Goal: Task Accomplishment & Management: Use online tool/utility

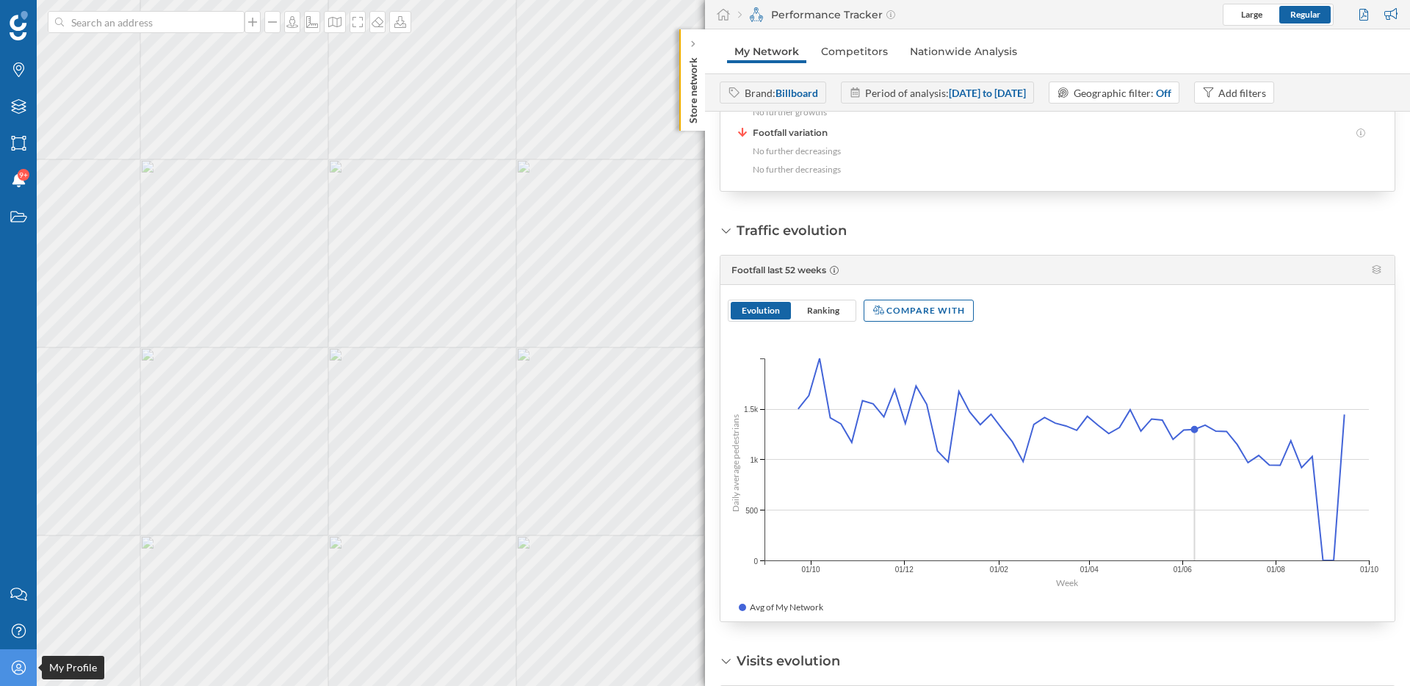
click at [13, 675] on div "My Profile" at bounding box center [18, 667] width 37 height 37
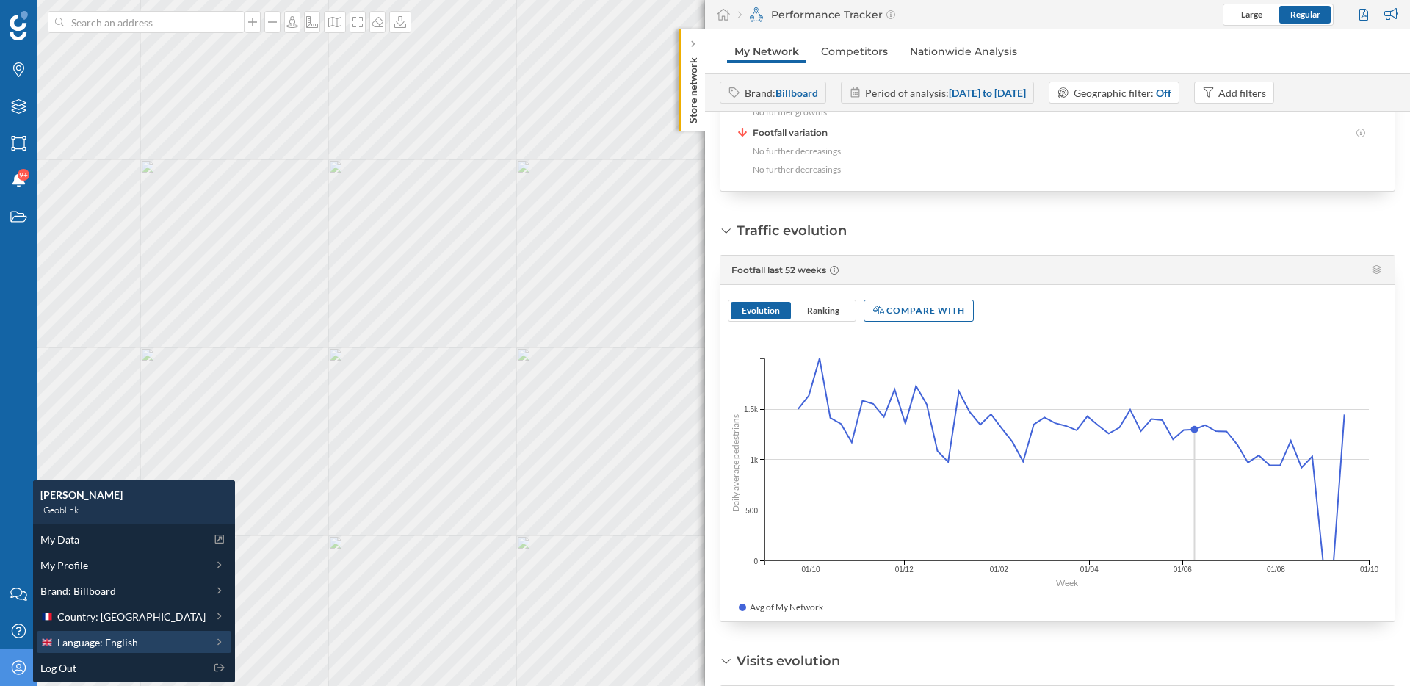
click at [117, 640] on span "Language: English" at bounding box center [97, 642] width 81 height 15
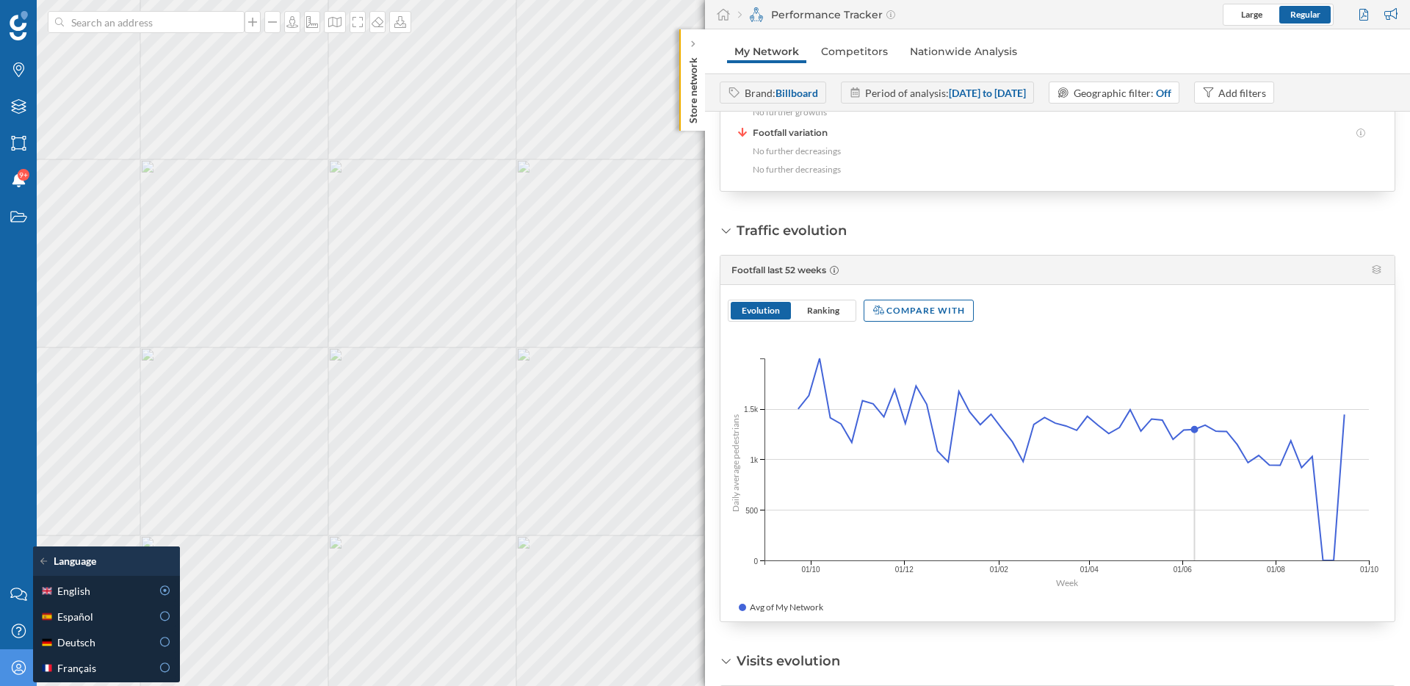
click at [12, 665] on icon at bounding box center [18, 667] width 14 height 14
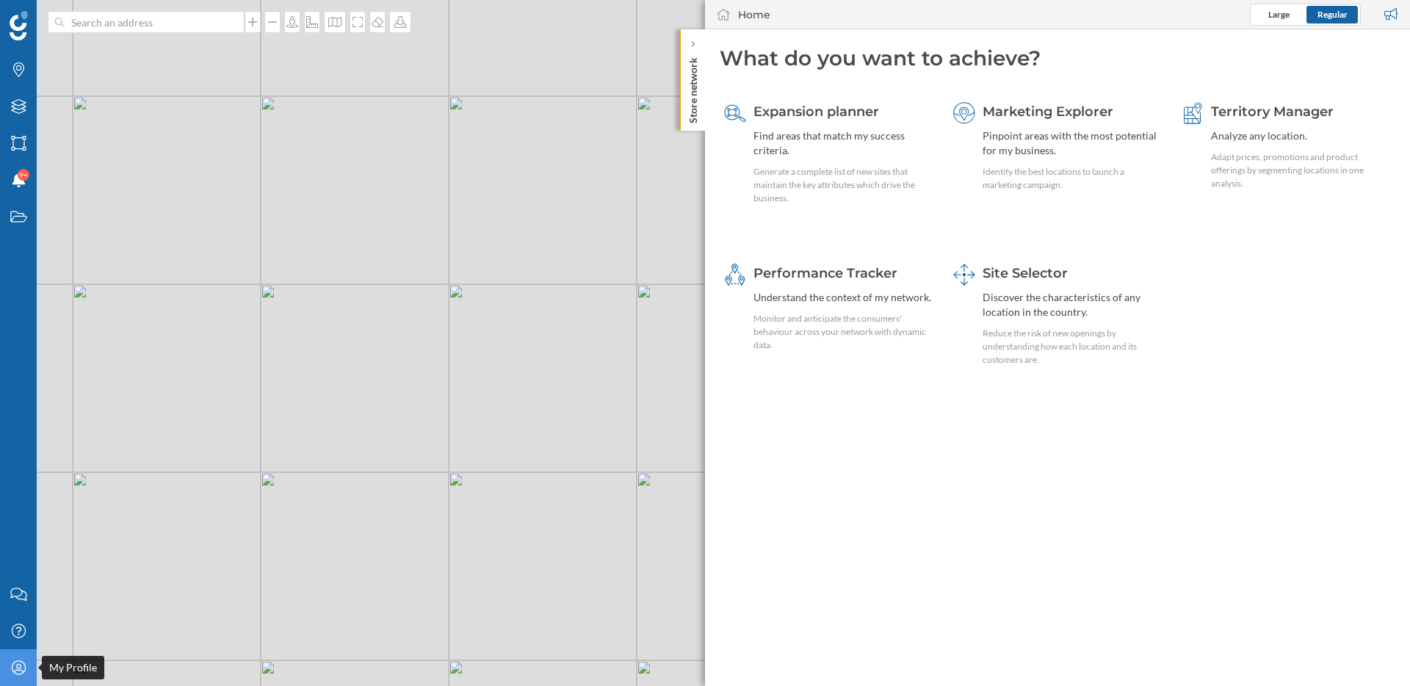
click at [15, 663] on icon "My Profile" at bounding box center [19, 667] width 18 height 15
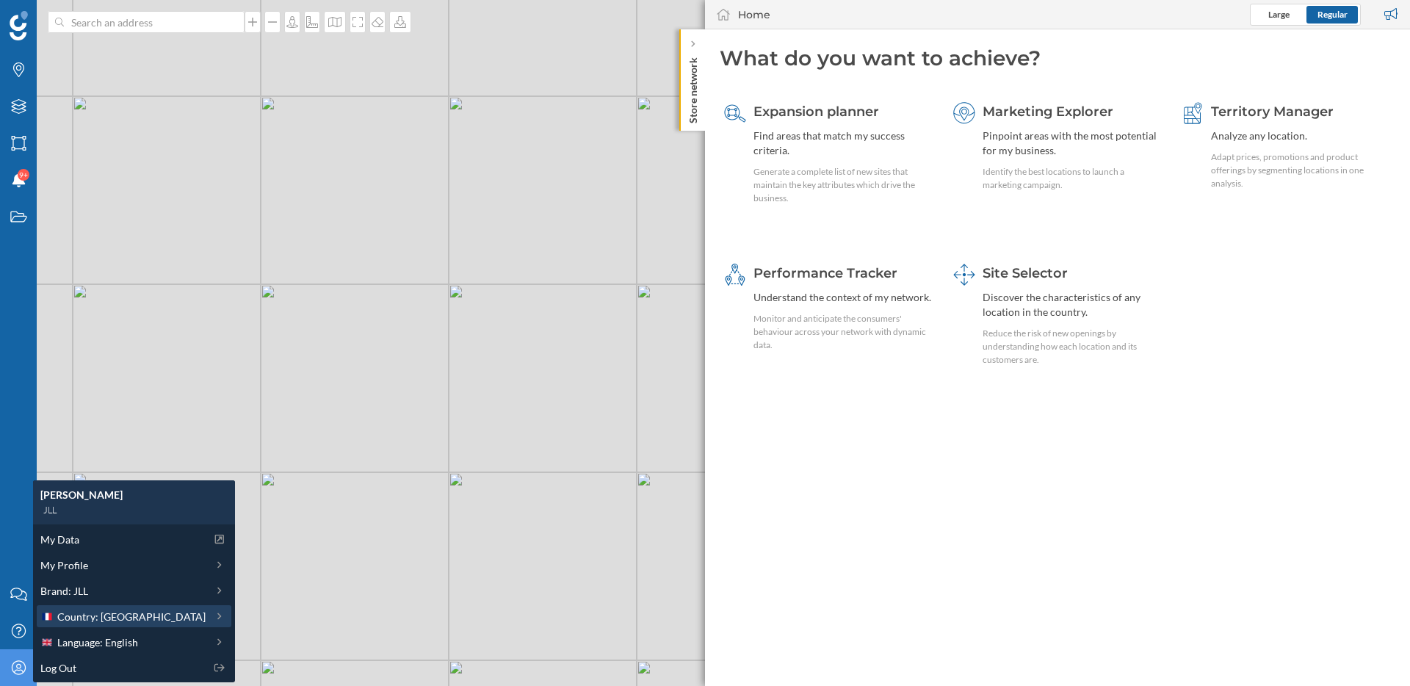
click at [98, 609] on span "Country: [GEOGRAPHIC_DATA]" at bounding box center [131, 616] width 148 height 15
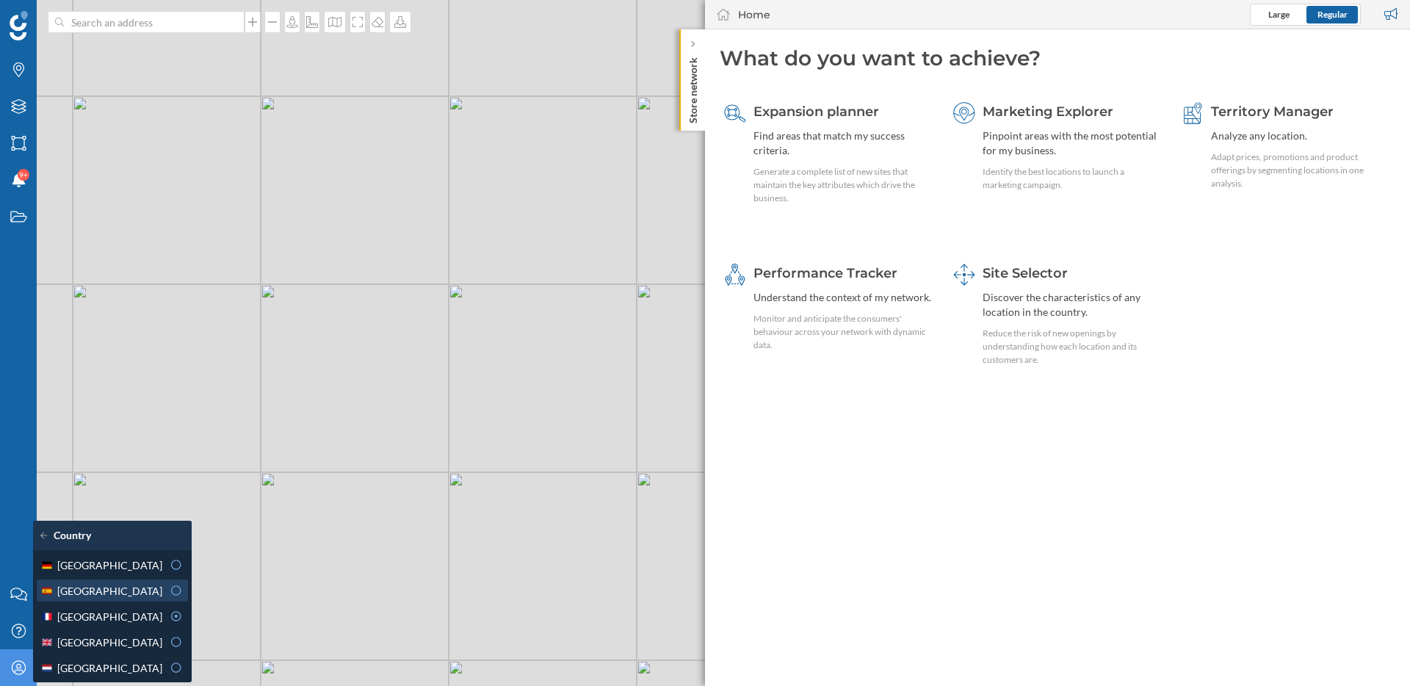
click at [93, 587] on div "Spain" at bounding box center [101, 590] width 122 height 15
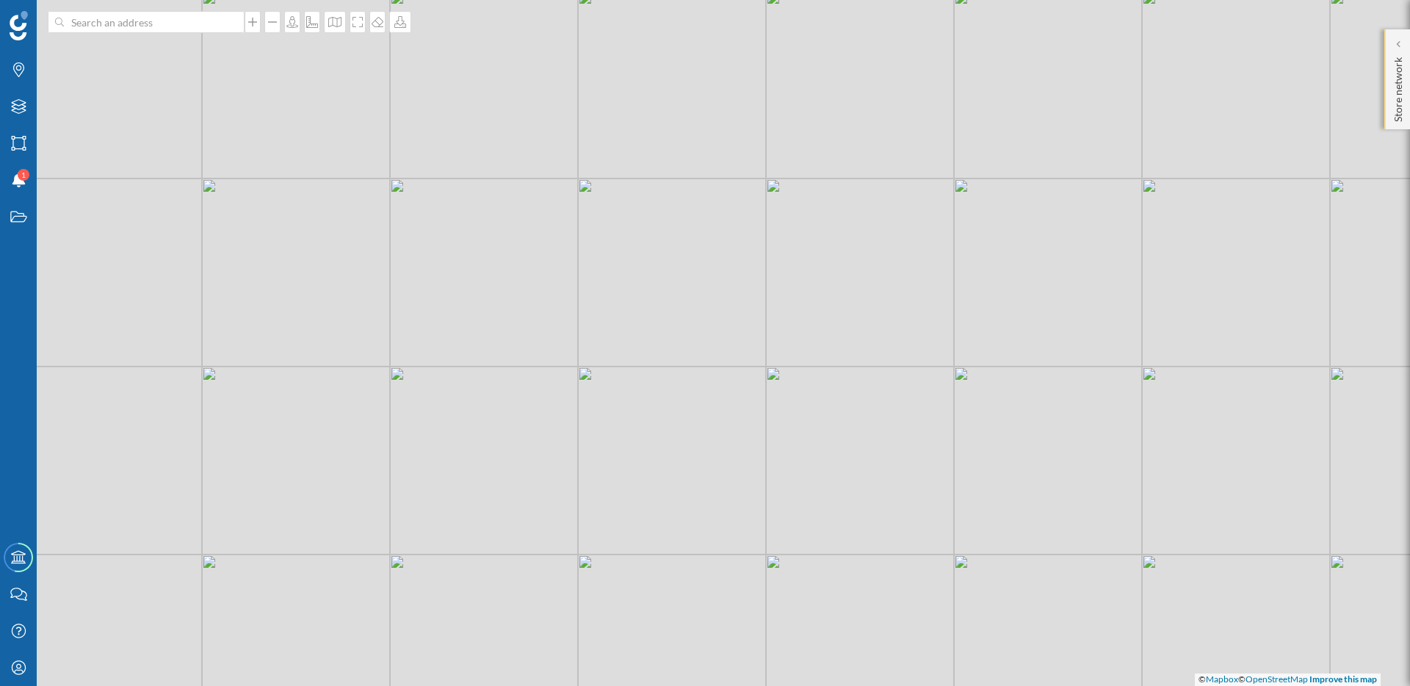
click at [1400, 54] on p "Store network" at bounding box center [1398, 86] width 15 height 71
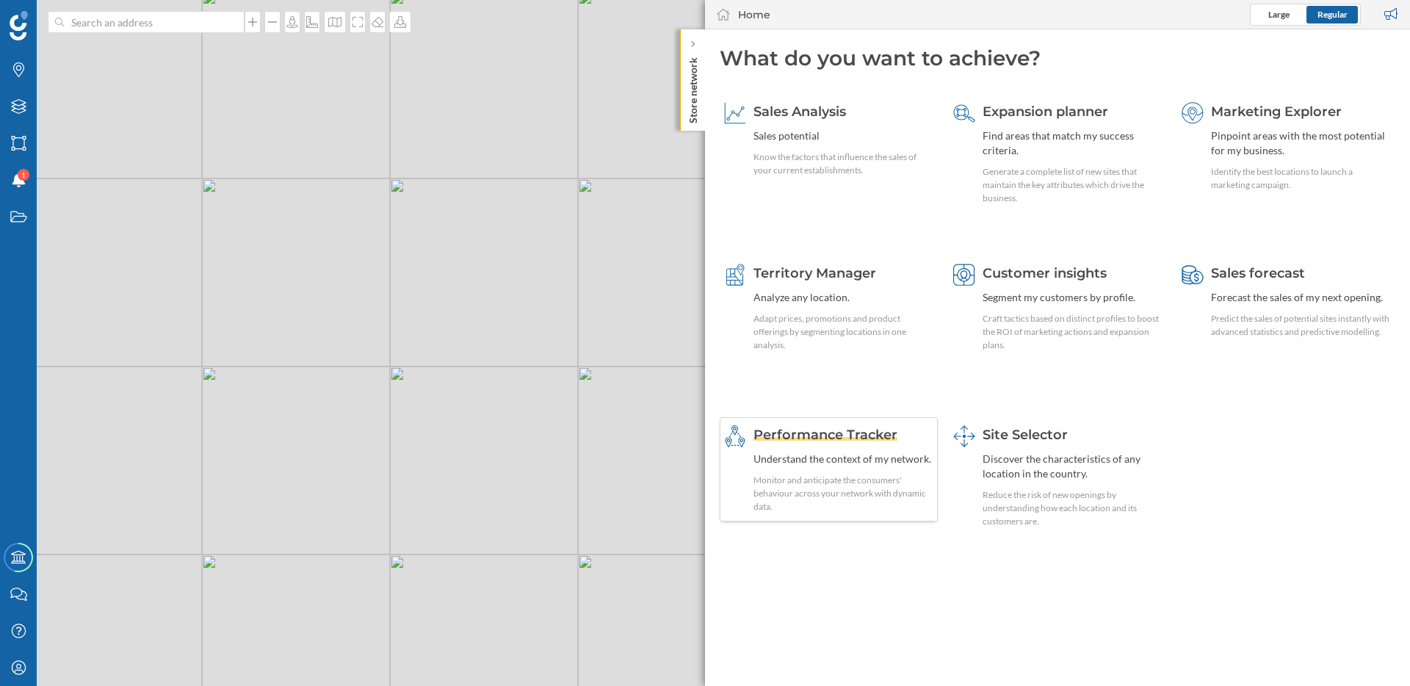
click at [881, 440] on span "Performance Tracker" at bounding box center [825, 435] width 144 height 16
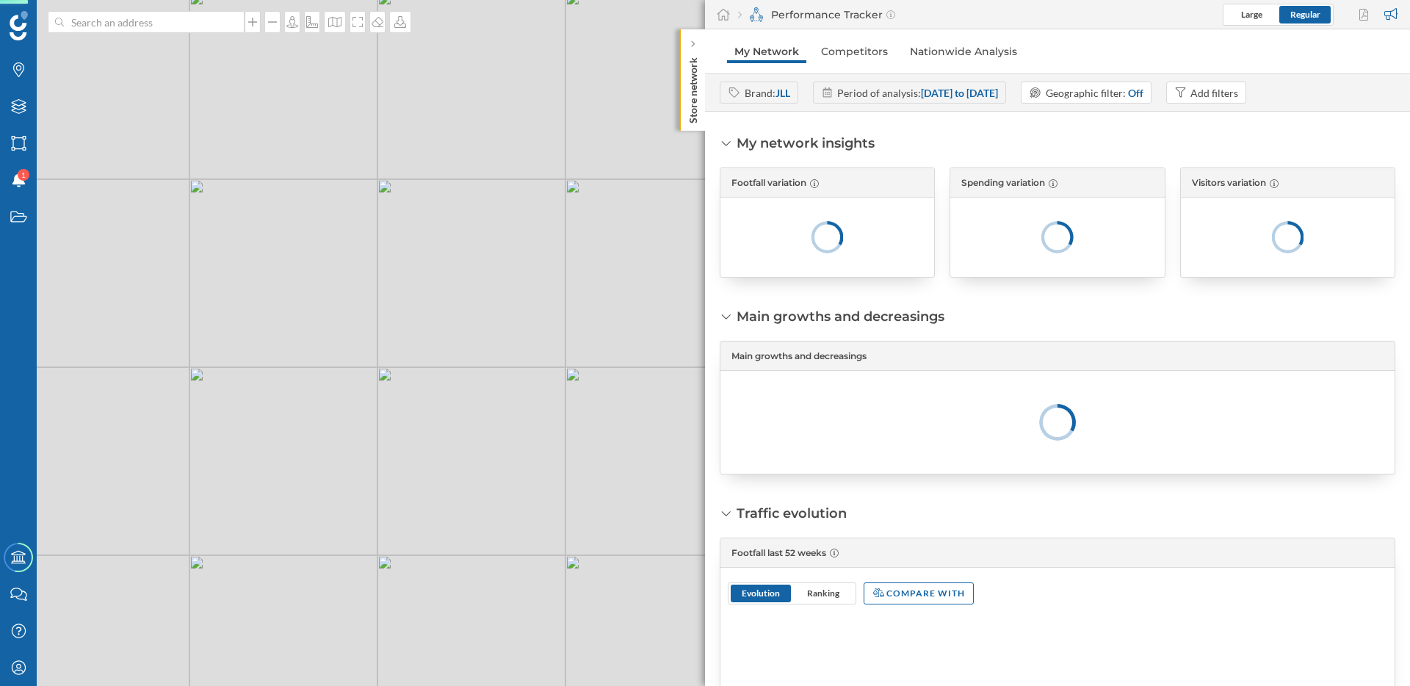
drag, startPoint x: 486, startPoint y: 480, endPoint x: 383, endPoint y: 477, distance: 102.9
click at [383, 477] on div "© Mapbox © OpenStreetMap Improve this map" at bounding box center [705, 343] width 1410 height 686
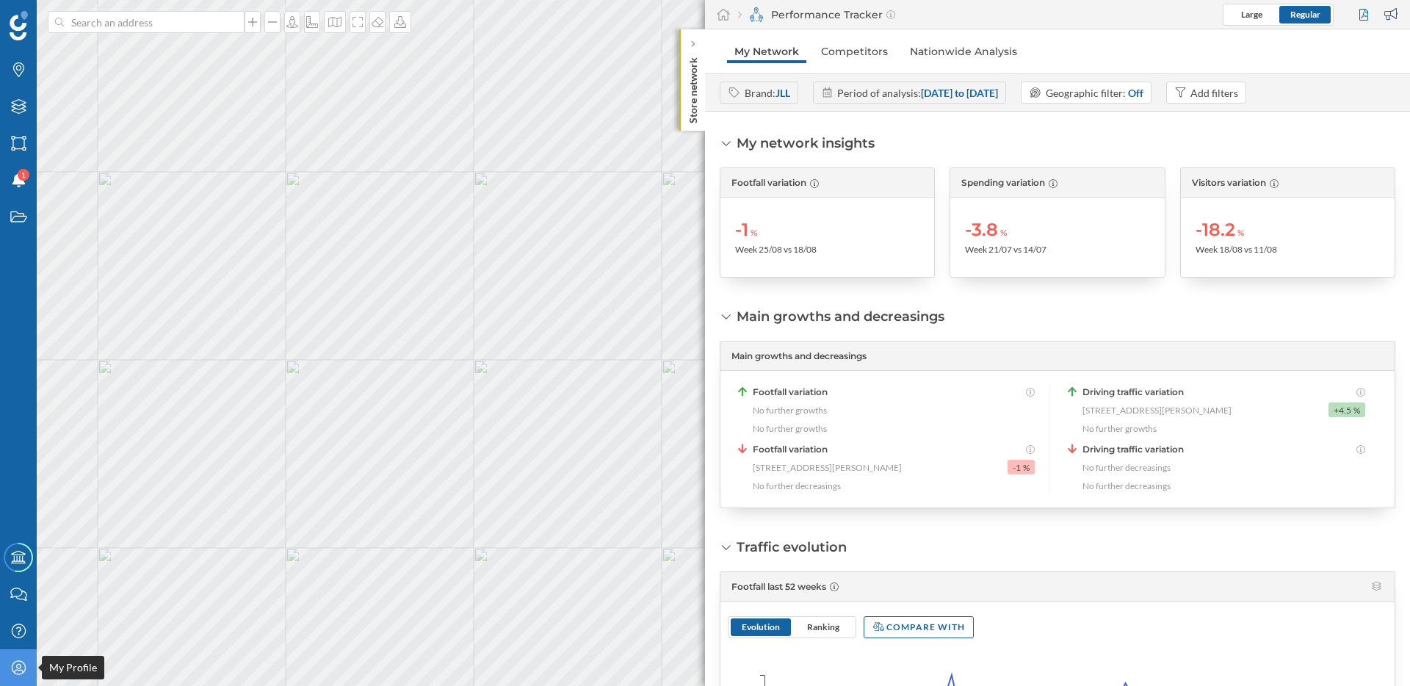
click at [31, 669] on div "My Profile" at bounding box center [18, 667] width 37 height 37
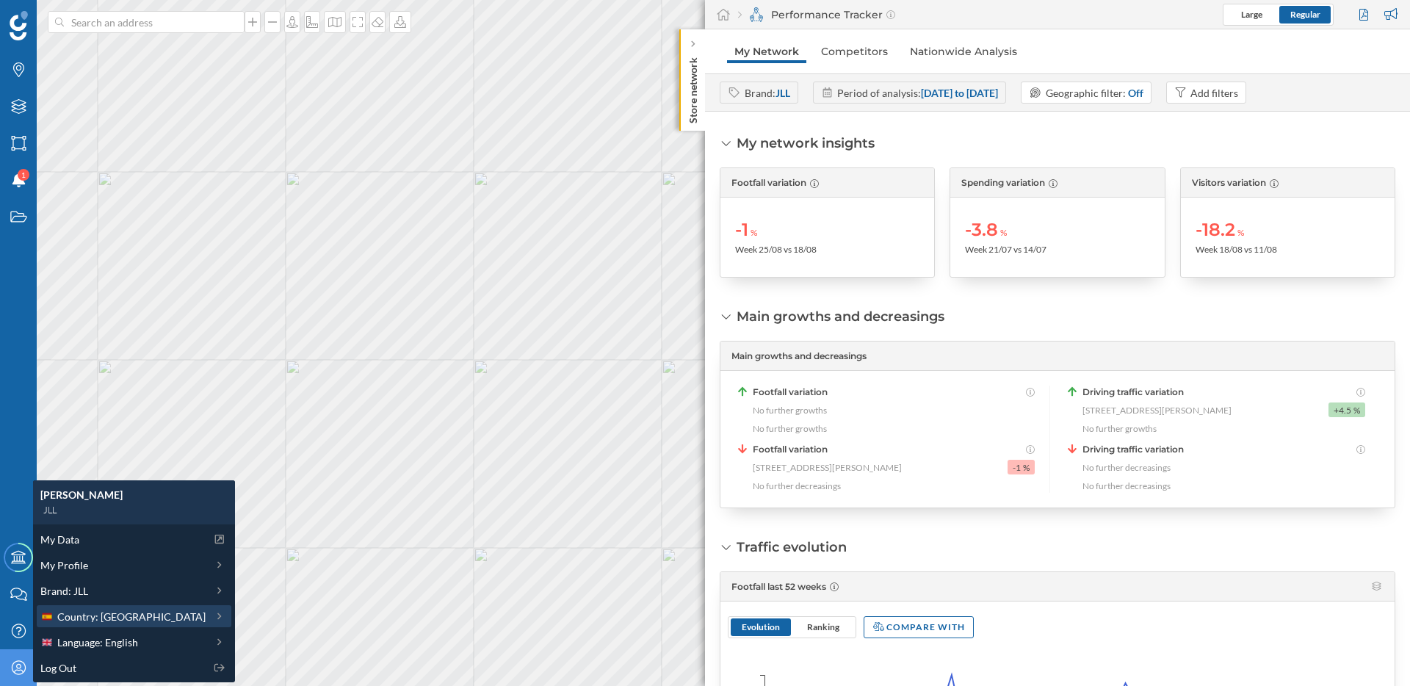
click at [109, 607] on div "Country: Spain" at bounding box center [134, 616] width 195 height 22
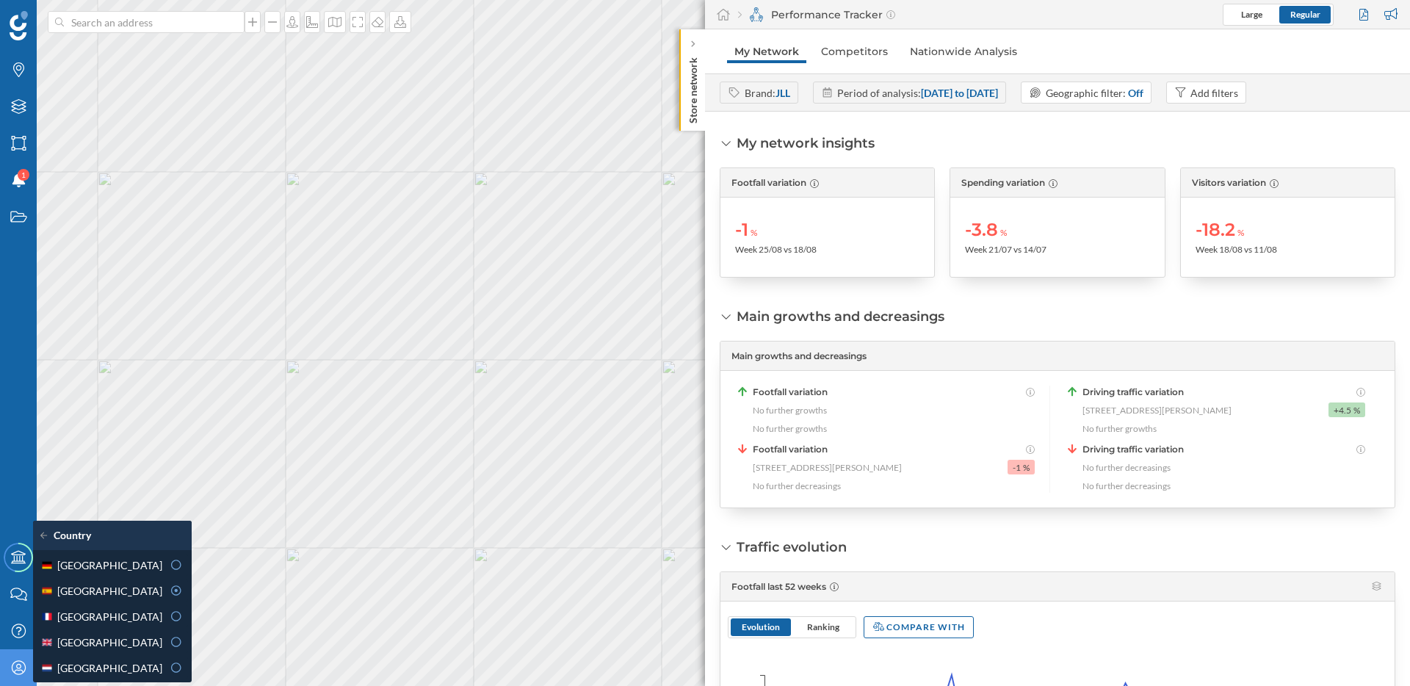
click at [825, 529] on div "My network insights Footfall variation -1 % Week 25/08 vs 18/08 Spending variat…" at bounding box center [1057, 399] width 705 height 574
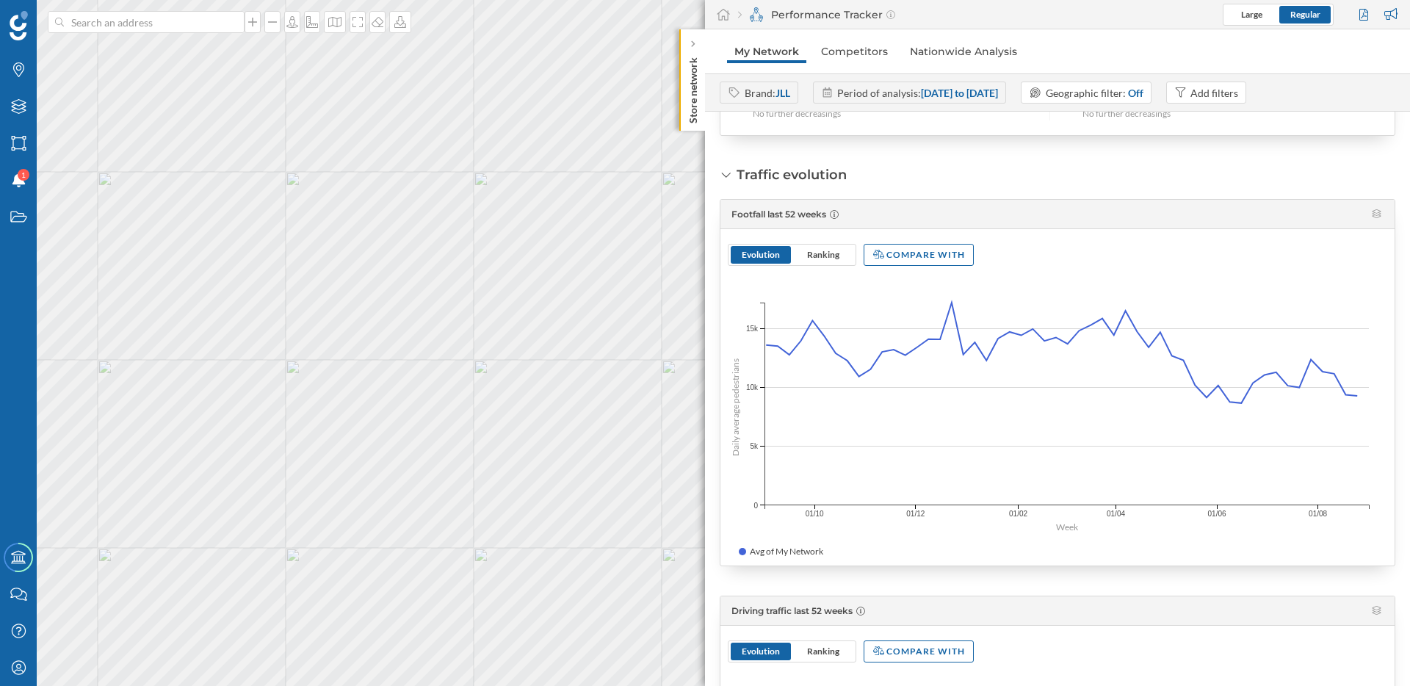
scroll to position [409, 0]
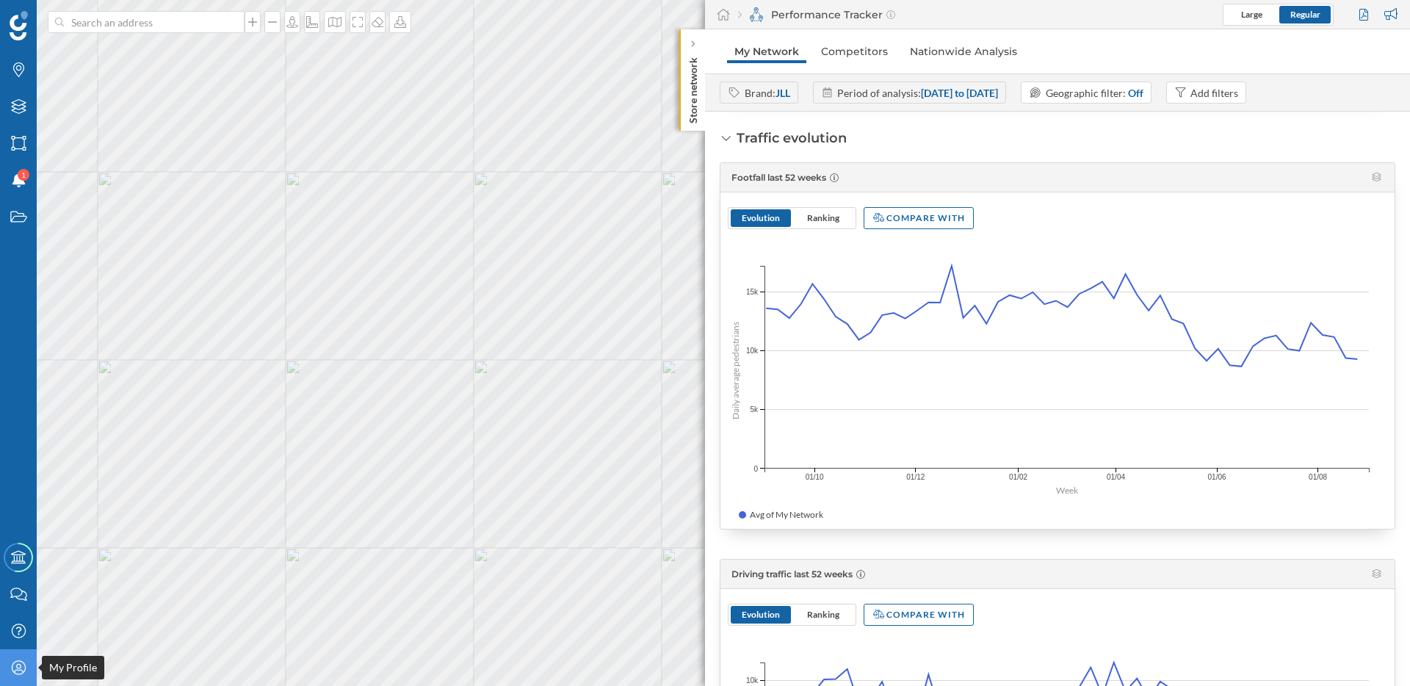
click at [11, 673] on icon "My Profile" at bounding box center [19, 667] width 18 height 15
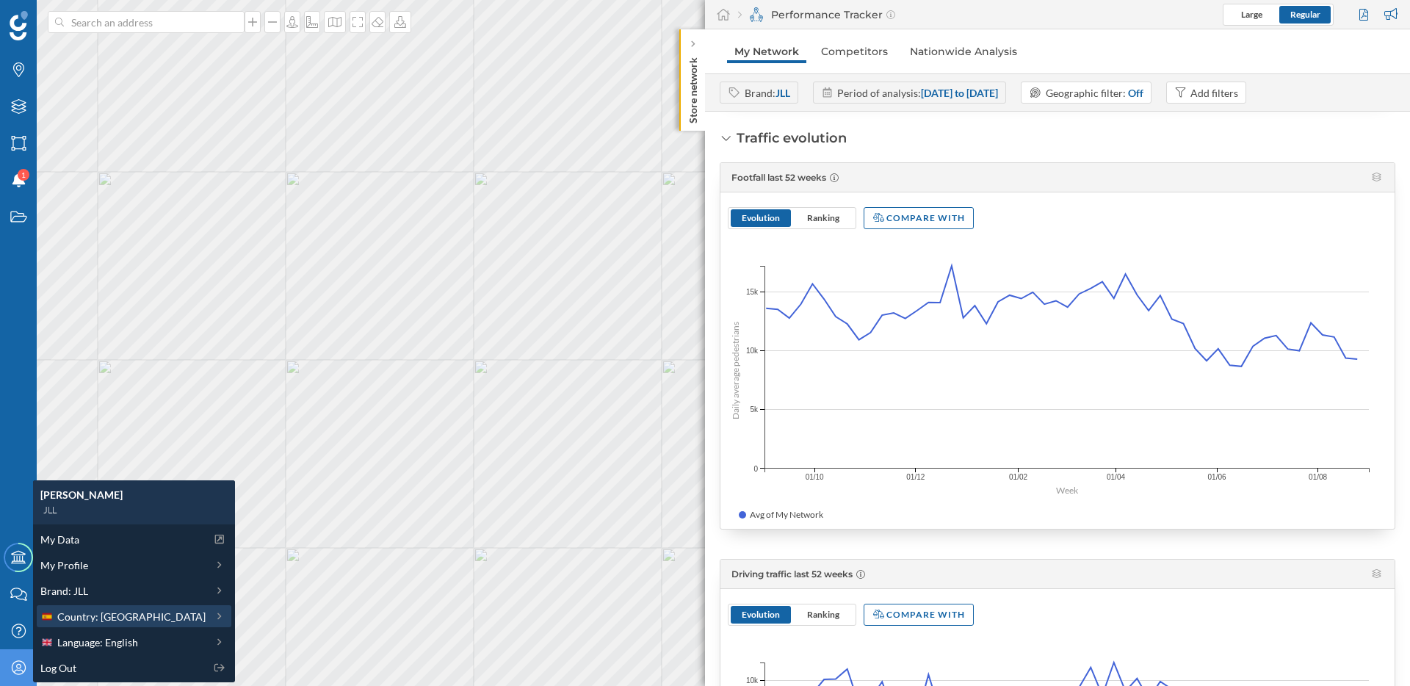
click at [91, 618] on span "Country: Spain" at bounding box center [131, 616] width 148 height 15
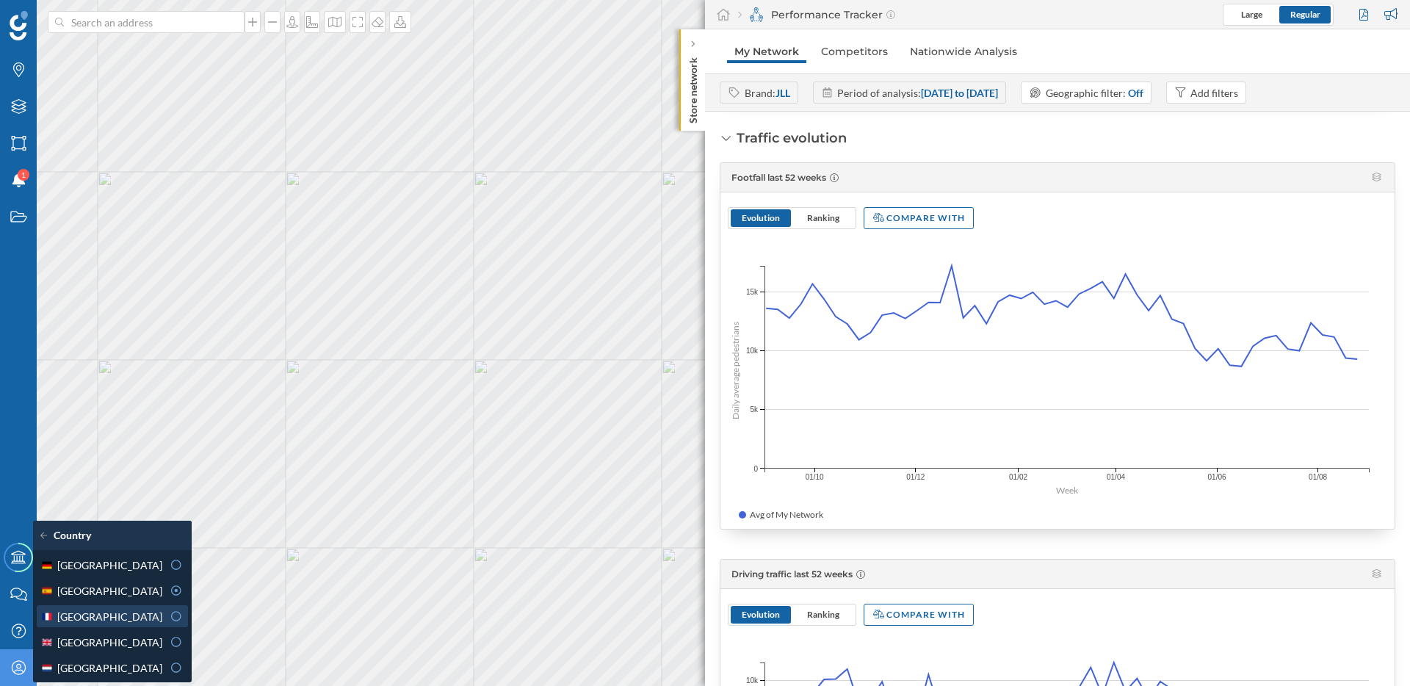
click at [85, 618] on span "France" at bounding box center [109, 616] width 105 height 15
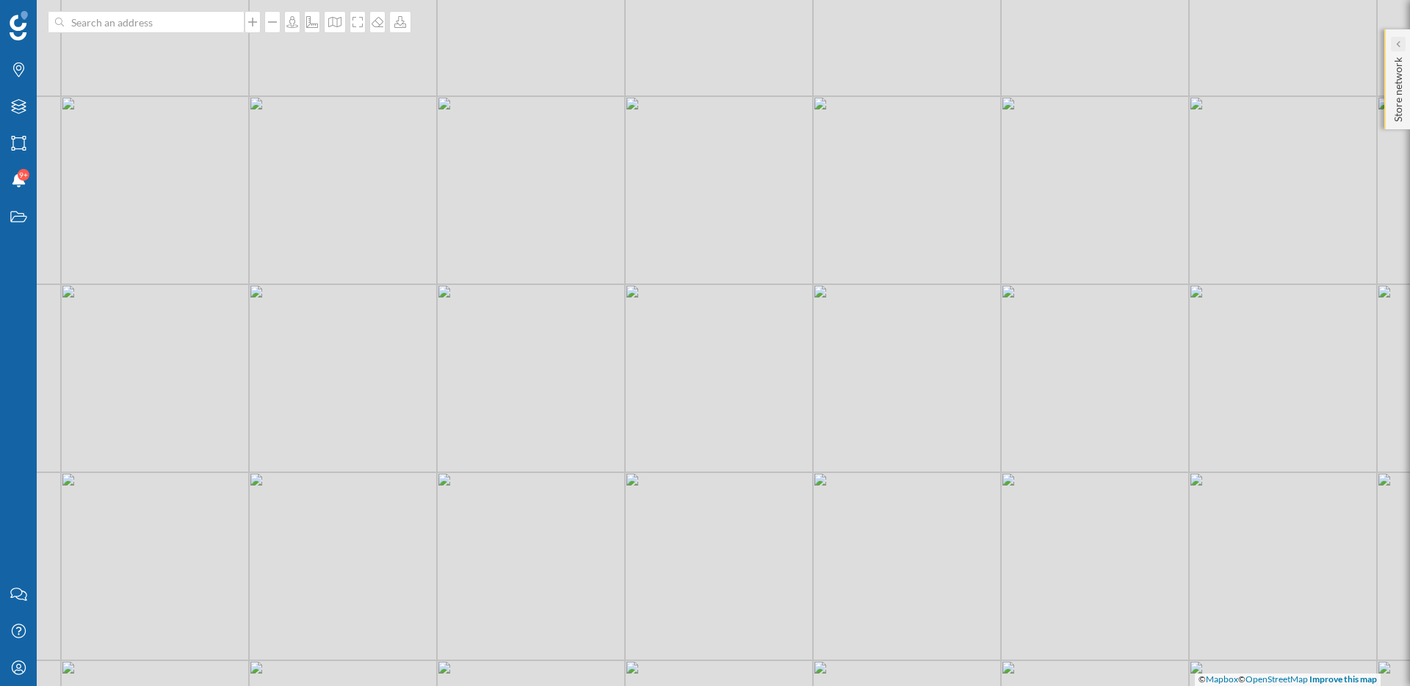
click at [1404, 40] on div at bounding box center [1398, 44] width 15 height 15
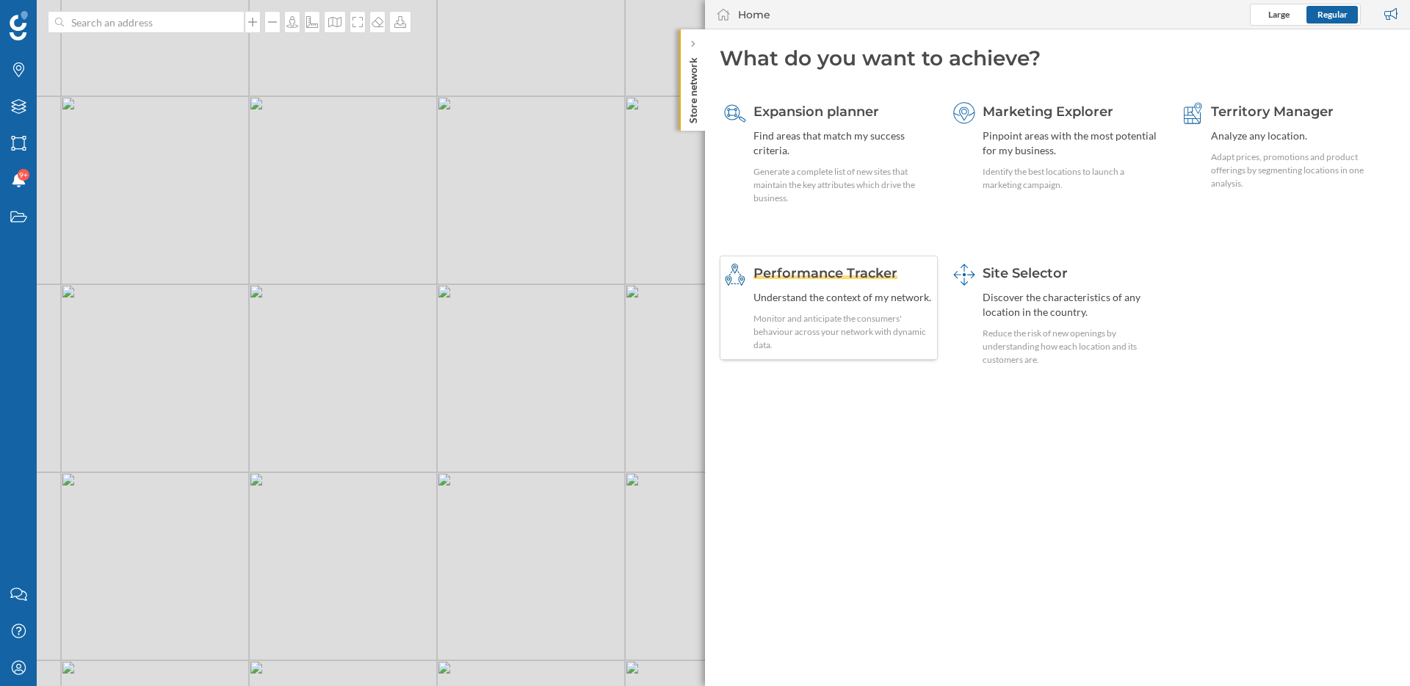
click at [853, 325] on div "Monitor and anticipate the consumers' behaviour across your network with dynami…" at bounding box center [843, 332] width 180 height 40
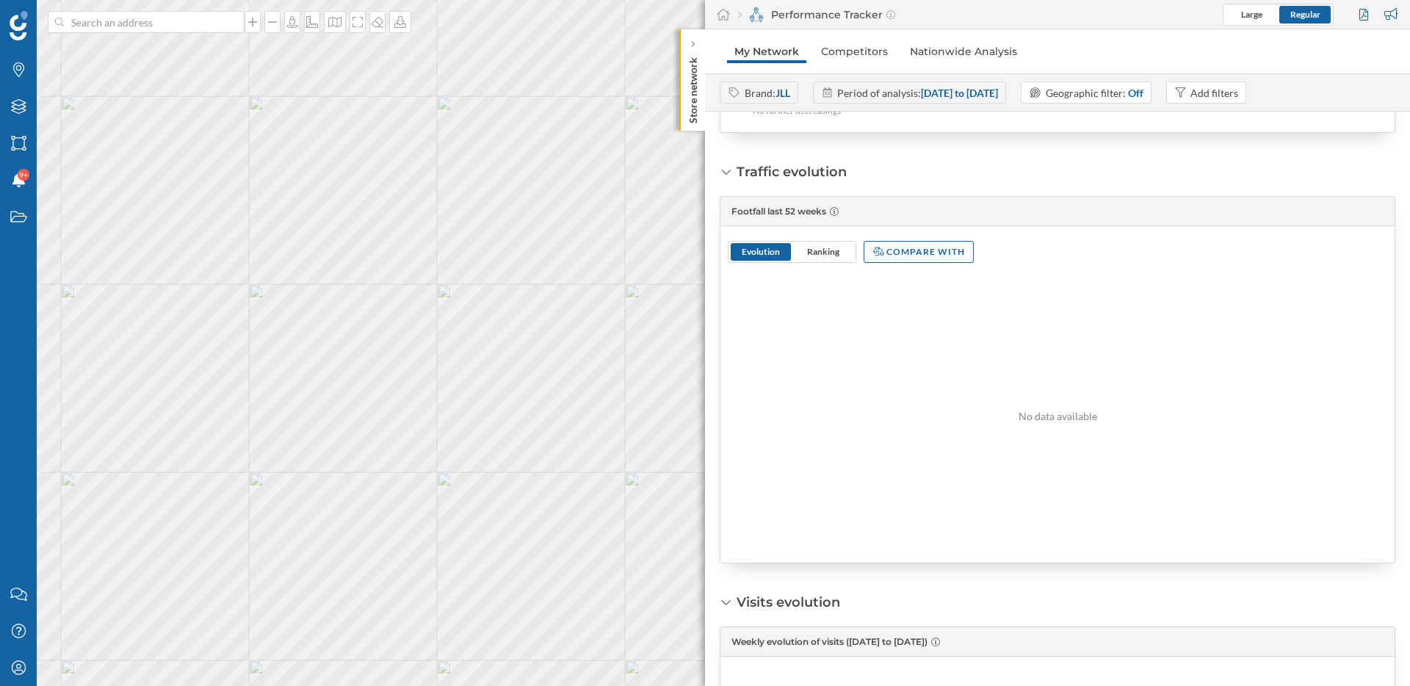
scroll to position [0, 0]
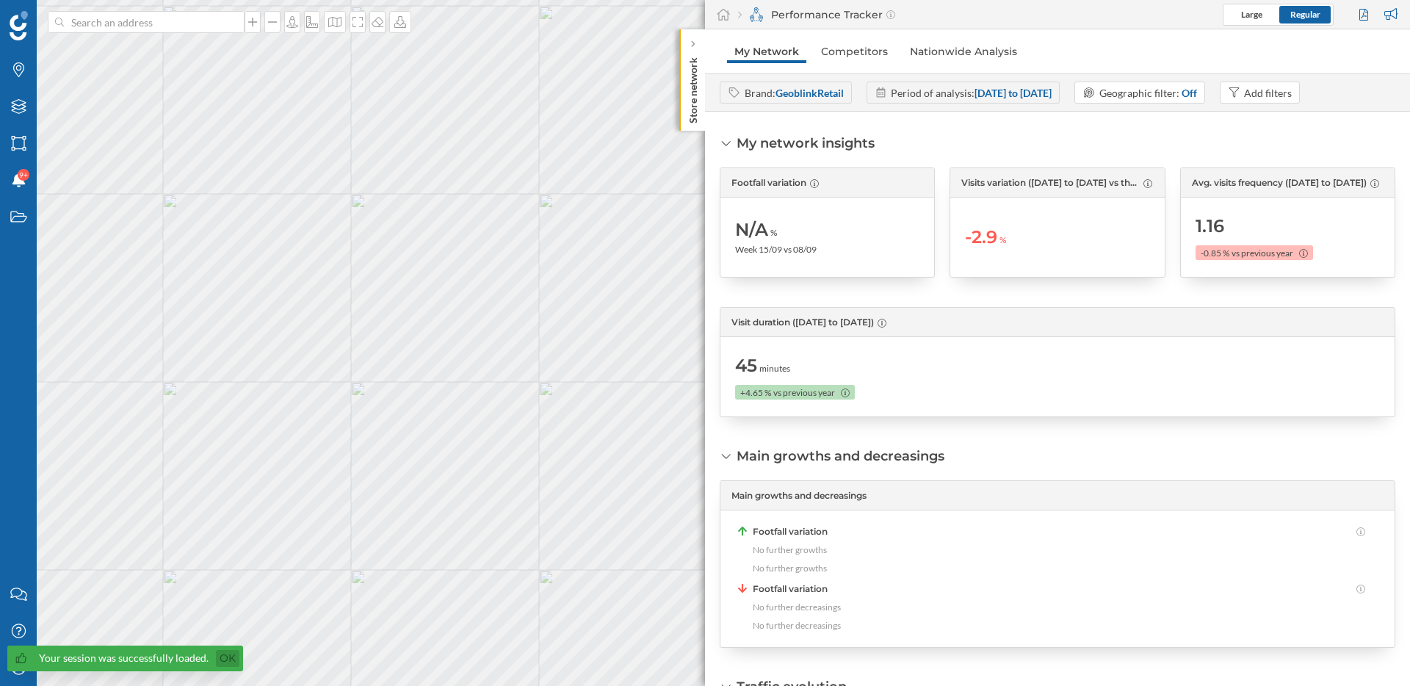
click at [225, 664] on link "Ok" at bounding box center [228, 658] width 24 height 17
click at [14, 676] on div "My Profile" at bounding box center [18, 667] width 37 height 37
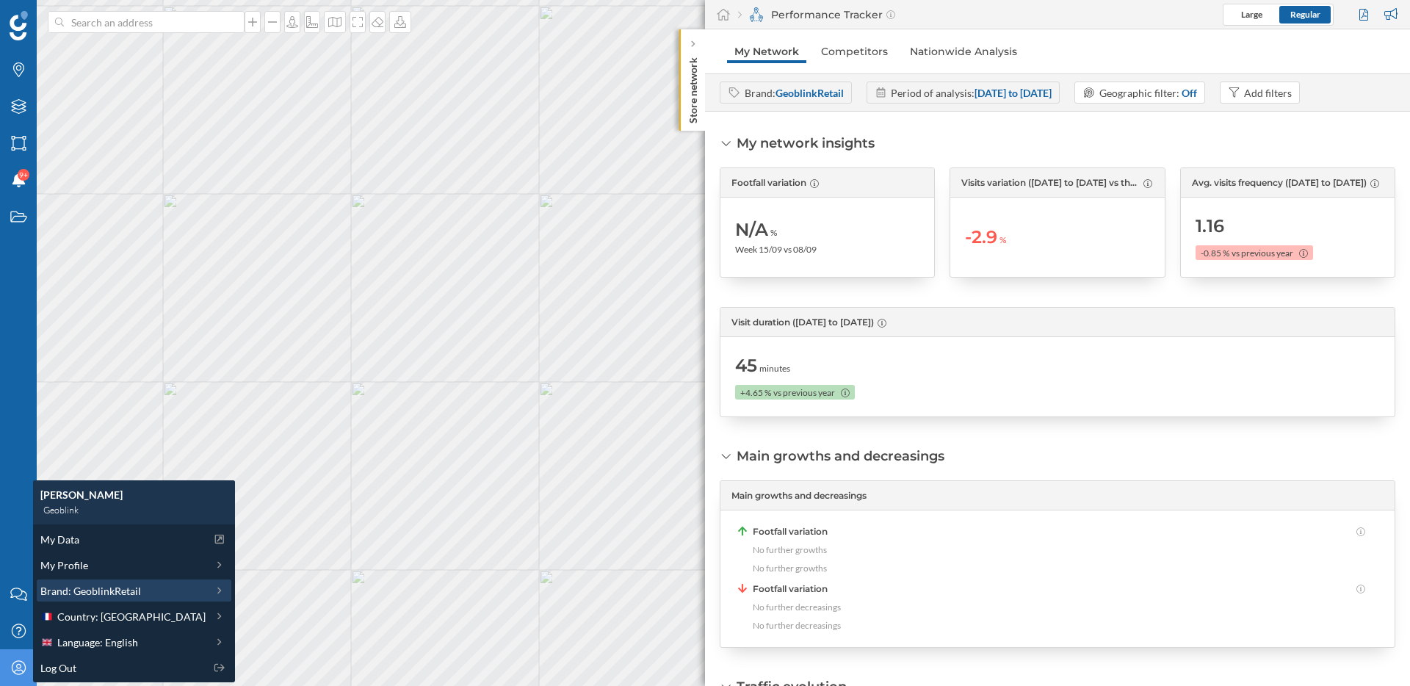
click at [107, 588] on span "Brand: GeoblinkRetail" at bounding box center [90, 590] width 101 height 15
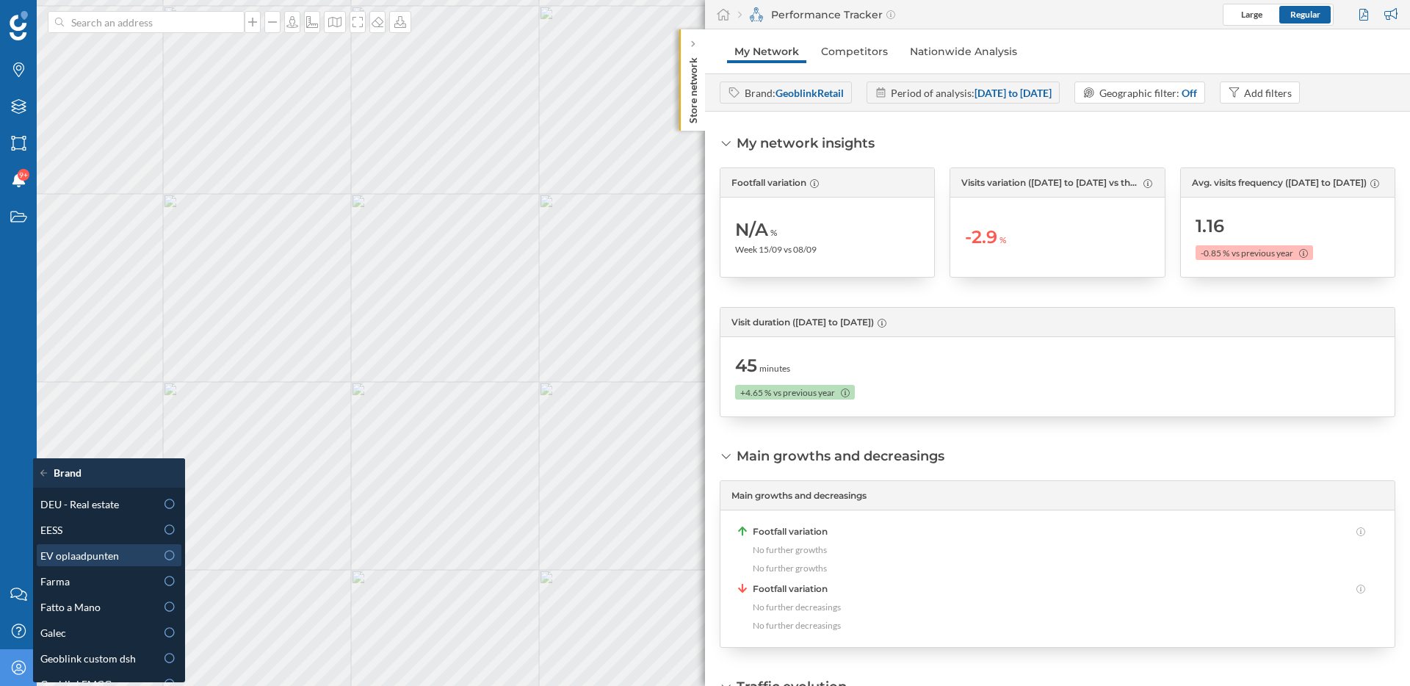
scroll to position [275, 0]
click at [90, 618] on div "Galec" at bounding box center [97, 613] width 115 height 15
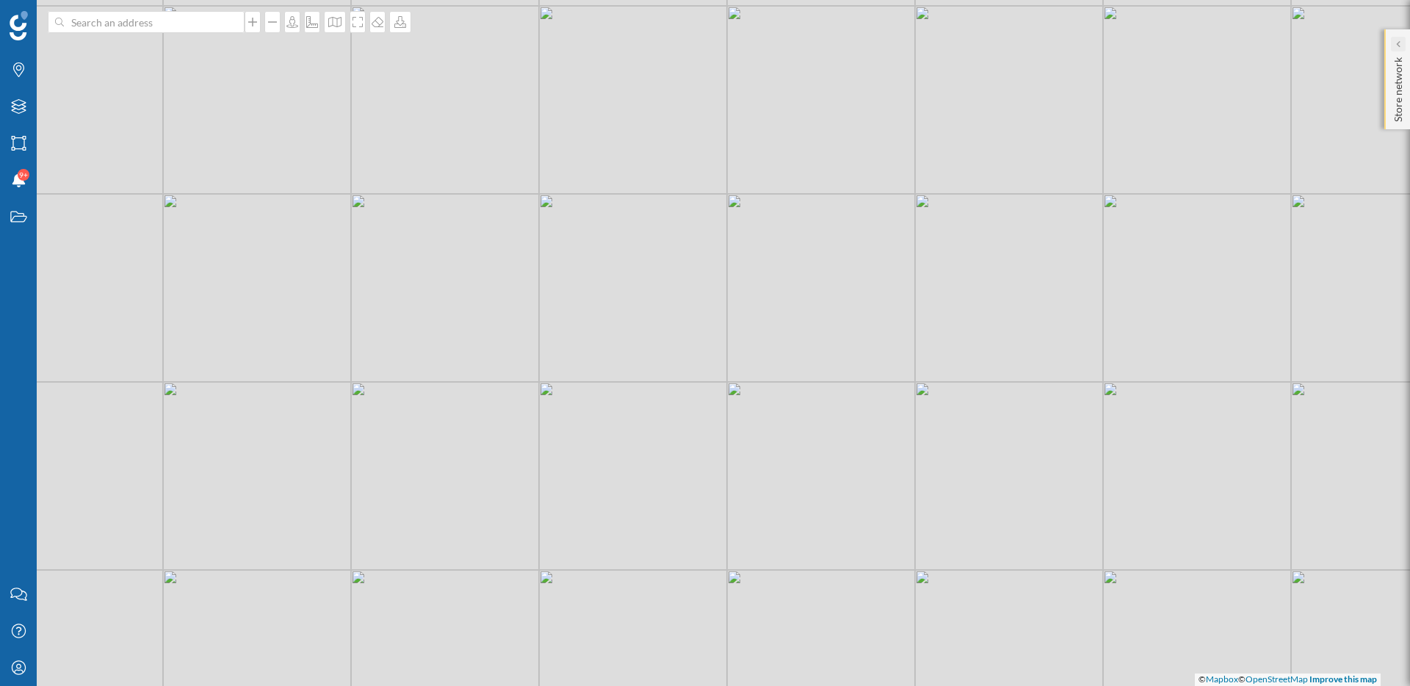
click at [1394, 46] on div at bounding box center [1398, 44] width 15 height 15
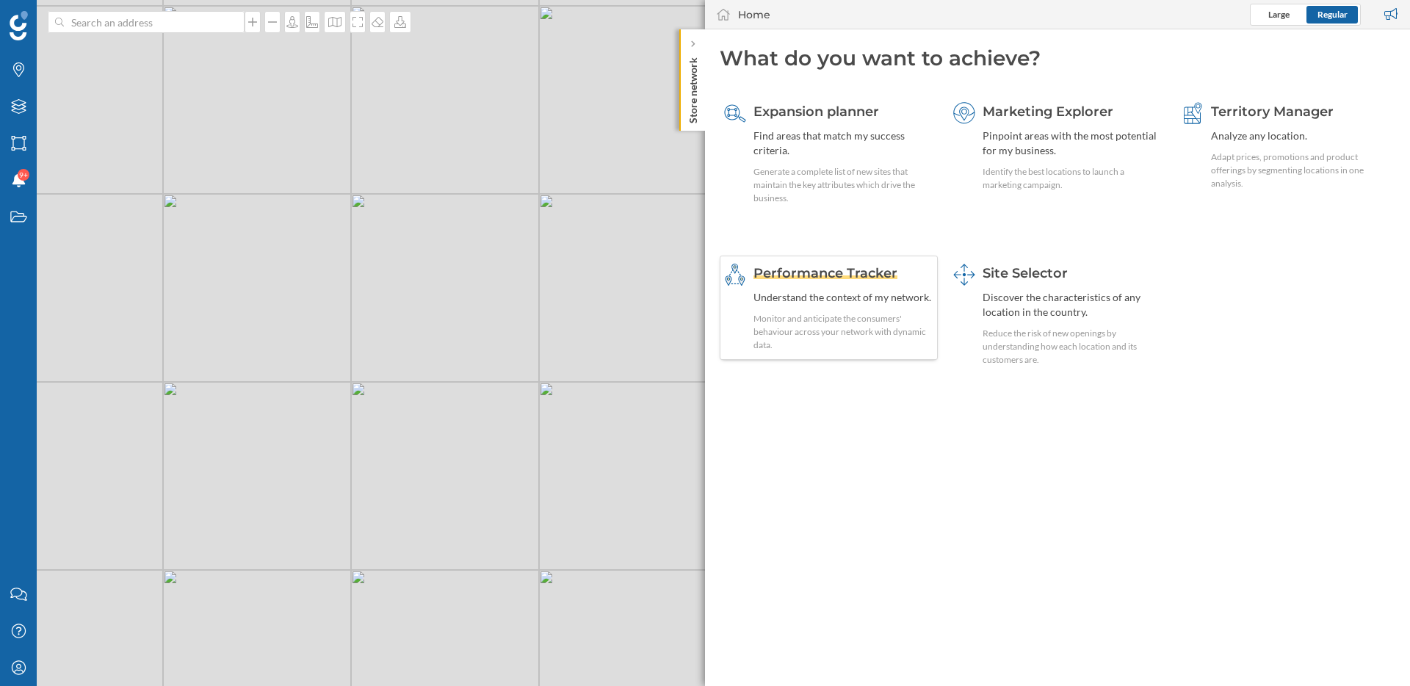
click at [853, 275] on span "Performance Tracker" at bounding box center [825, 273] width 144 height 16
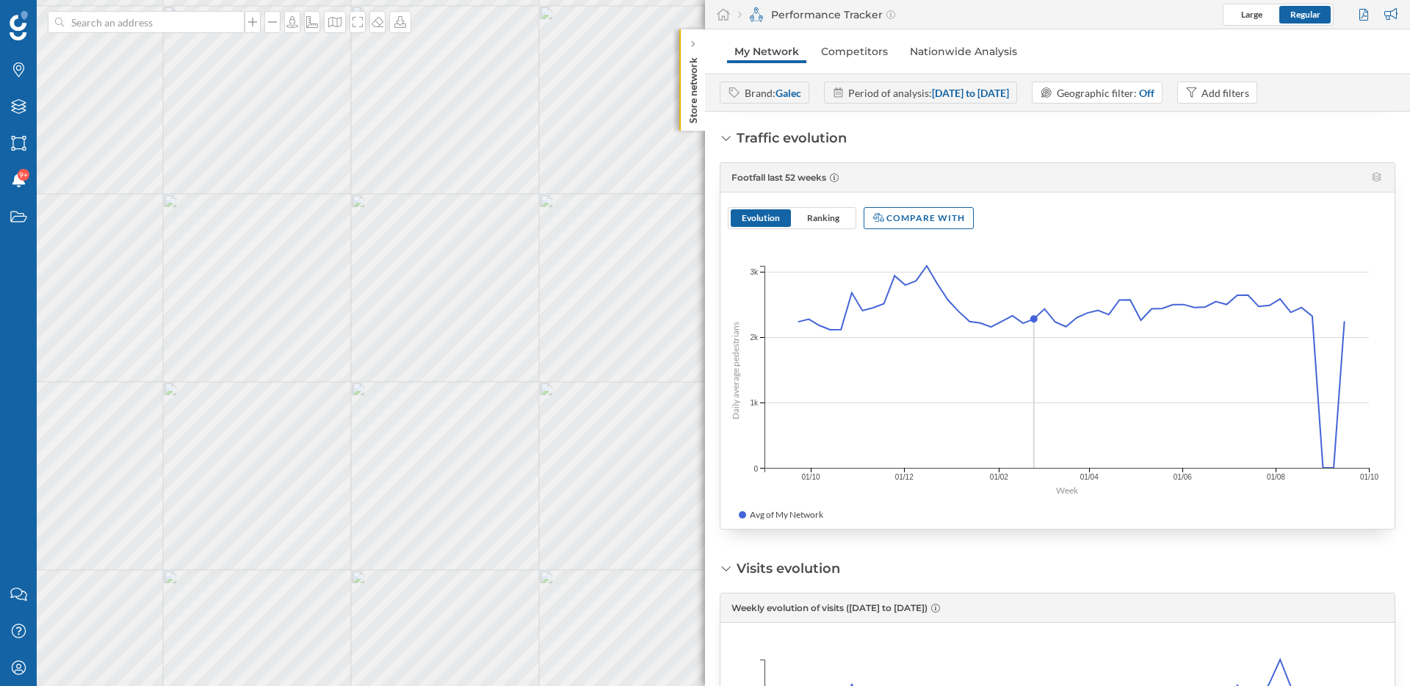
scroll to position [565, 0]
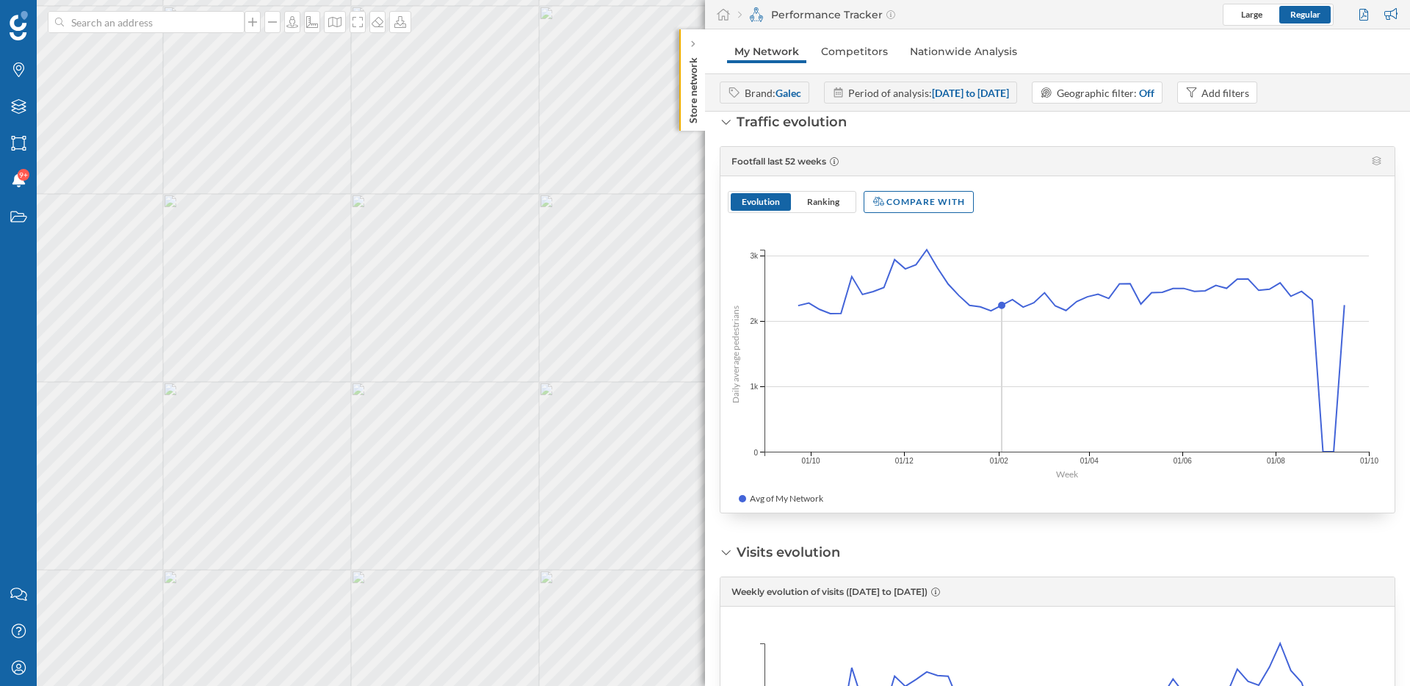
click at [979, 93] on strong "[DATE] to [DATE]" at bounding box center [970, 93] width 77 height 12
click at [820, 196] on span "Ranking" at bounding box center [823, 201] width 32 height 11
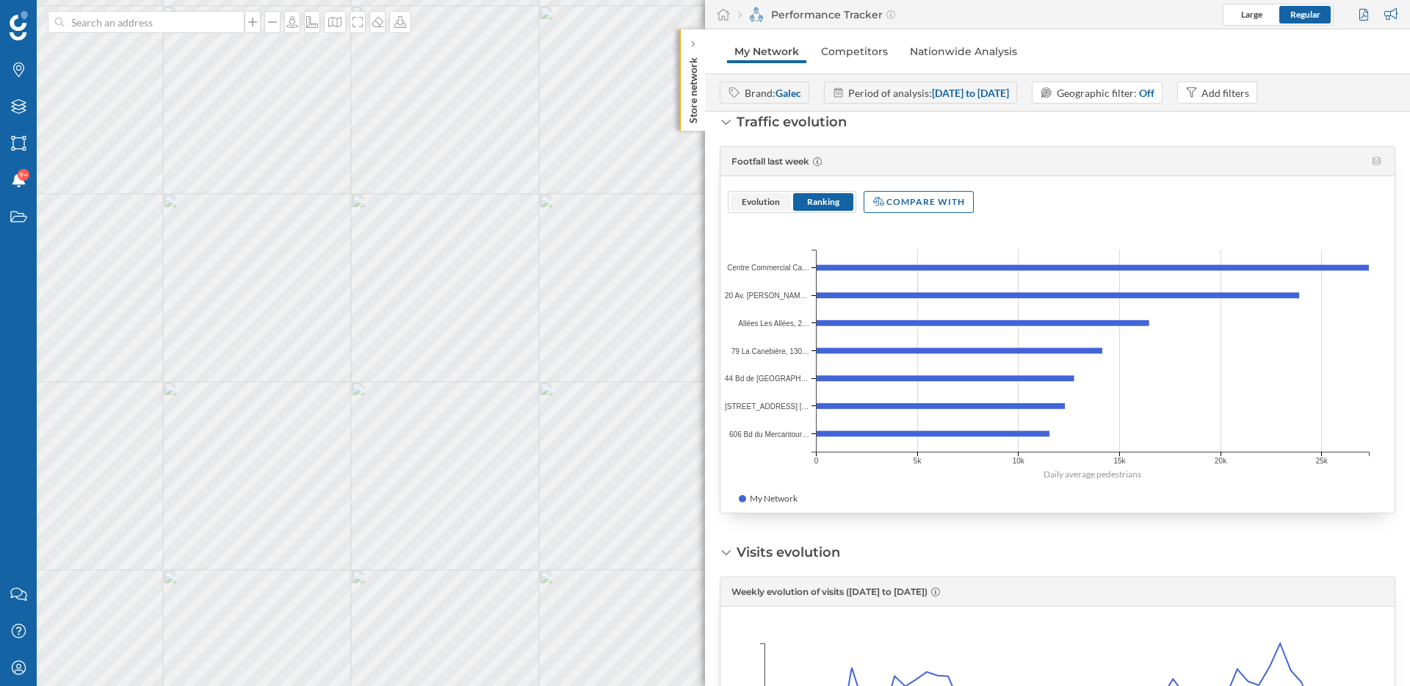
click at [768, 204] on span "Evolution" at bounding box center [761, 201] width 38 height 11
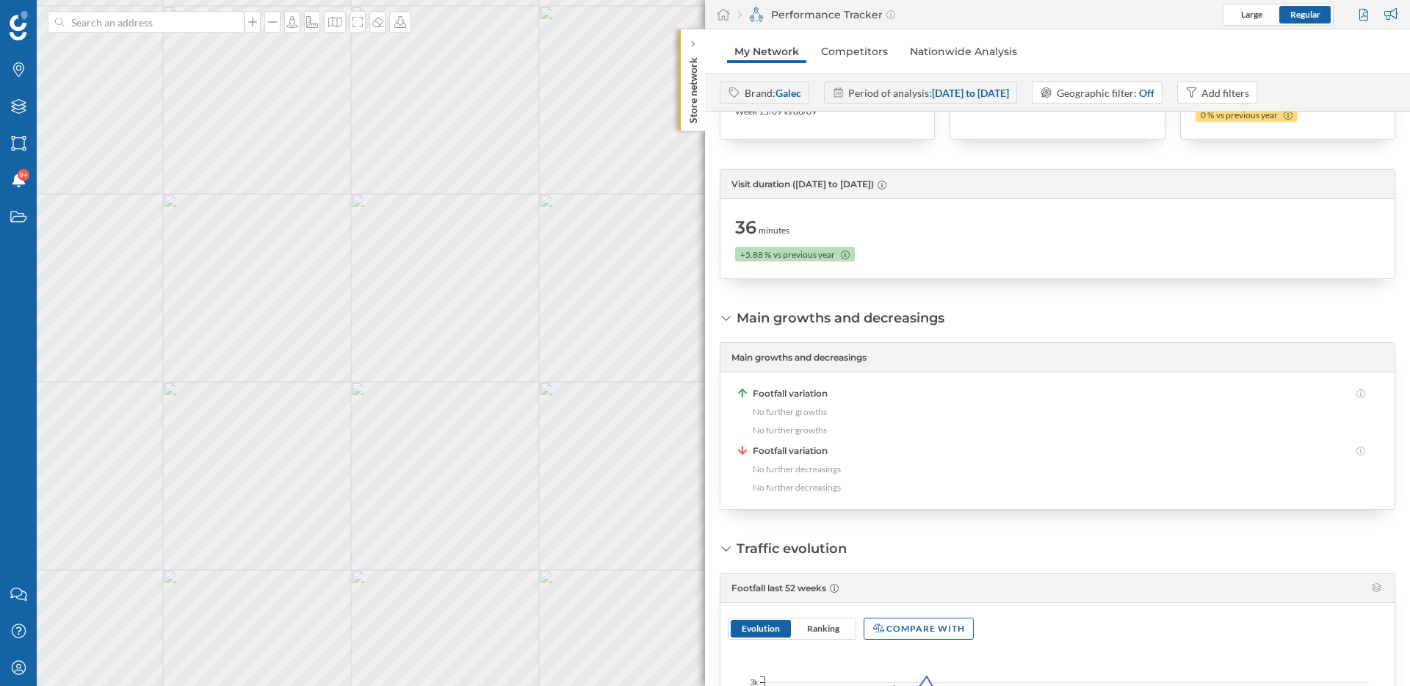
scroll to position [0, 0]
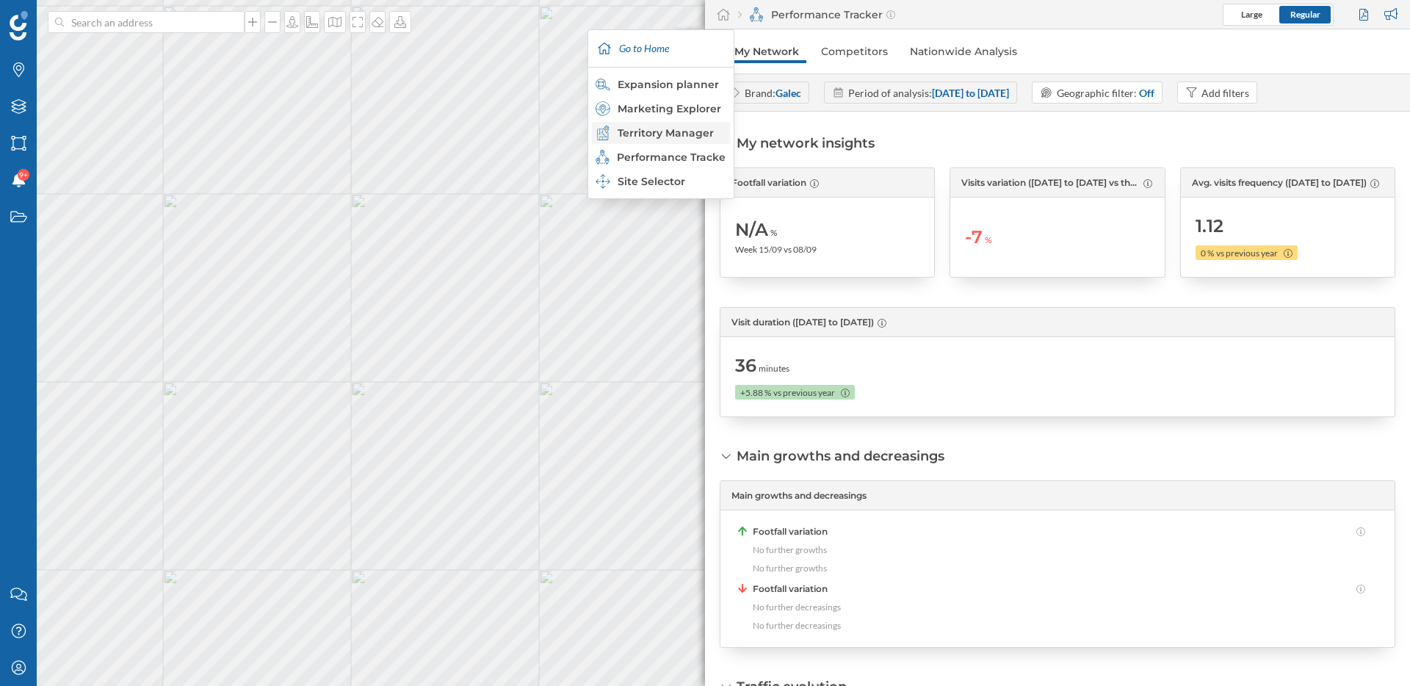
click at [684, 134] on div "Territory Manager" at bounding box center [660, 133] width 129 height 15
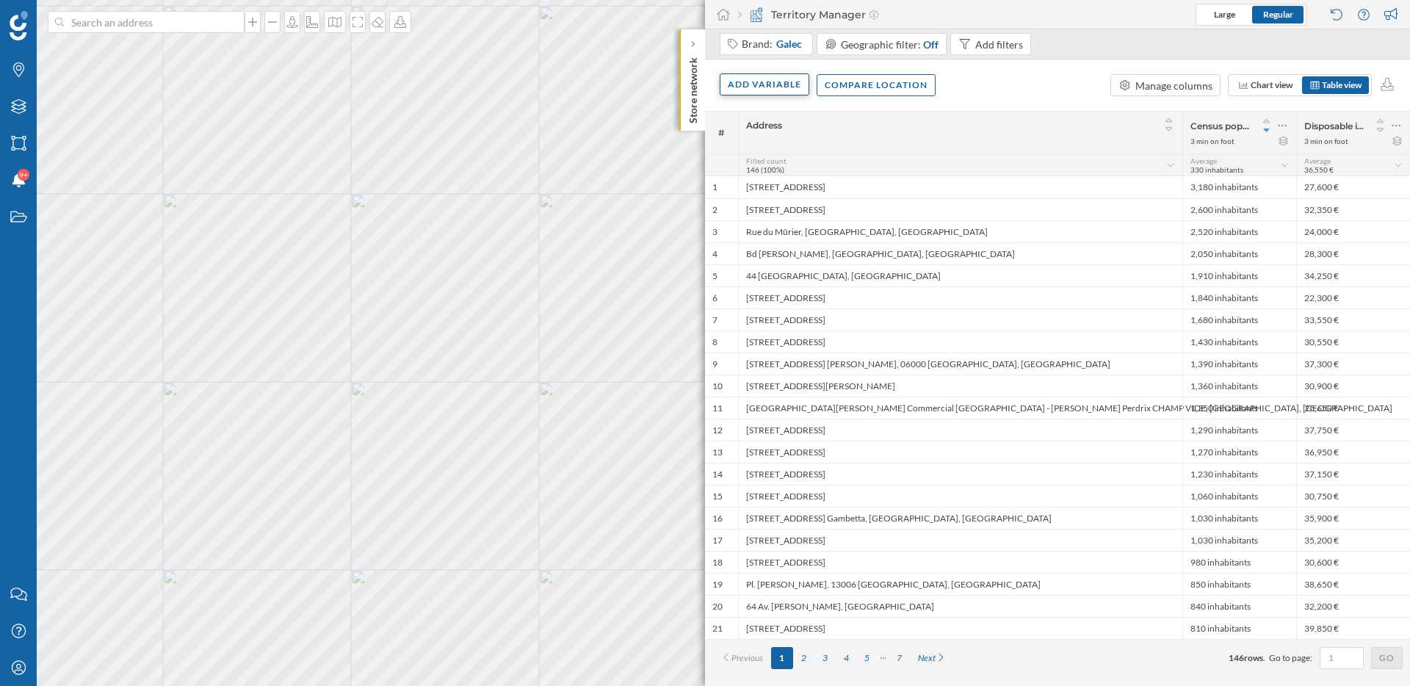
click at [747, 93] on div "Add variable" at bounding box center [765, 84] width 90 height 22
click at [758, 144] on div "External variables" at bounding box center [801, 144] width 146 height 15
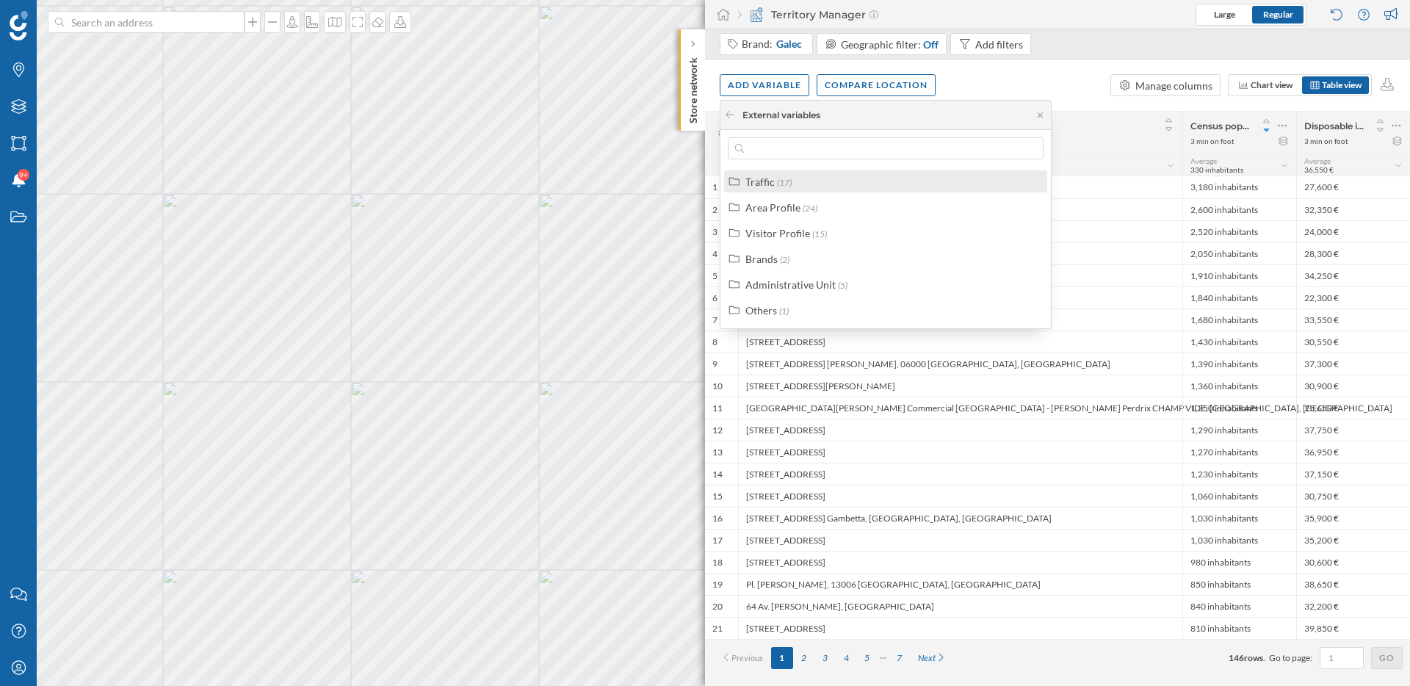
click at [777, 184] on span "(17)" at bounding box center [784, 182] width 15 height 11
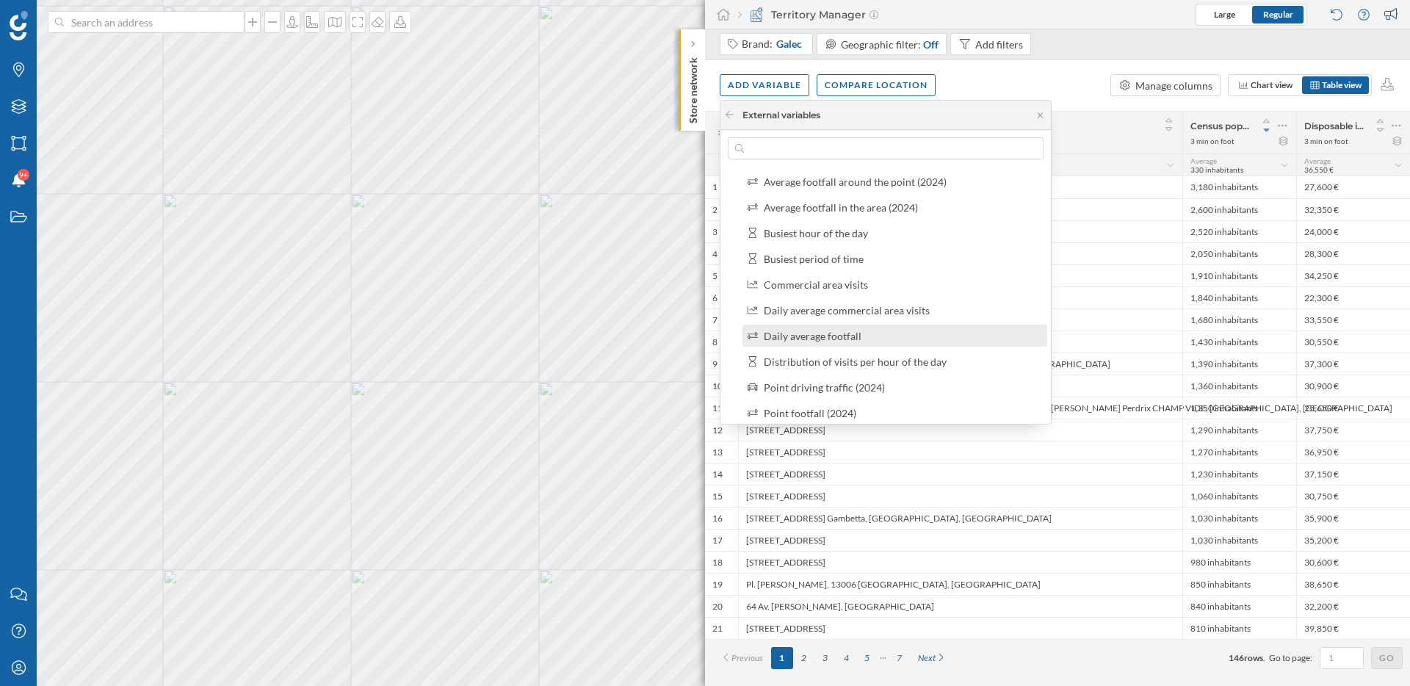
scroll to position [91, 0]
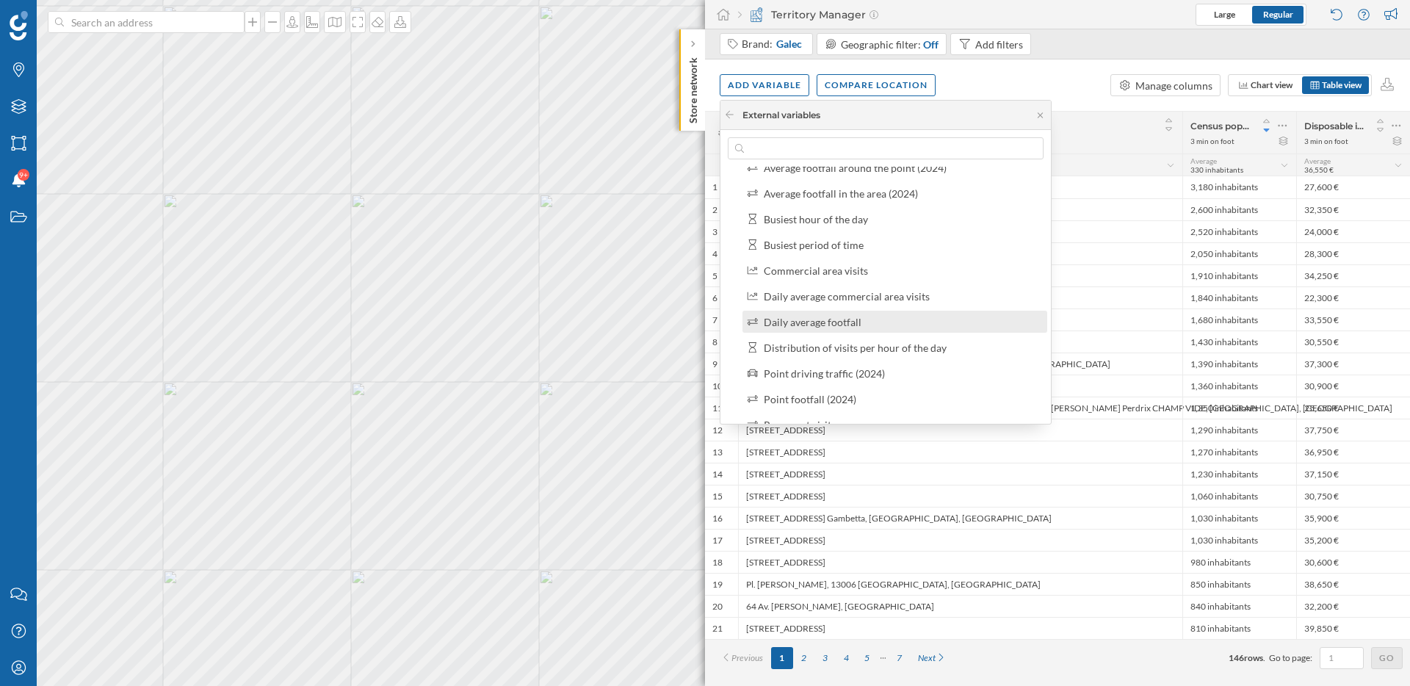
click at [839, 319] on div "Daily average footfall" at bounding box center [813, 322] width 98 height 12
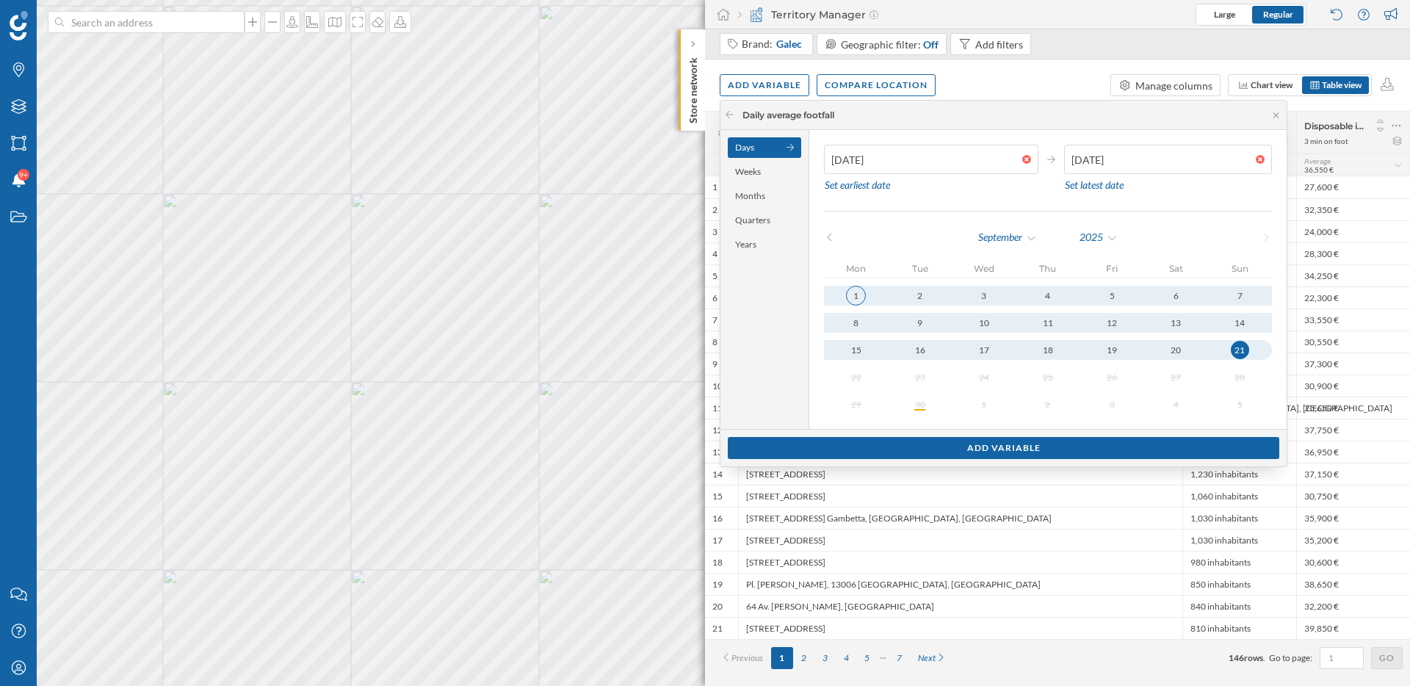
type input "[DATE]"
click at [852, 301] on div "1" at bounding box center [856, 296] width 20 height 20
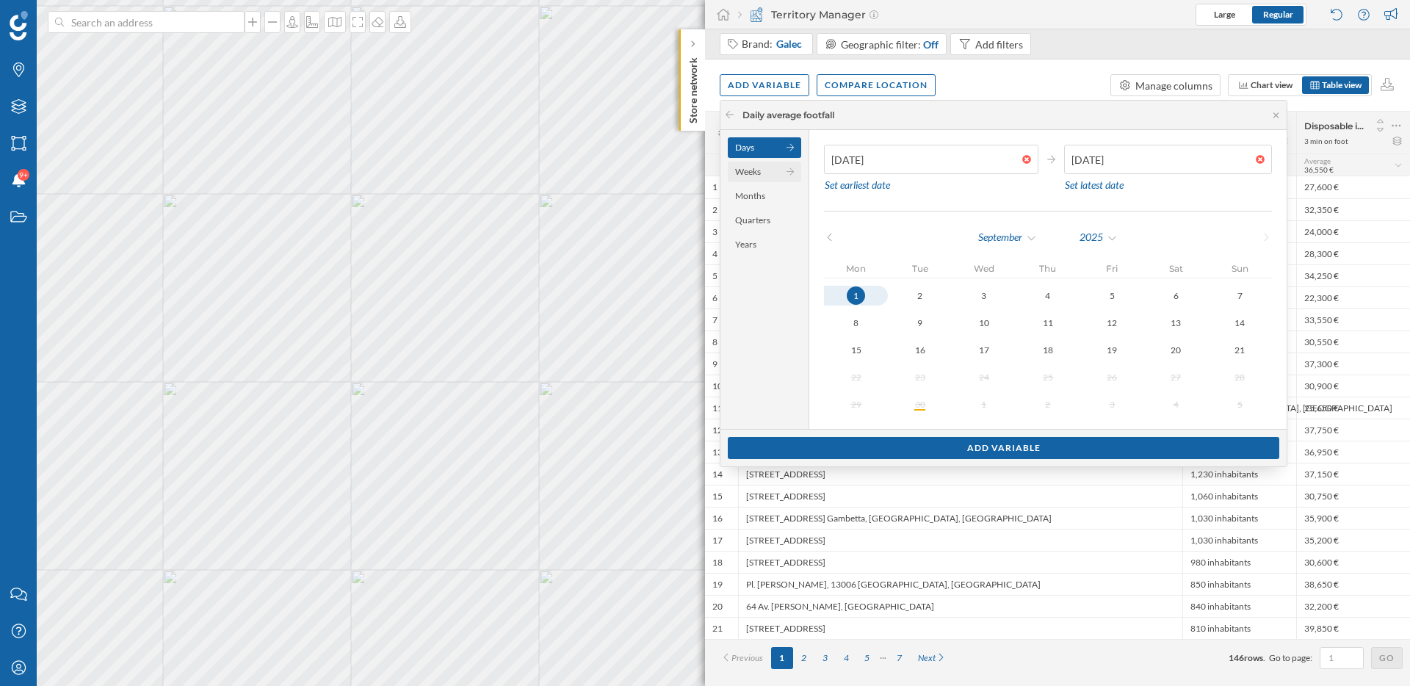
click at [757, 174] on div "Weeks" at bounding box center [764, 172] width 73 height 21
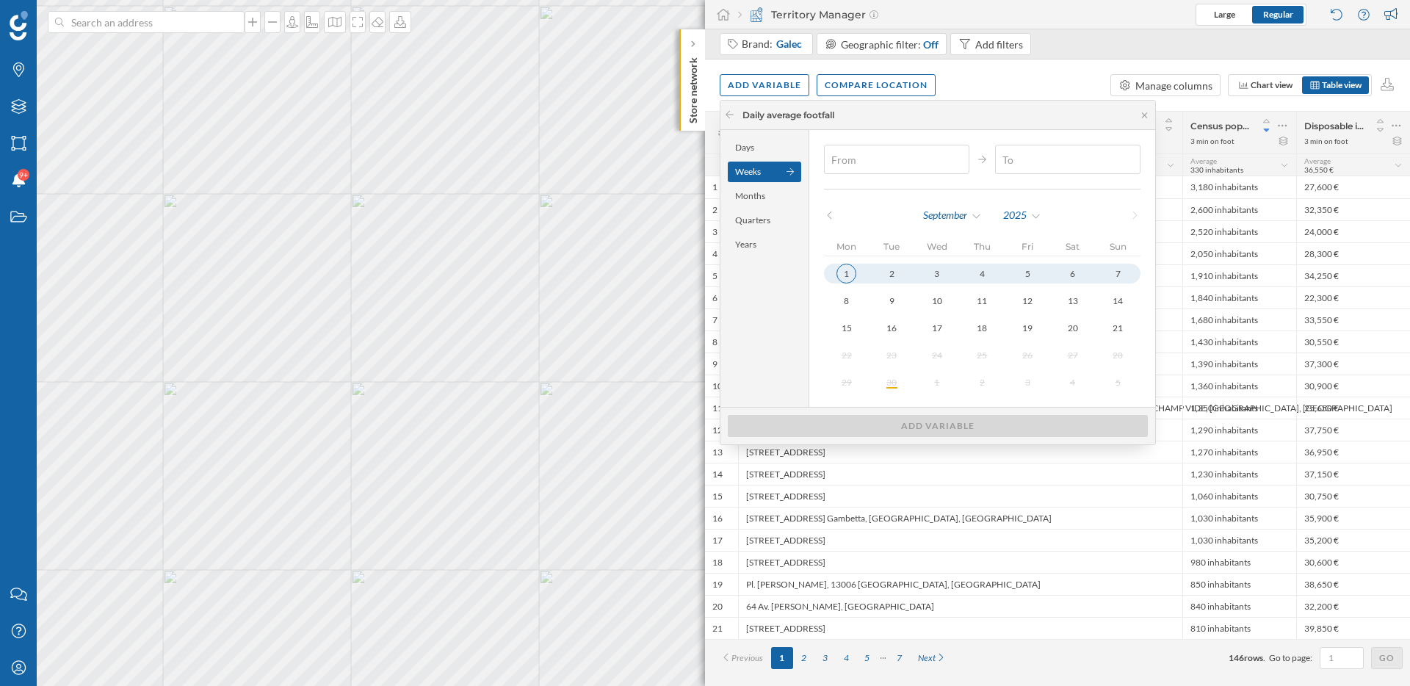
type input "[DATE]"
click at [845, 277] on div "1" at bounding box center [846, 273] width 18 height 18
type input "[DATE]"
click at [1108, 275] on div "7" at bounding box center [1118, 274] width 20 height 20
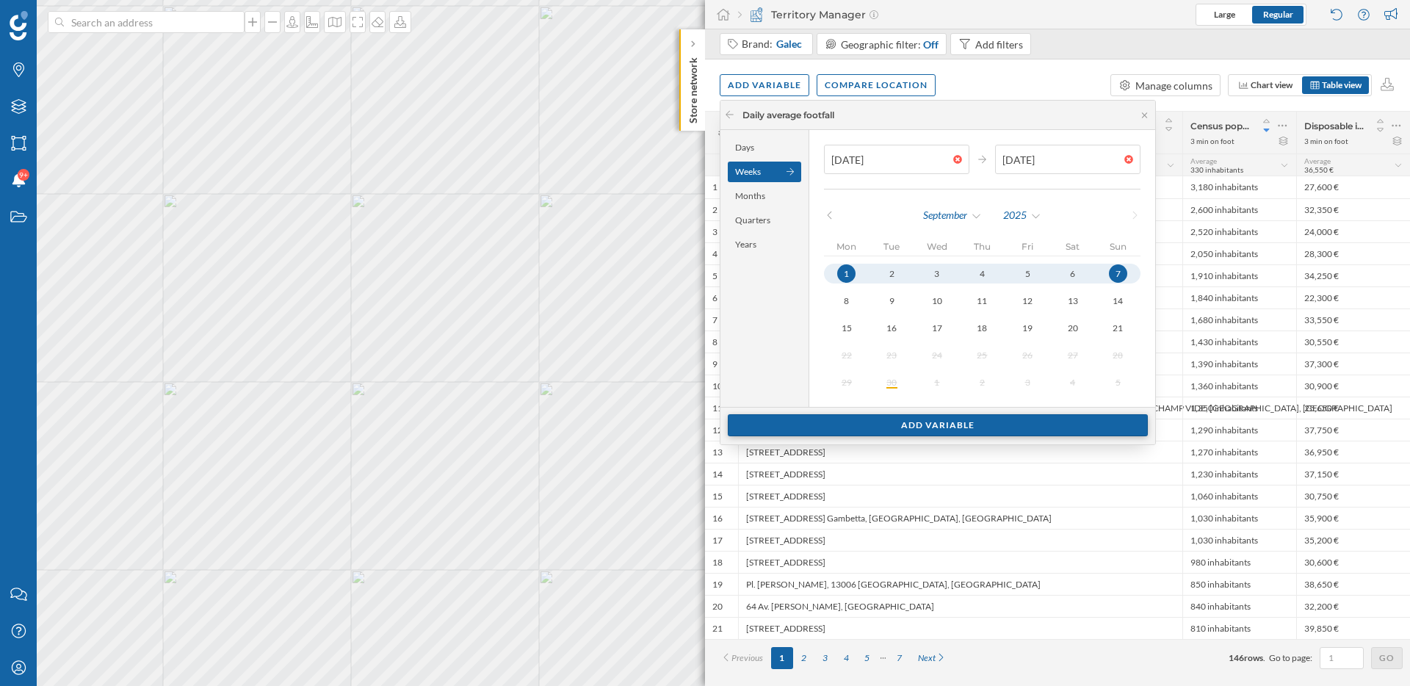
click at [1018, 429] on div "Add variable" at bounding box center [938, 425] width 420 height 22
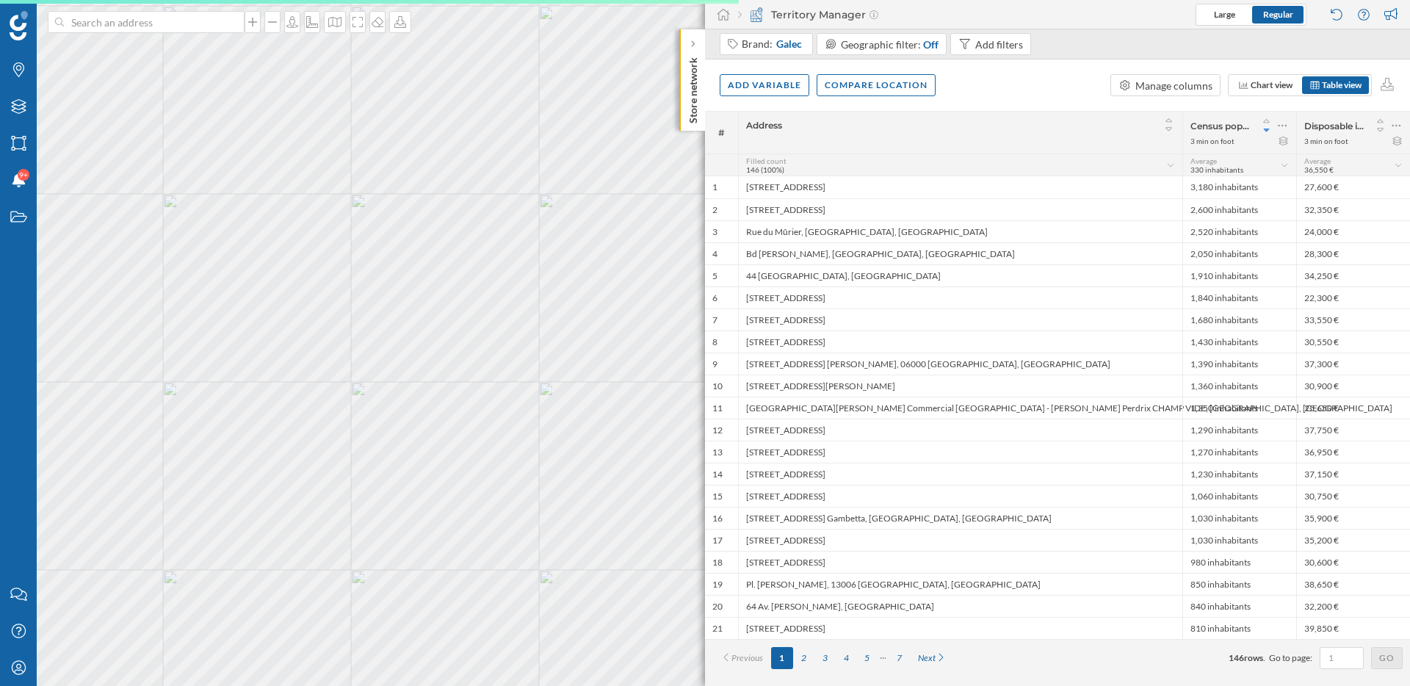
scroll to position [0, 0]
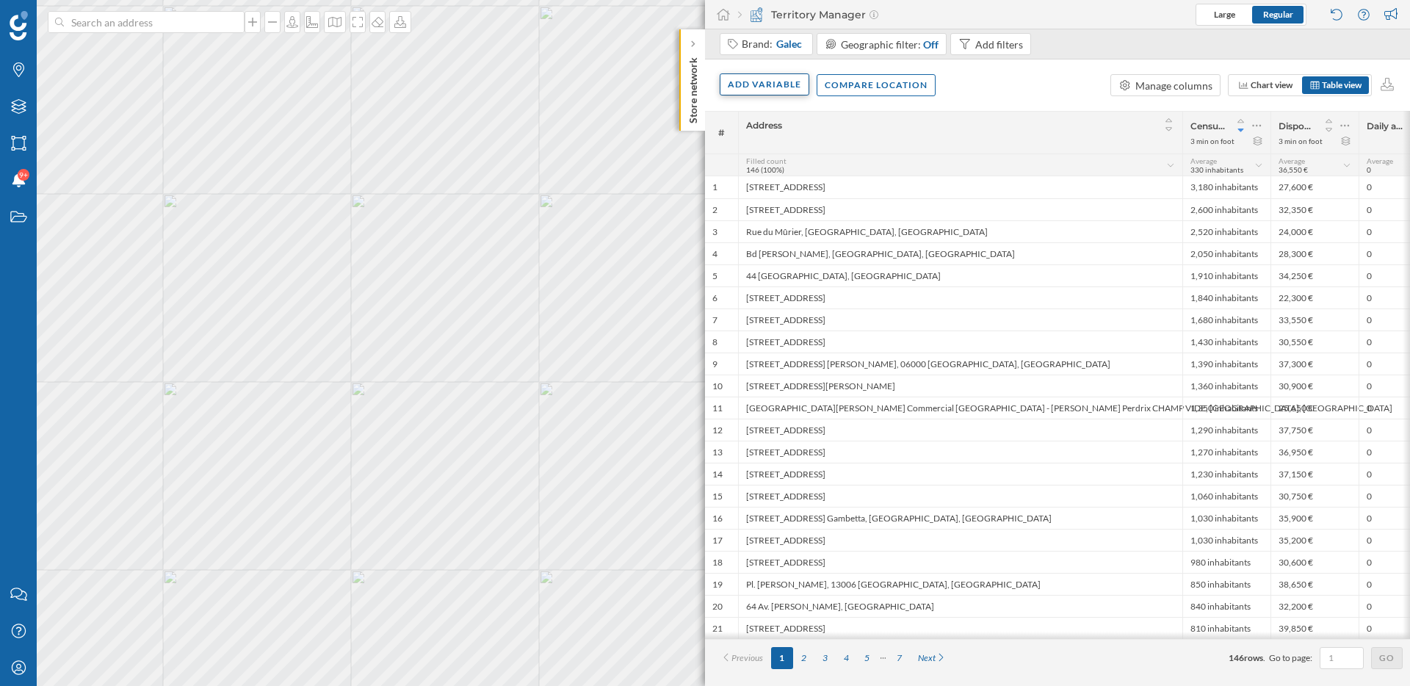
click at [792, 76] on div "Add variable" at bounding box center [765, 84] width 90 height 22
click at [776, 130] on div "Add variable External variables Internal variables Formula Score" at bounding box center [812, 174] width 184 height 148
click at [776, 139] on div "External variables" at bounding box center [801, 144] width 146 height 15
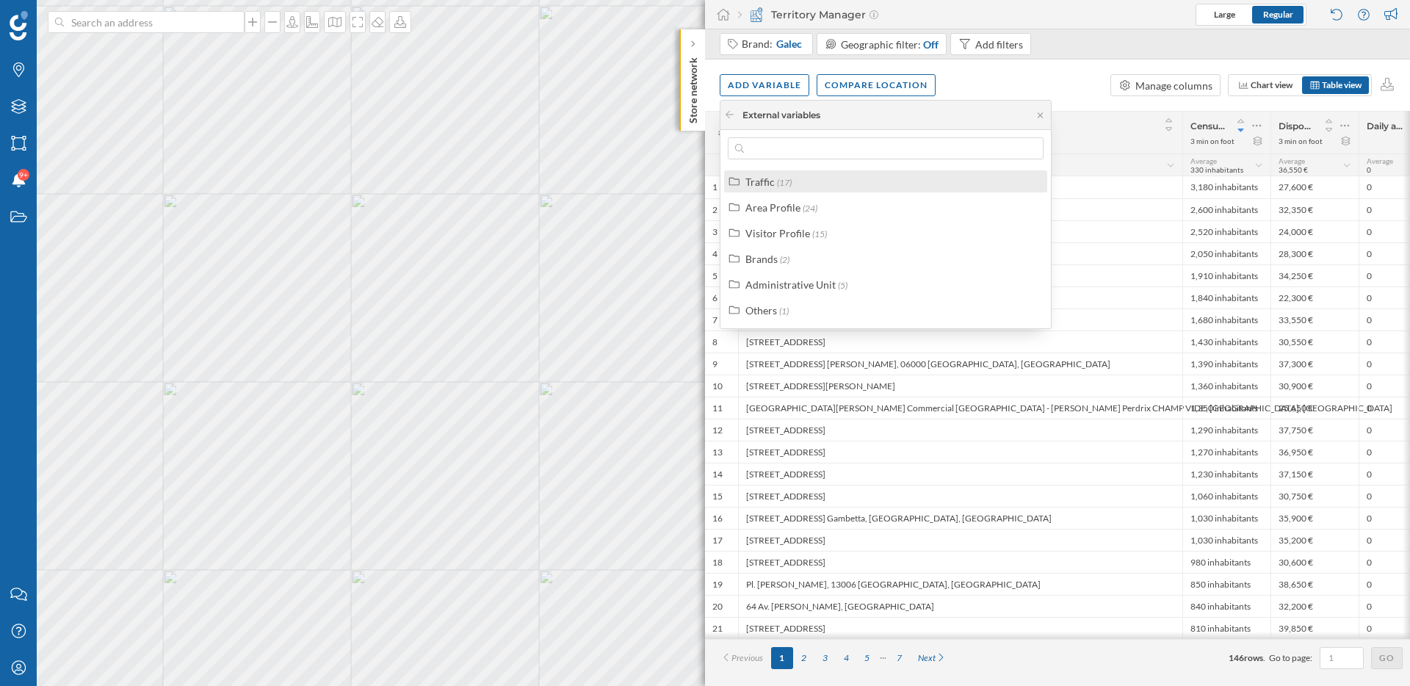
click at [779, 190] on div "Traffic (17)" at bounding box center [885, 181] width 323 height 22
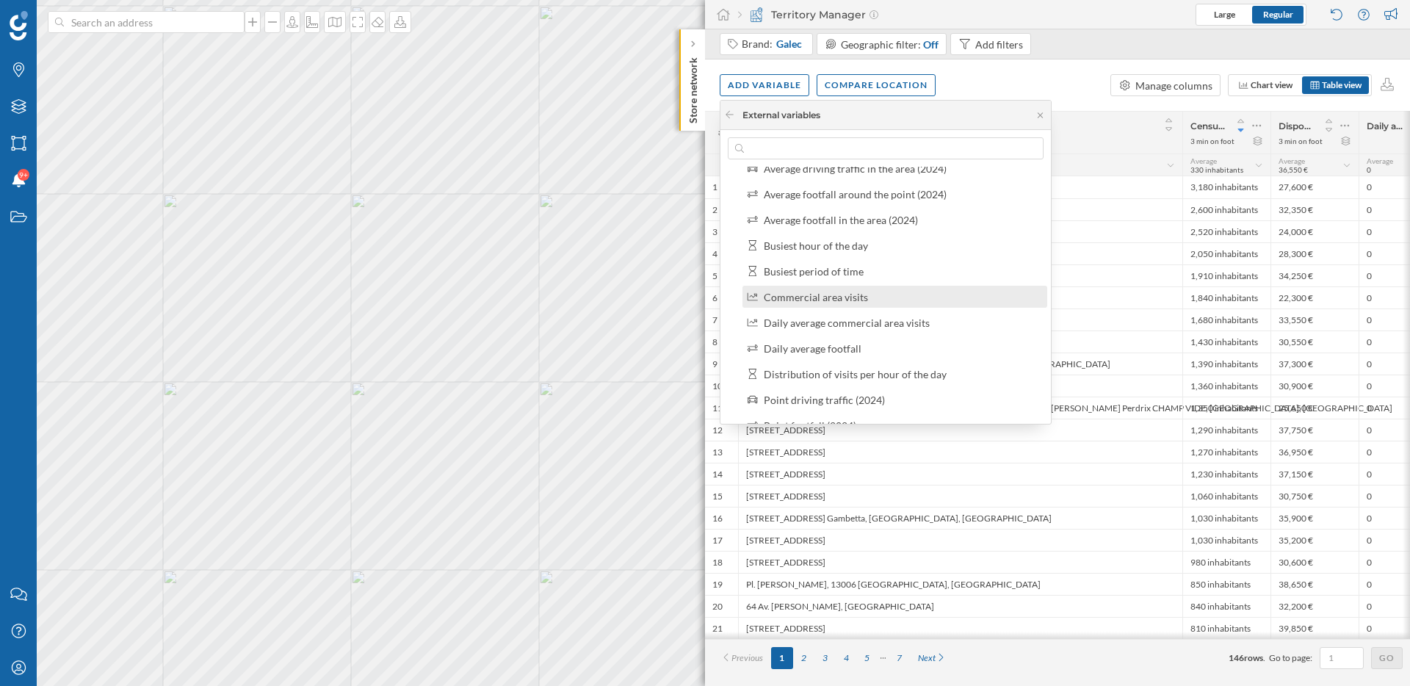
scroll to position [74, 0]
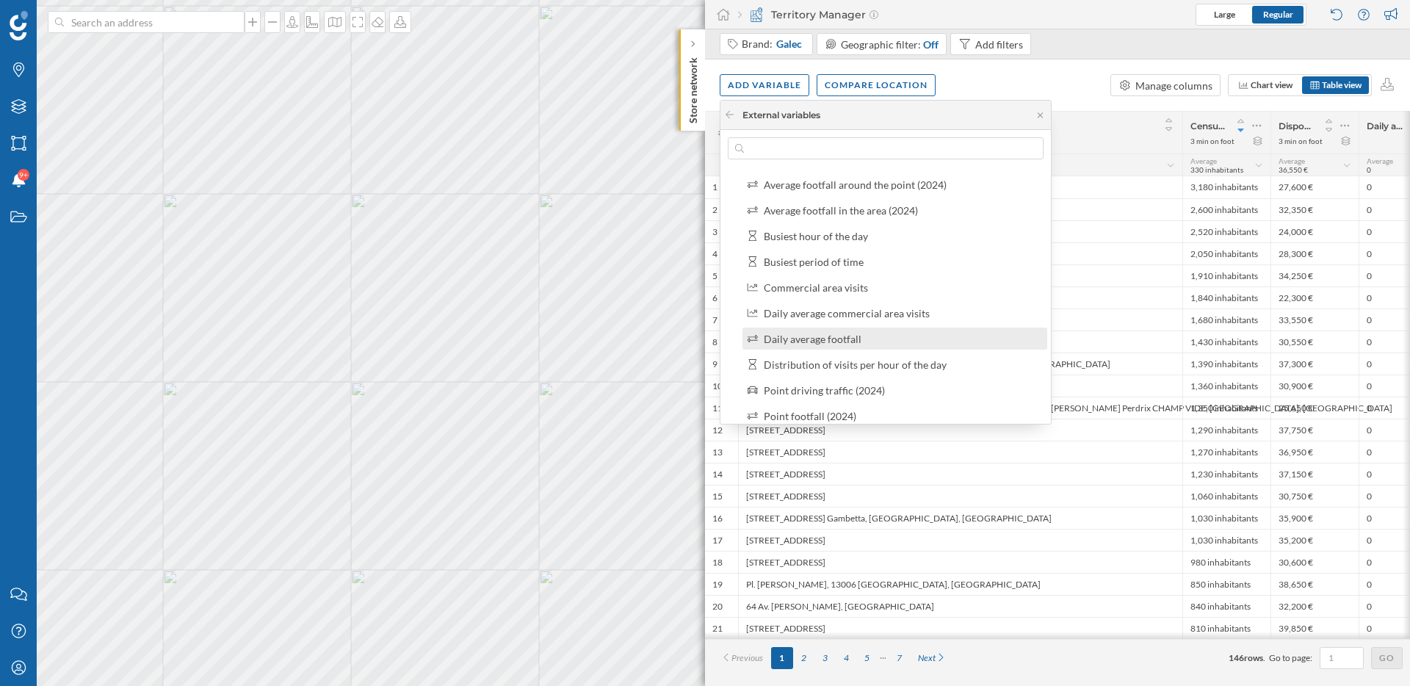
click at [834, 341] on div "Daily average footfall" at bounding box center [813, 339] width 98 height 12
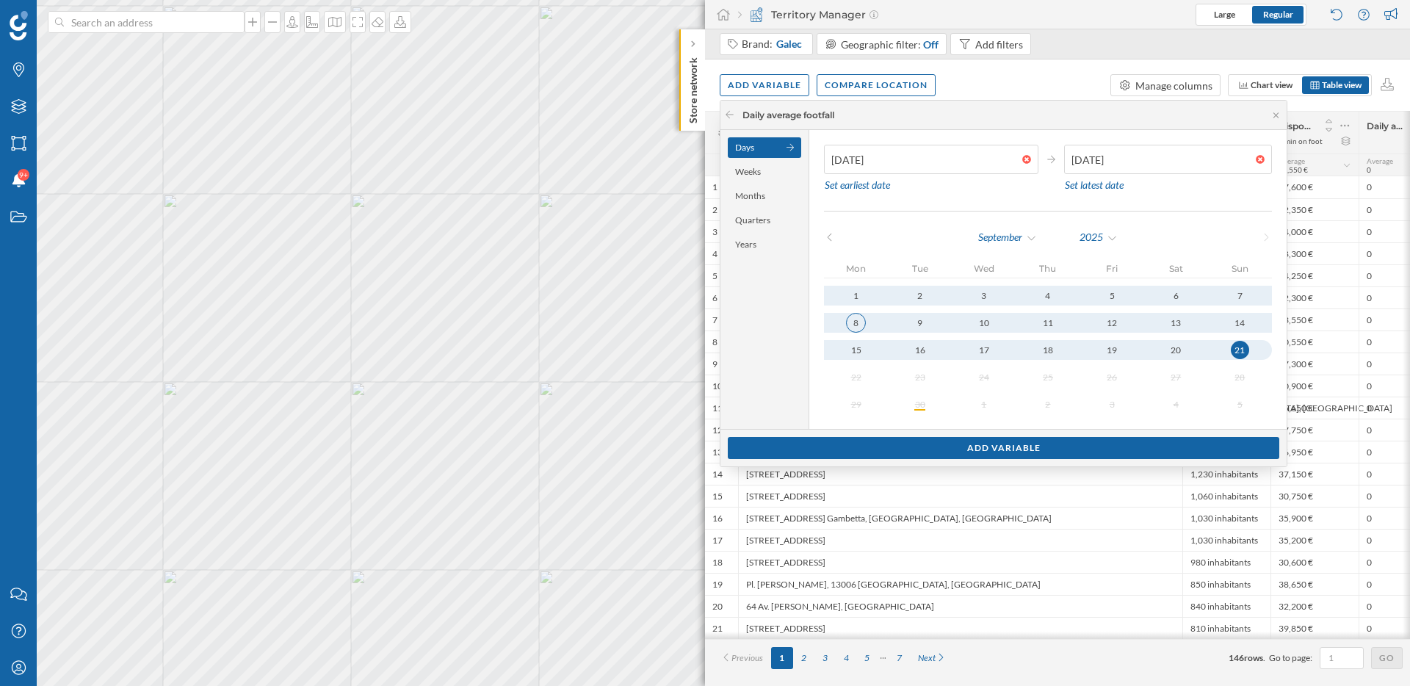
click at [859, 322] on div "8" at bounding box center [856, 323] width 20 height 20
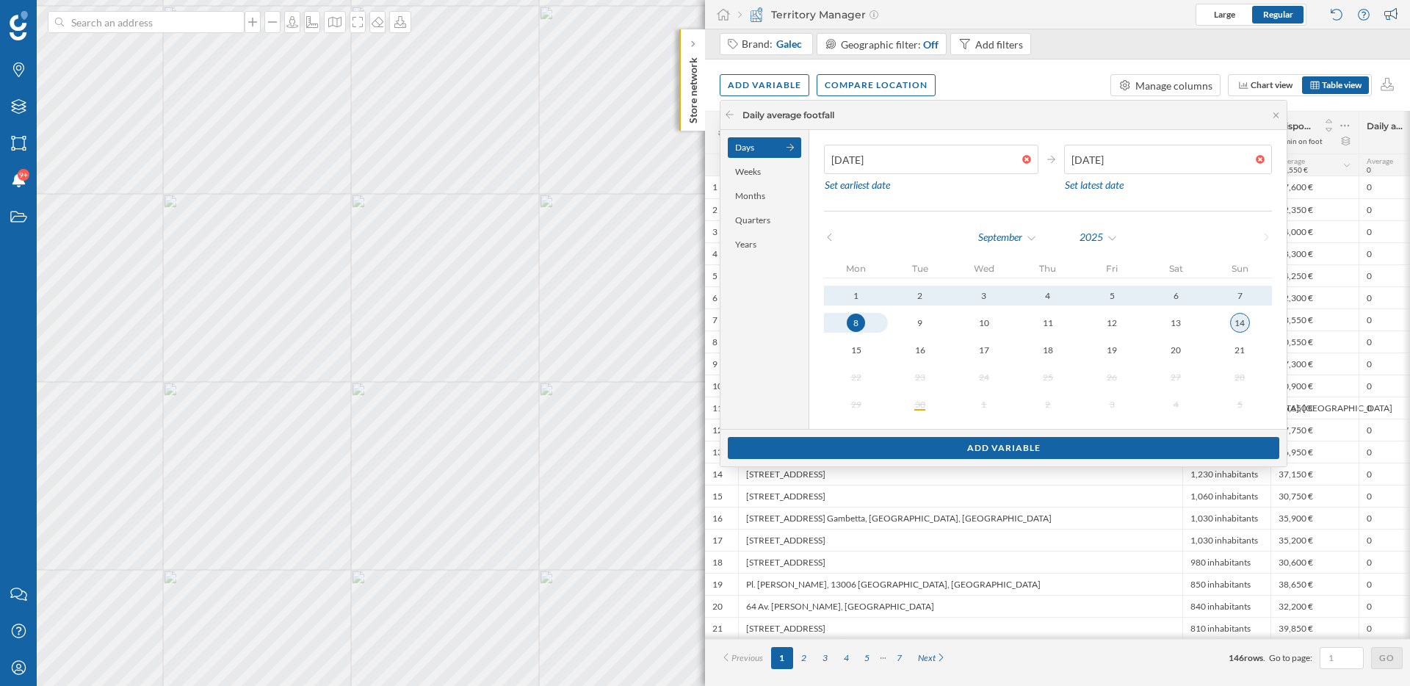
click at [1216, 324] on button "14" at bounding box center [1240, 323] width 64 height 20
type input "[DATE]"
click at [856, 319] on div "8" at bounding box center [856, 323] width 20 height 20
click at [857, 319] on div "8" at bounding box center [856, 323] width 18 height 18
click at [756, 173] on div "Weeks" at bounding box center [764, 172] width 73 height 21
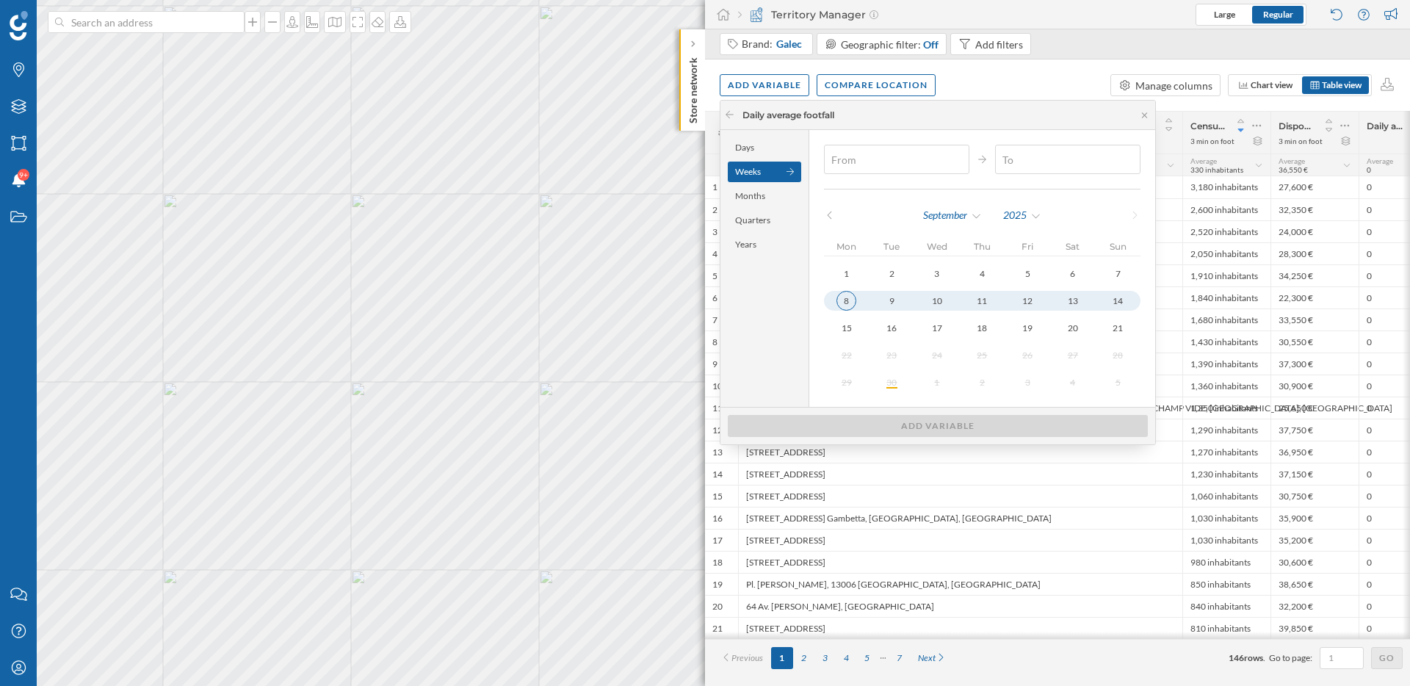
type input "[DATE]"
click at [846, 303] on div "8" at bounding box center [846, 301] width 20 height 20
type input "[DATE]"
click at [1112, 299] on div "14" at bounding box center [1118, 301] width 20 height 20
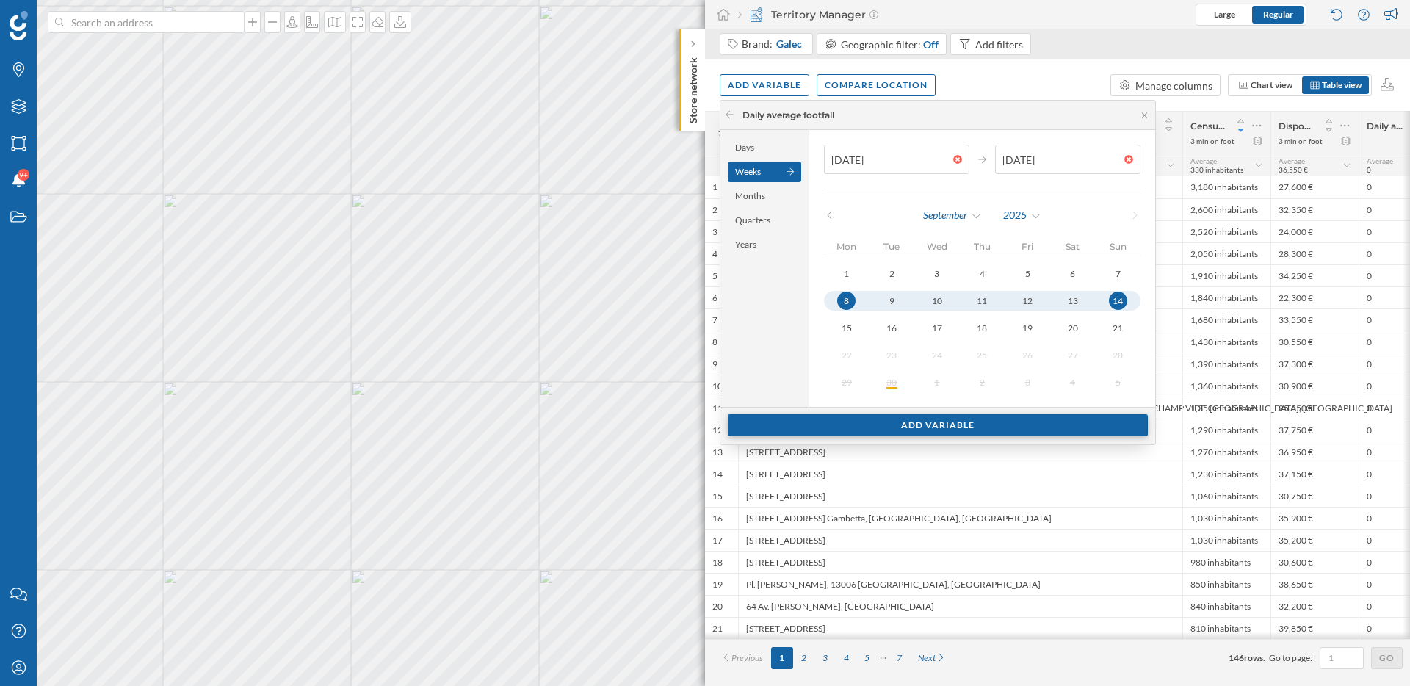
click at [1005, 434] on div "Add variable" at bounding box center [938, 425] width 420 height 22
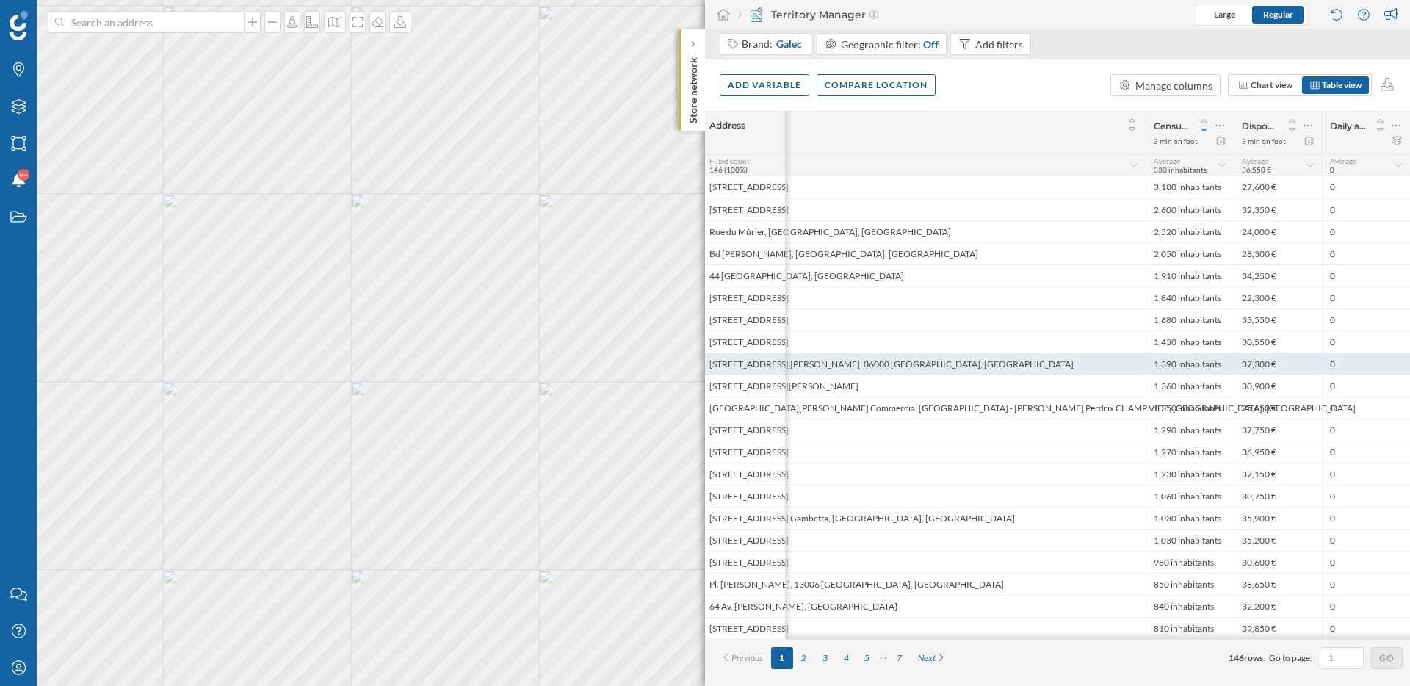
scroll to position [0, 125]
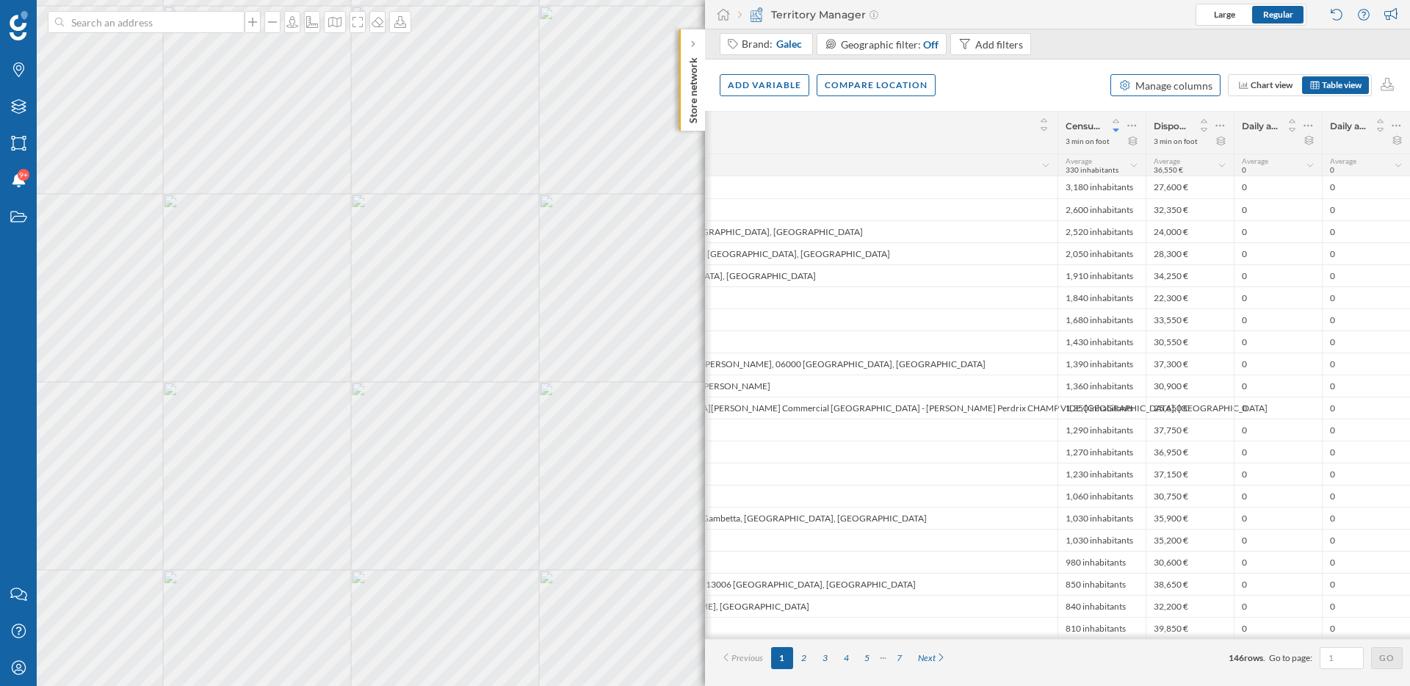
click at [1170, 86] on div "Manage columns" at bounding box center [1173, 85] width 77 height 15
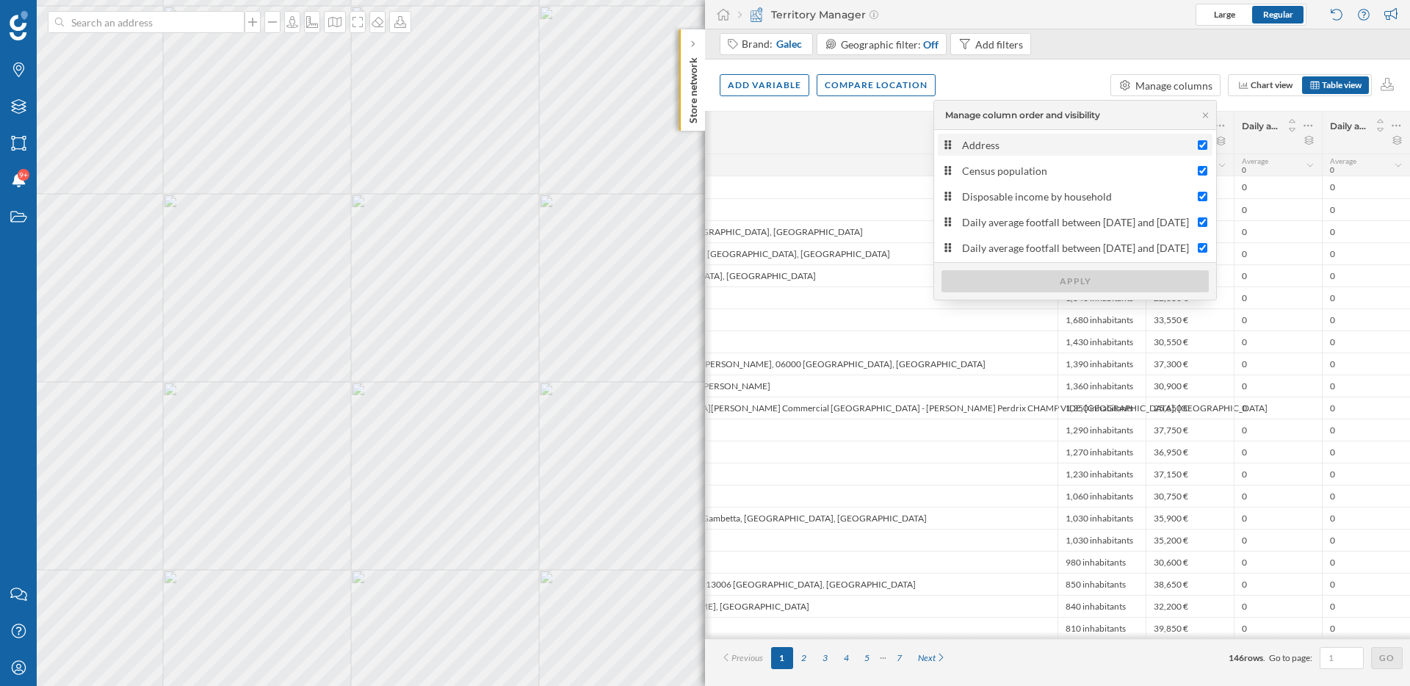
click at [1203, 144] on input "Address" at bounding box center [1203, 145] width 10 height 10
checkbox input "false"
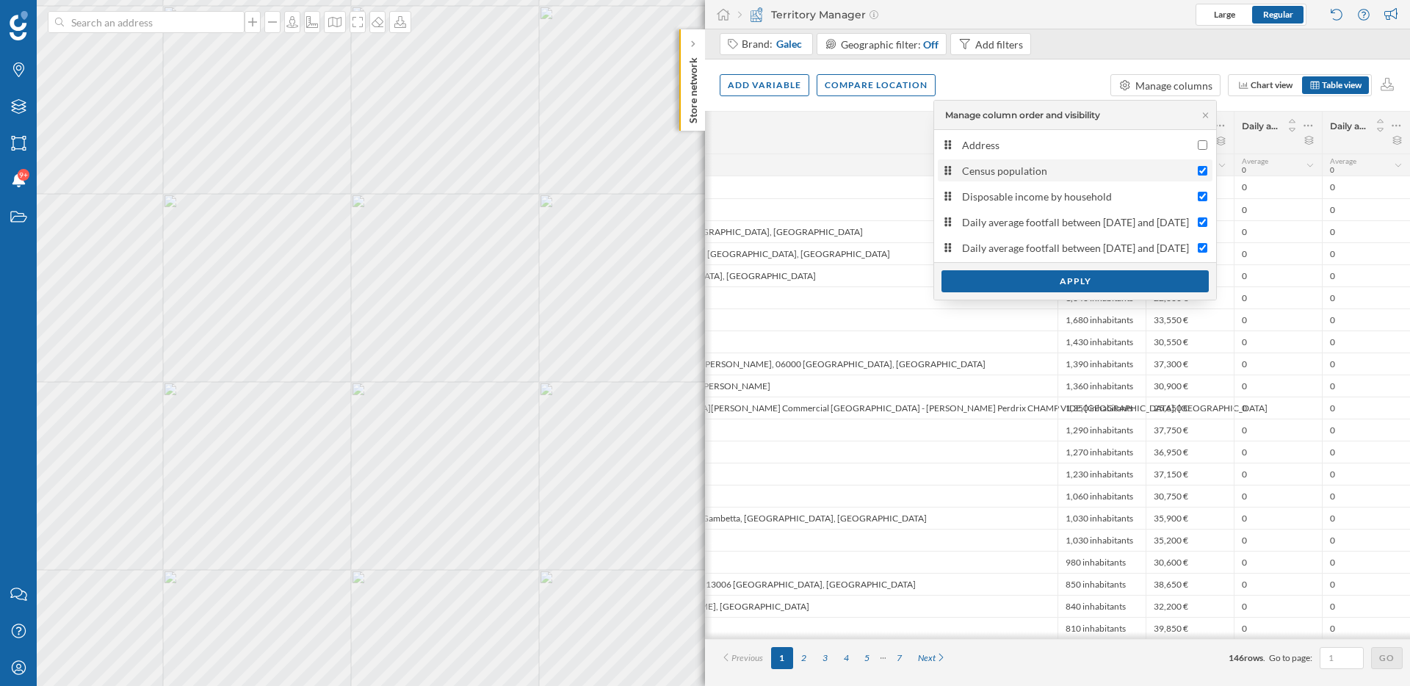
click at [1204, 166] on input "Census population" at bounding box center [1203, 171] width 10 height 10
checkbox input "false"
click at [1203, 195] on input "Disposable income by household" at bounding box center [1203, 197] width 10 height 10
checkbox input "false"
click at [1116, 281] on div "Apply" at bounding box center [1074, 281] width 267 height 22
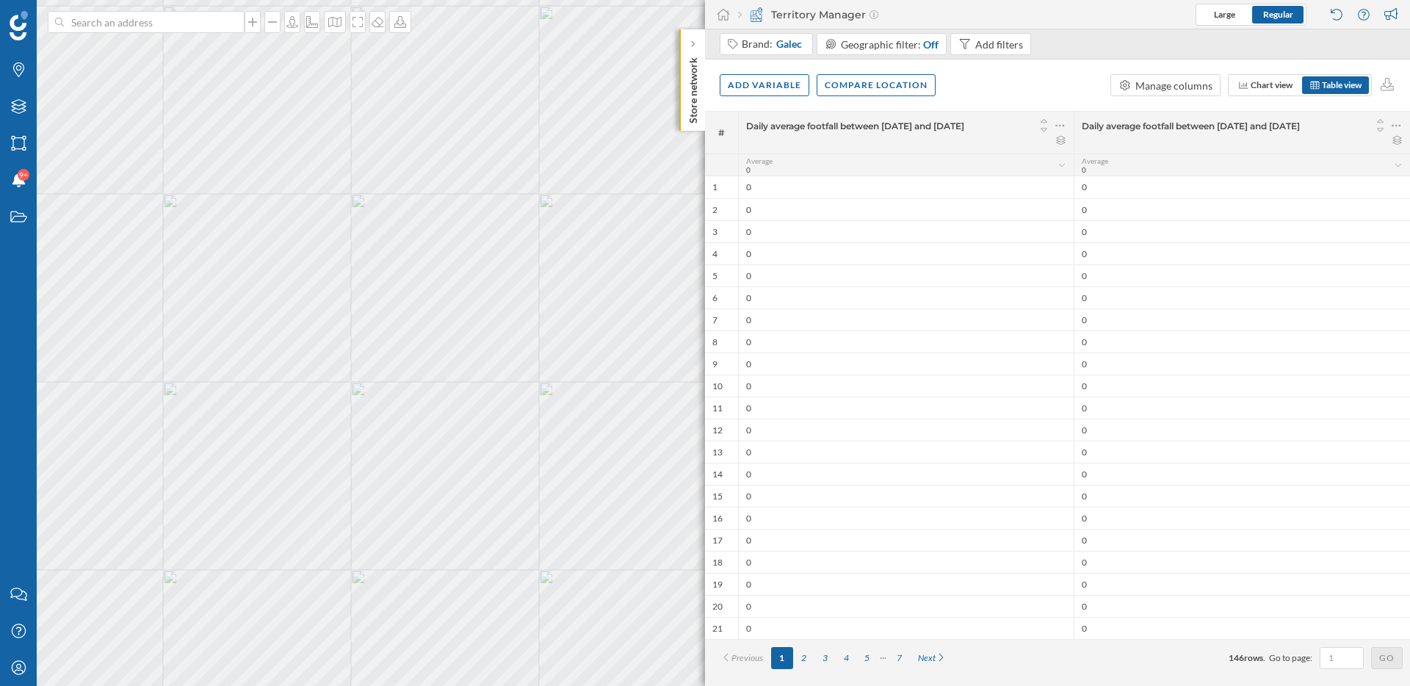
scroll to position [0, 0]
click at [779, 91] on div "Add variable" at bounding box center [765, 84] width 90 height 22
click at [789, 140] on div "External variables" at bounding box center [801, 144] width 146 height 15
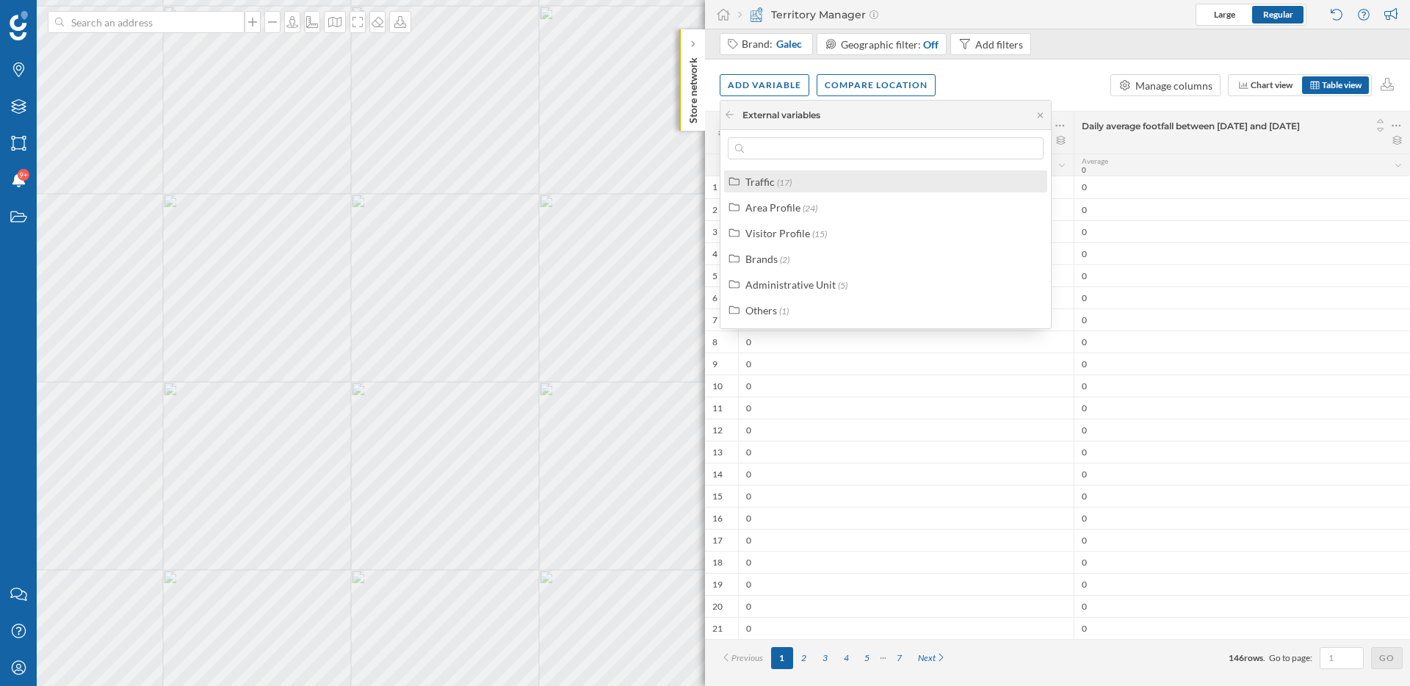
click at [792, 182] on div "Traffic (17)" at bounding box center [891, 181] width 293 height 15
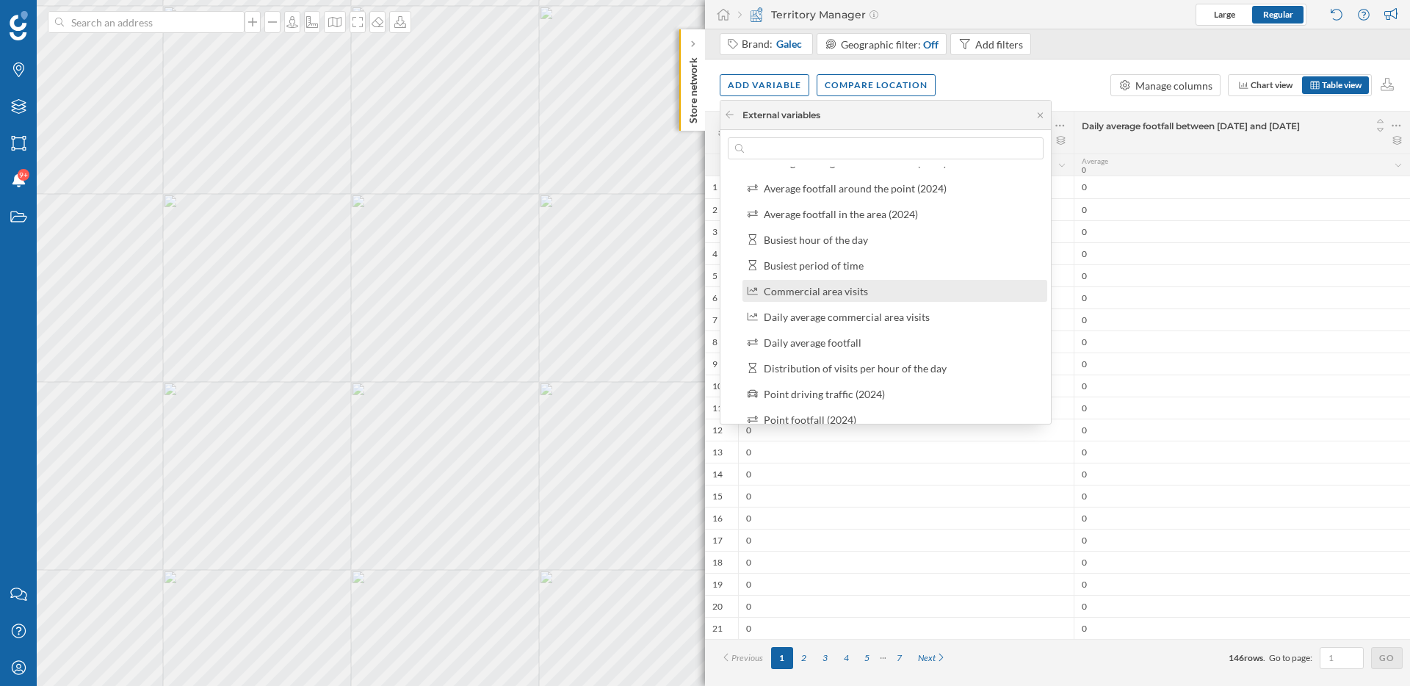
scroll to position [87, 0]
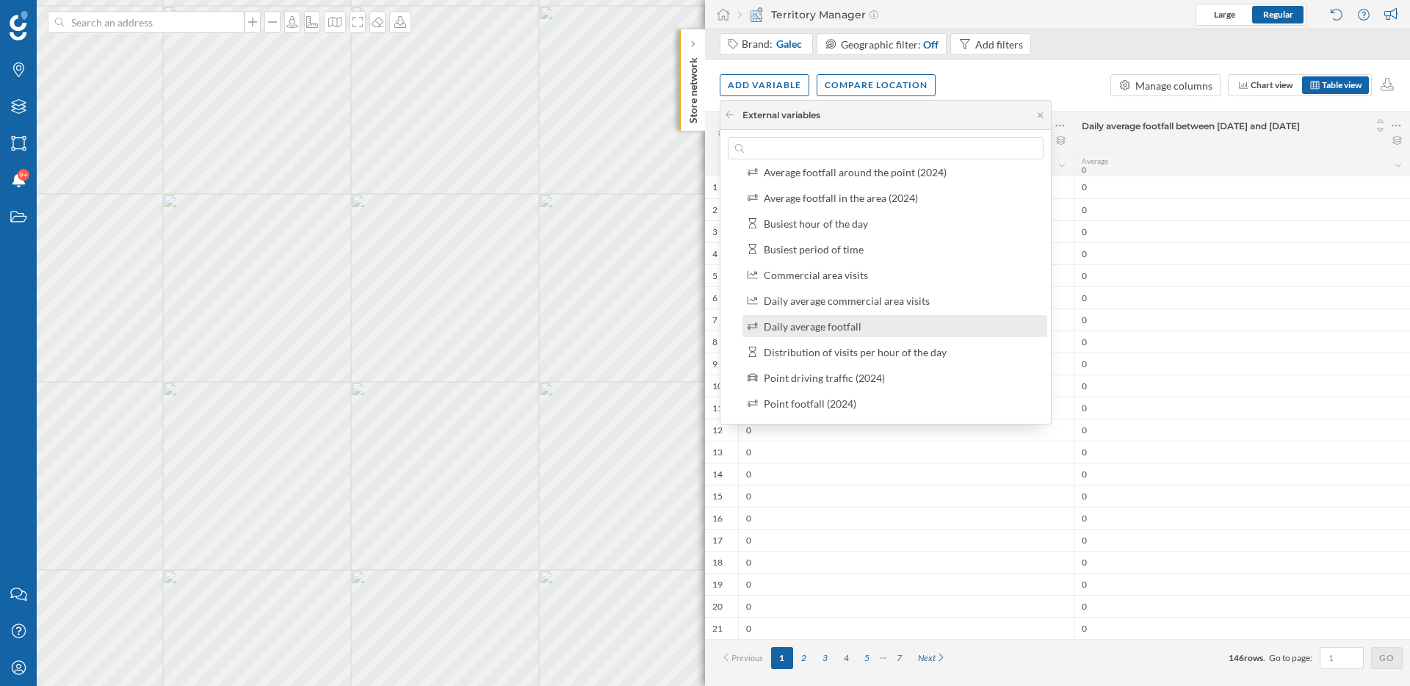
click at [809, 328] on div "Daily average footfall" at bounding box center [813, 326] width 98 height 12
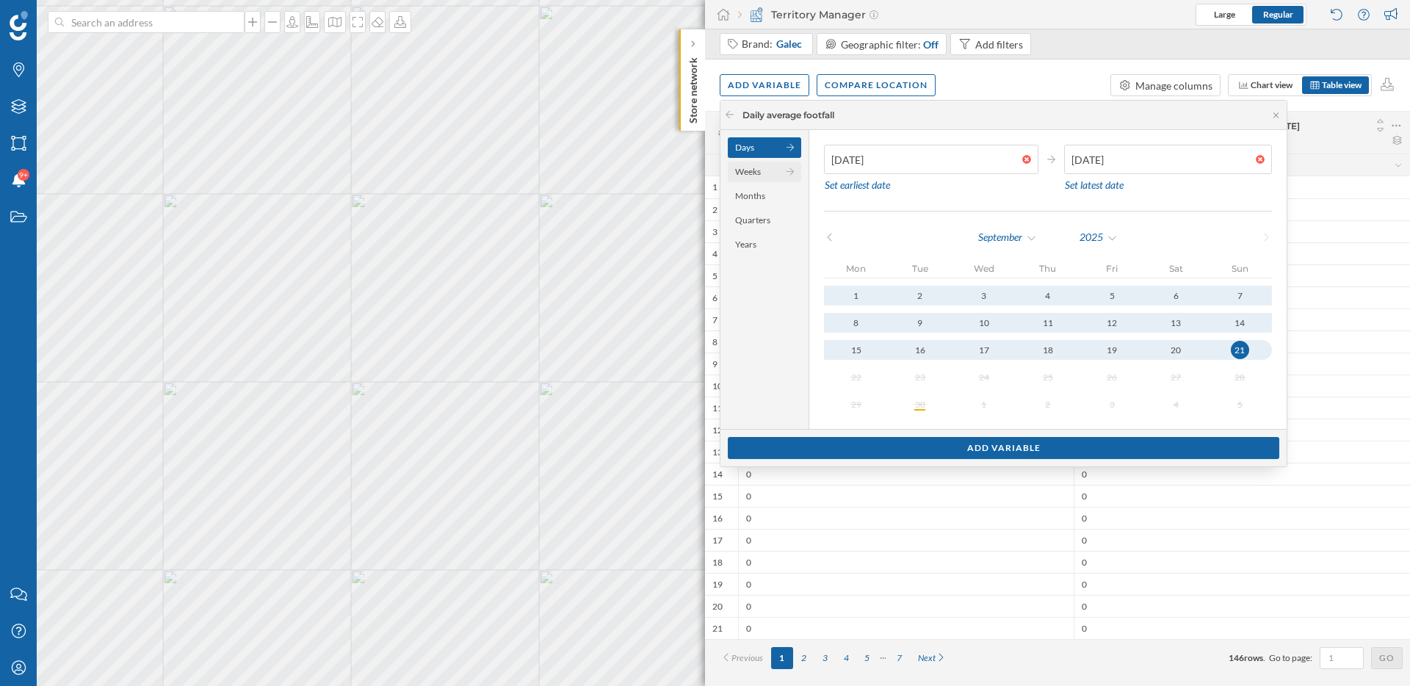
click at [741, 171] on div "Weeks" at bounding box center [764, 172] width 73 height 21
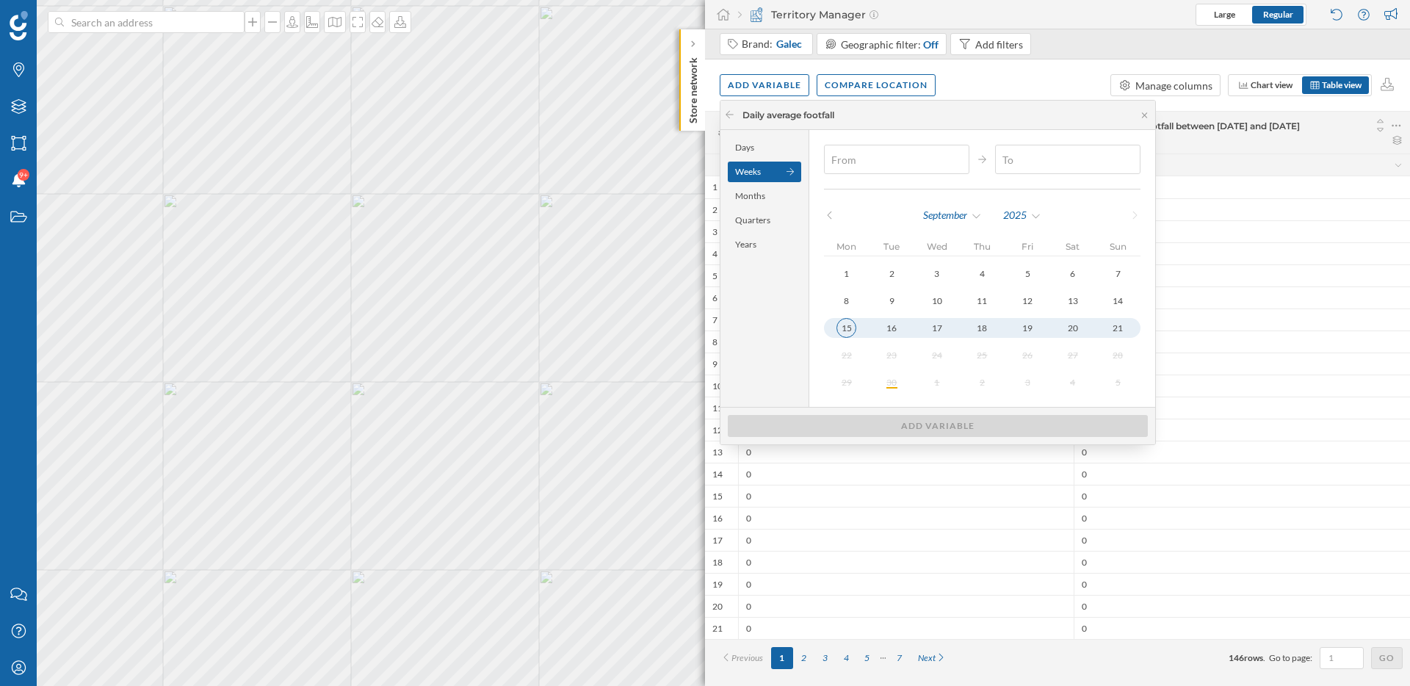
type input "[DATE]"
click at [845, 327] on div "15" at bounding box center [846, 328] width 20 height 20
type input "[DATE]"
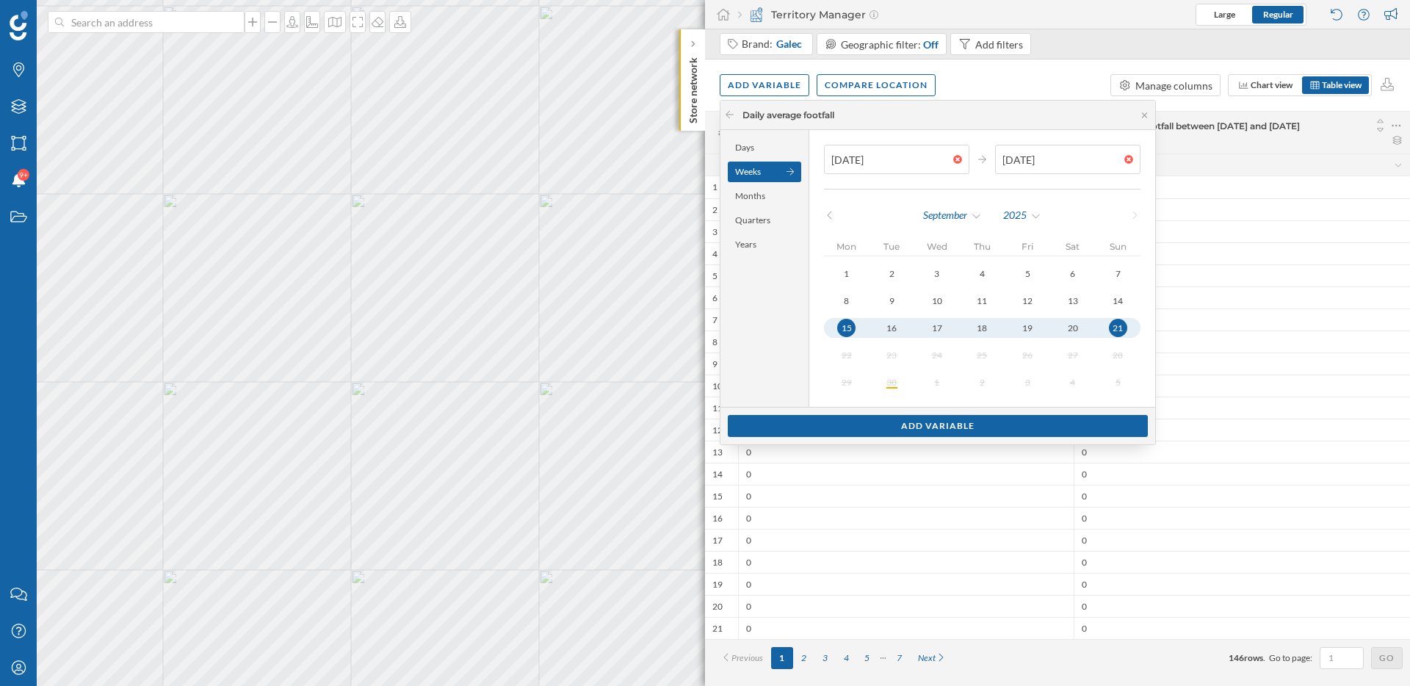
click at [1109, 323] on div "21" at bounding box center [1118, 328] width 18 height 18
click at [972, 426] on div "Add variable" at bounding box center [938, 425] width 420 height 22
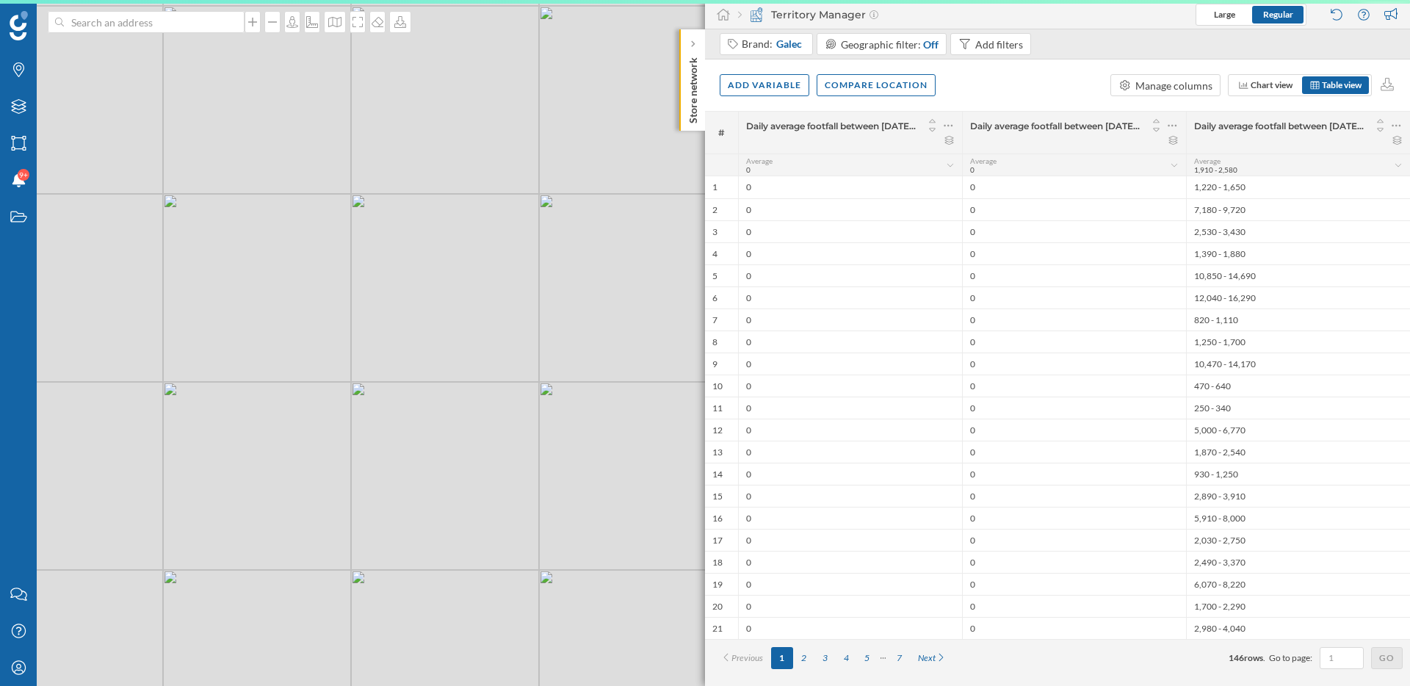
scroll to position [0, 0]
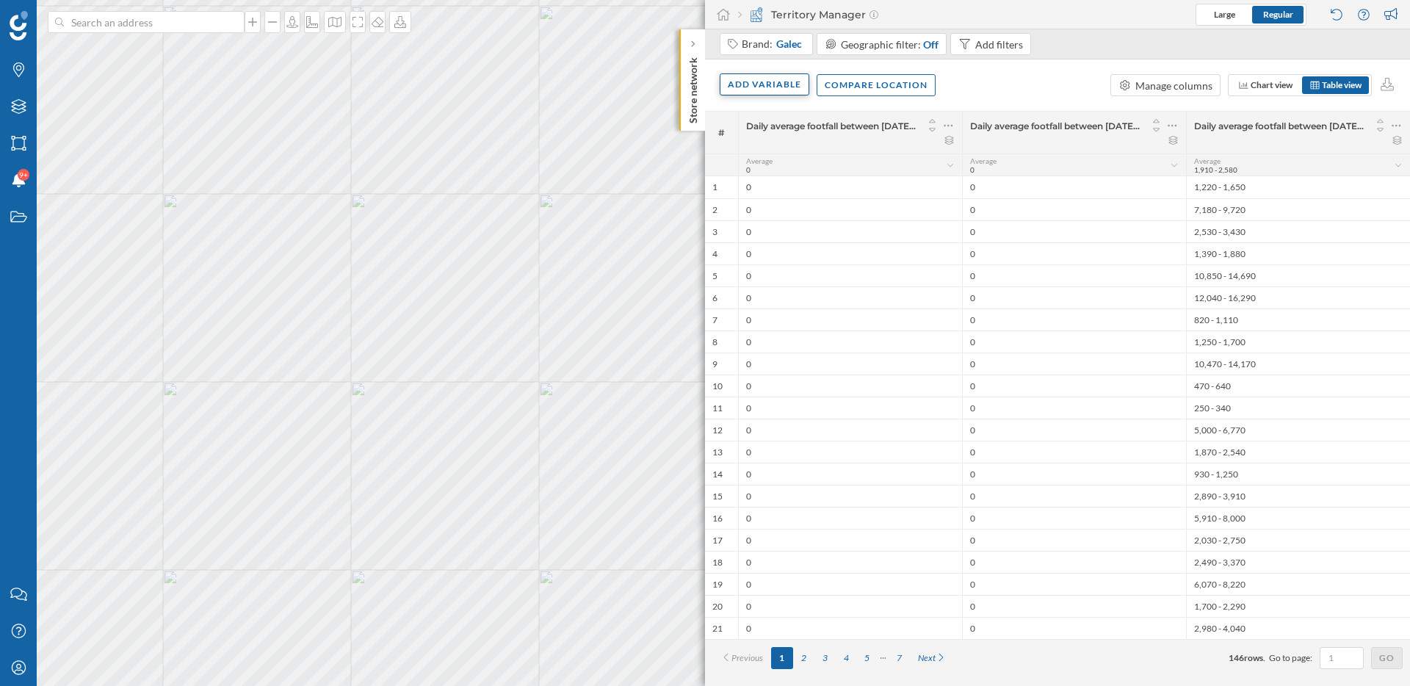
click at [767, 83] on div "Add variable" at bounding box center [765, 84] width 90 height 22
click at [777, 135] on div "External variables" at bounding box center [811, 145] width 175 height 22
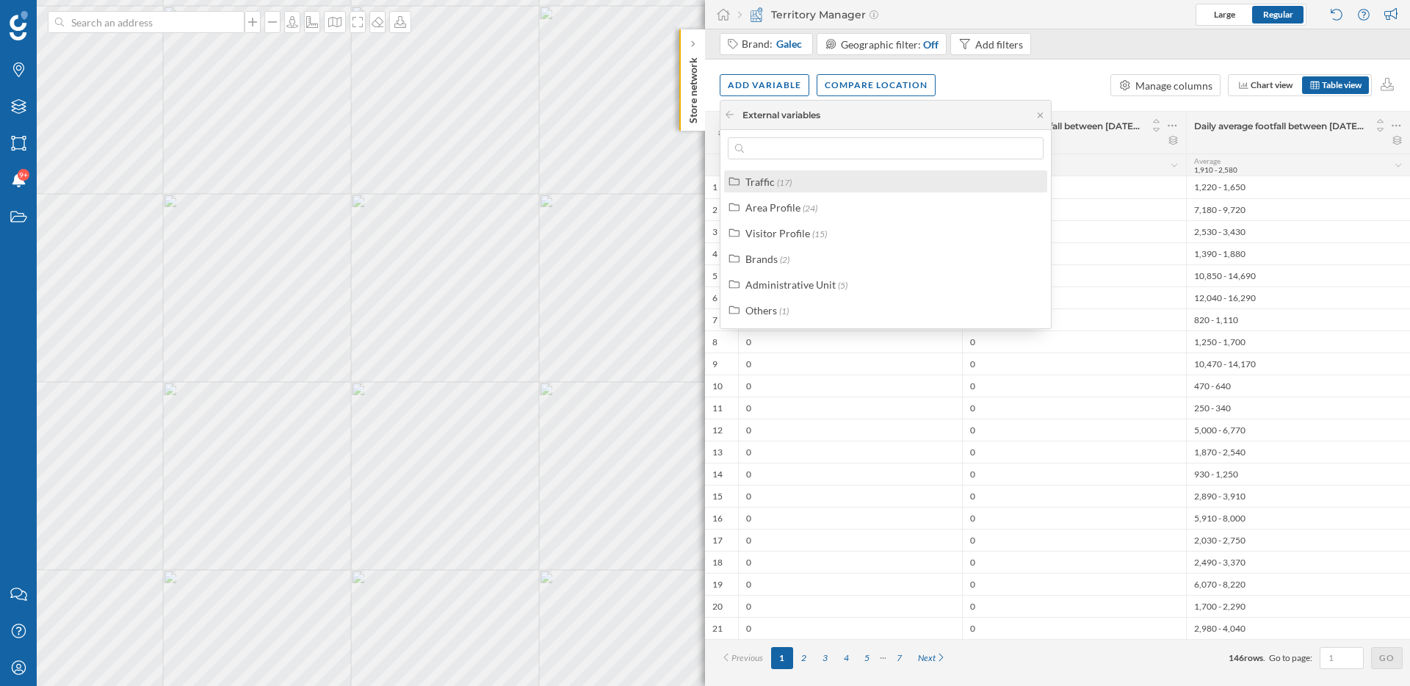
click at [784, 183] on span "(17)" at bounding box center [784, 182] width 15 height 11
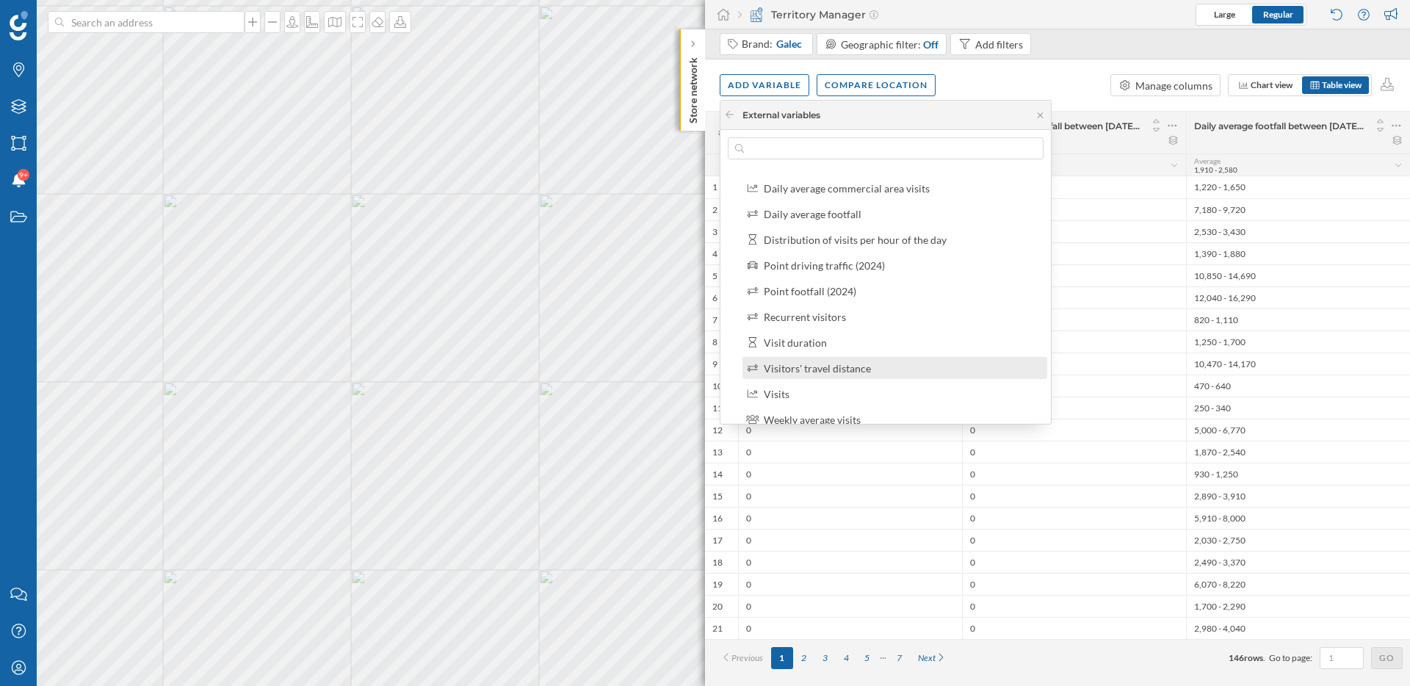
scroll to position [200, 0]
click at [825, 213] on div "Daily average footfall" at bounding box center [813, 213] width 98 height 12
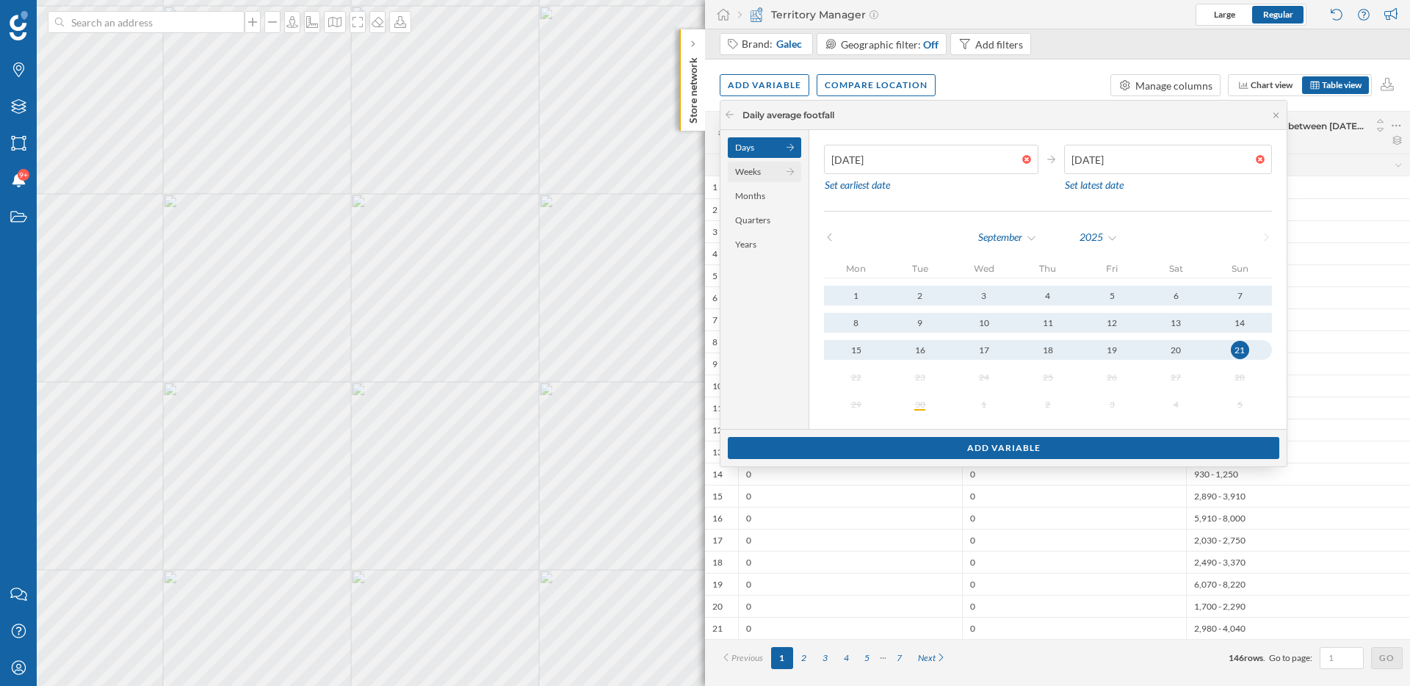
click at [755, 177] on div "Weeks" at bounding box center [764, 172] width 73 height 21
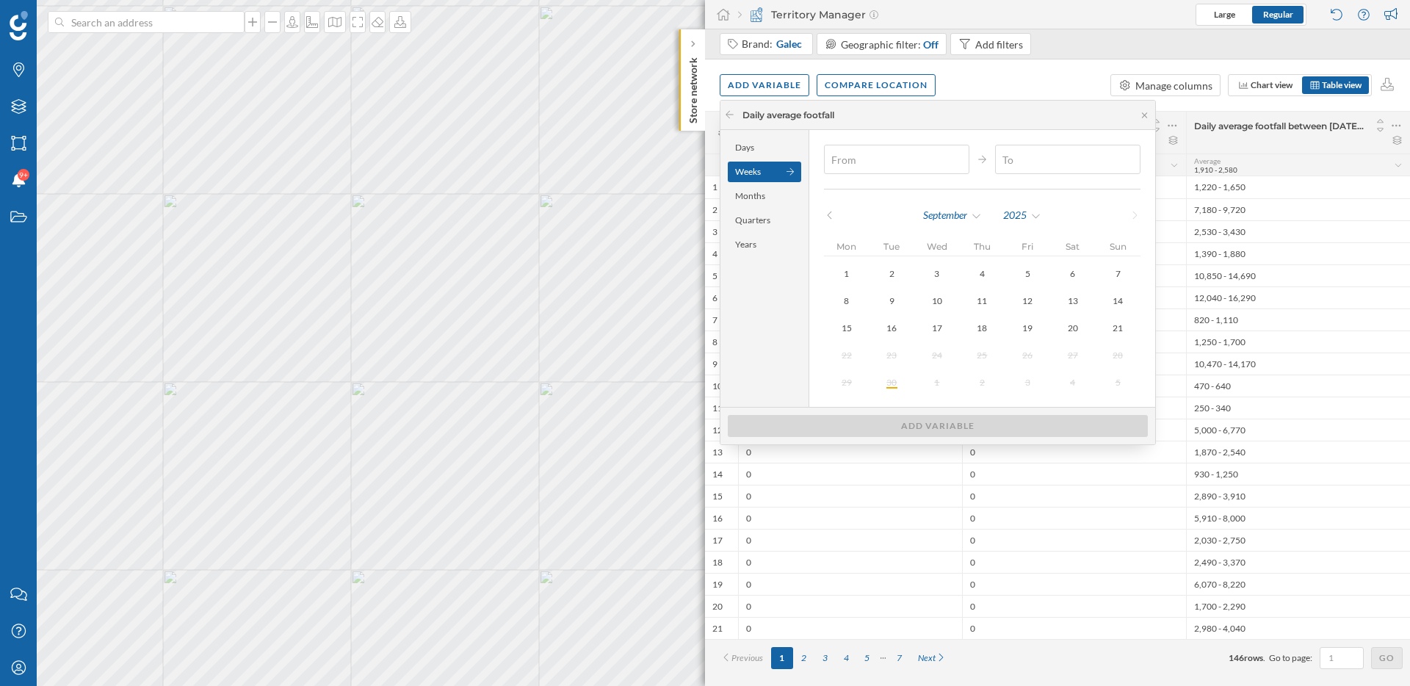
click at [831, 211] on icon at bounding box center [829, 215] width 11 height 9
type input "[DATE]"
click at [856, 382] on button "25" at bounding box center [847, 382] width 46 height 20
type input "[DATE]"
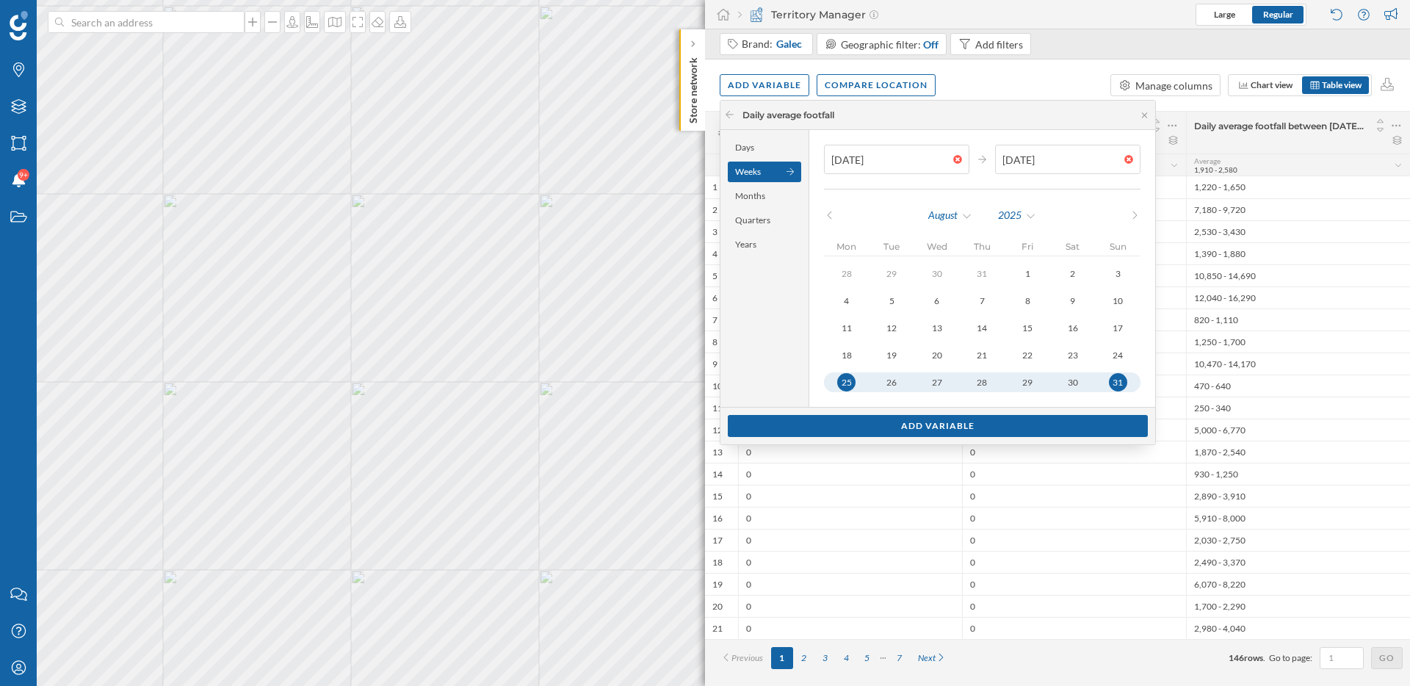
click at [1119, 379] on button "31" at bounding box center [1118, 382] width 46 height 20
click at [1065, 422] on div "Add variable" at bounding box center [938, 425] width 420 height 22
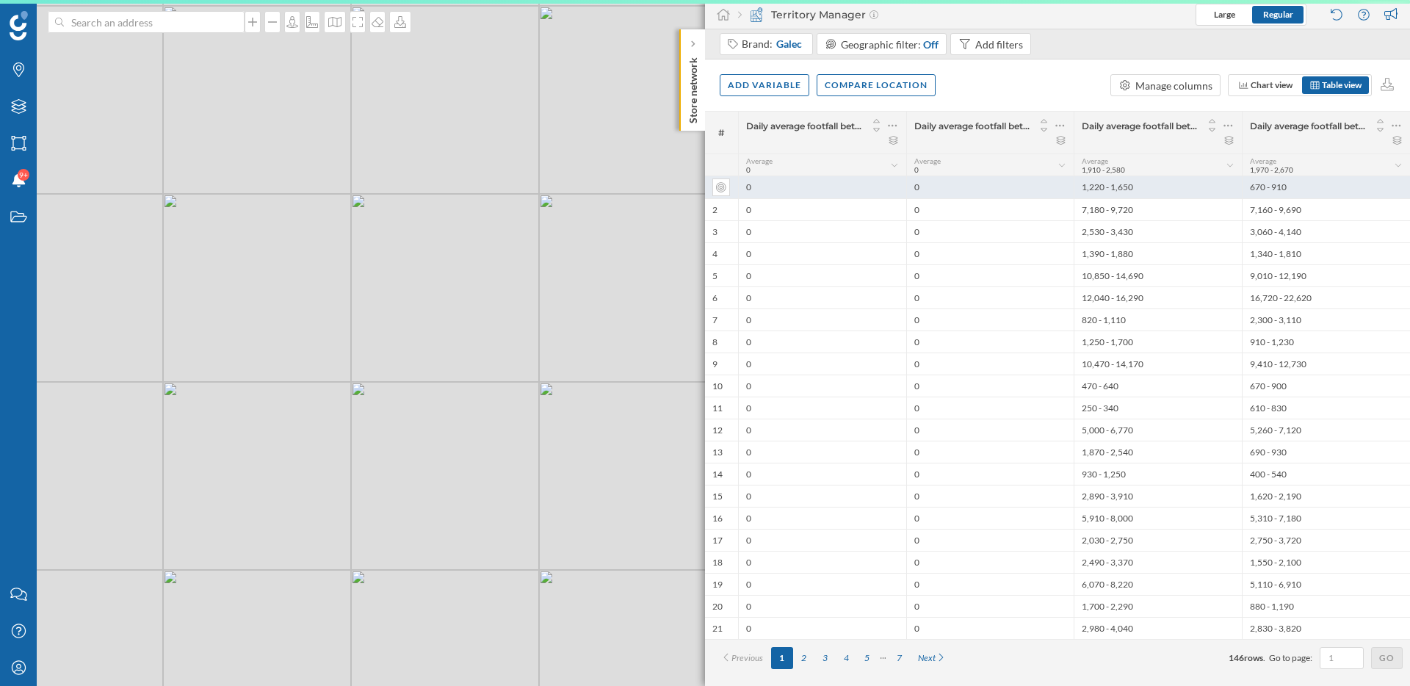
scroll to position [0, 0]
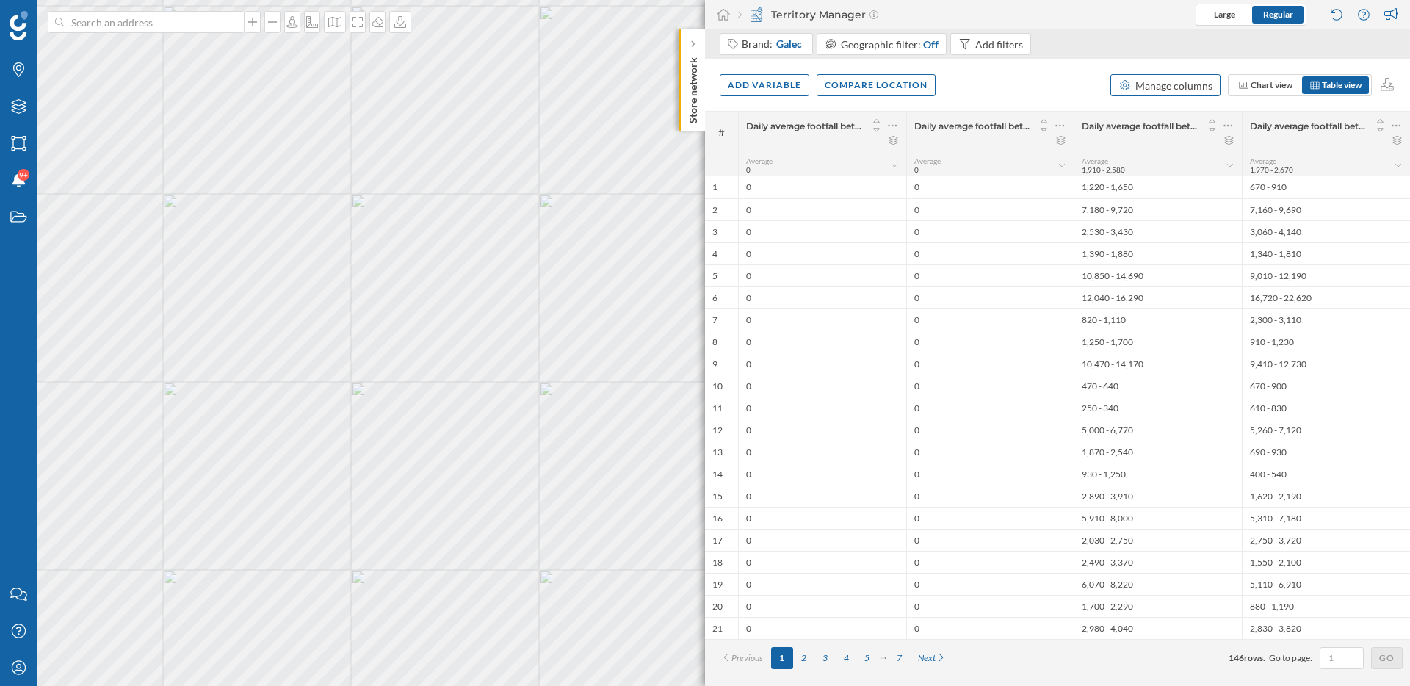
click at [1169, 87] on div "Manage columns" at bounding box center [1173, 85] width 77 height 15
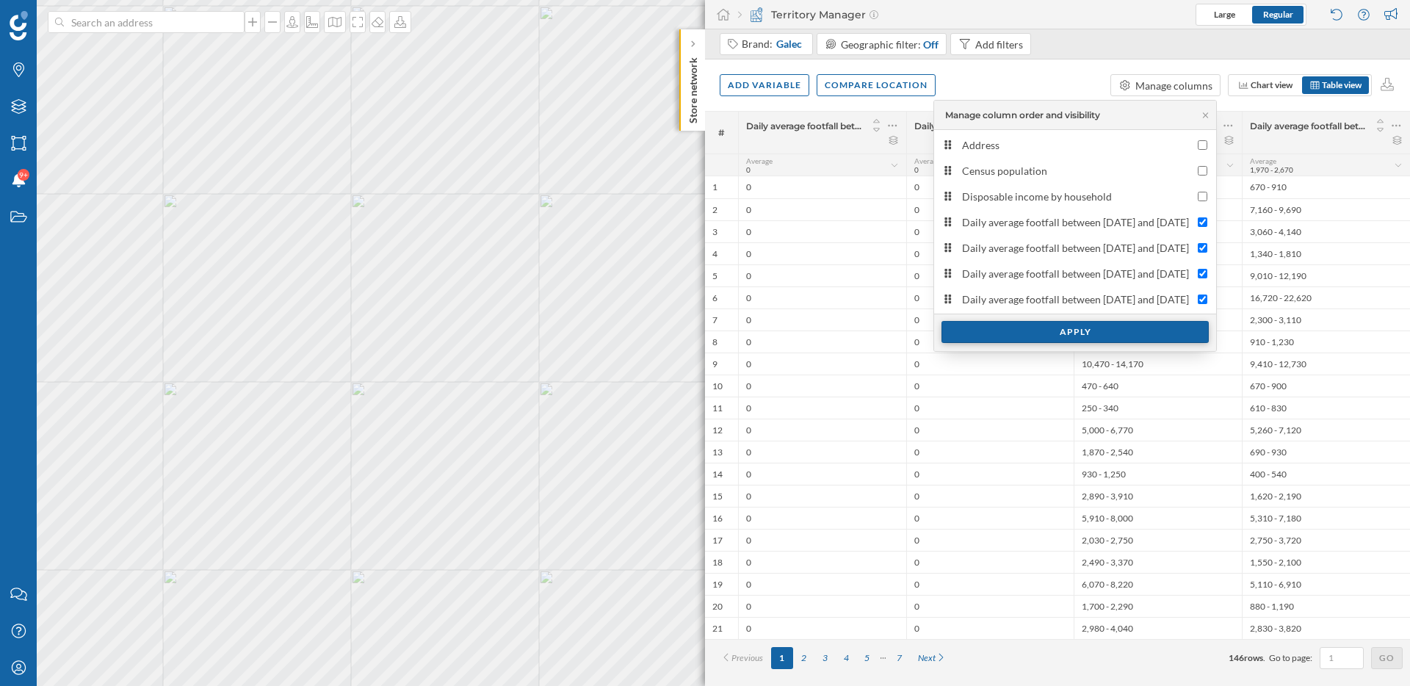
click at [997, 337] on div "Apply" at bounding box center [1074, 332] width 267 height 22
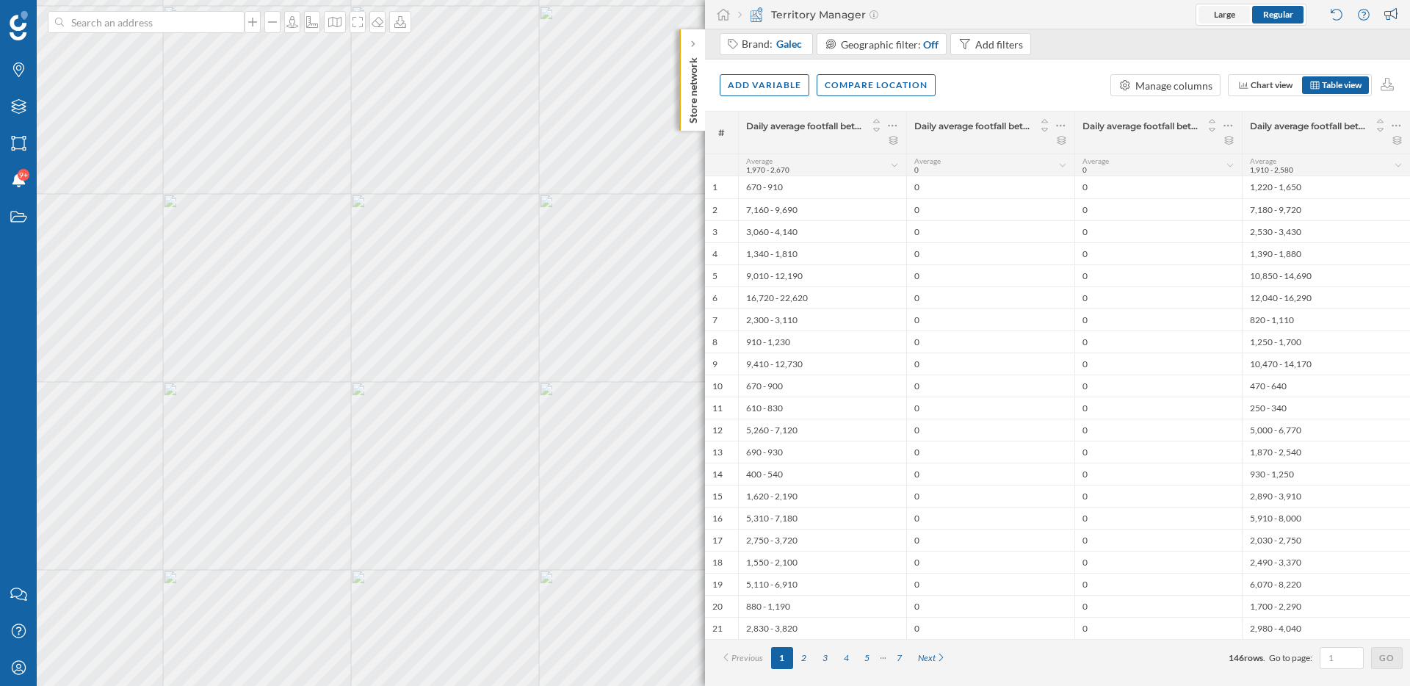
click at [1226, 18] on span "Large" at bounding box center [1224, 14] width 21 height 11
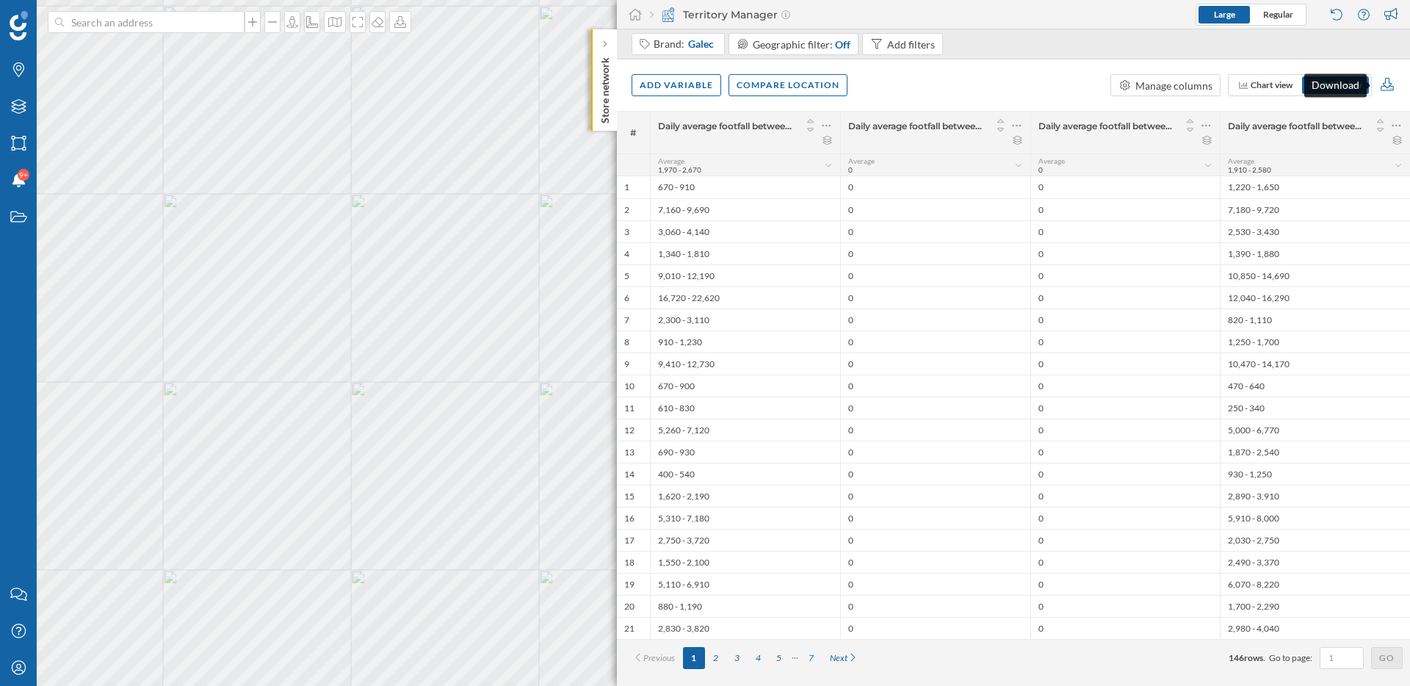
click at [1389, 85] on icon at bounding box center [1387, 84] width 13 height 13
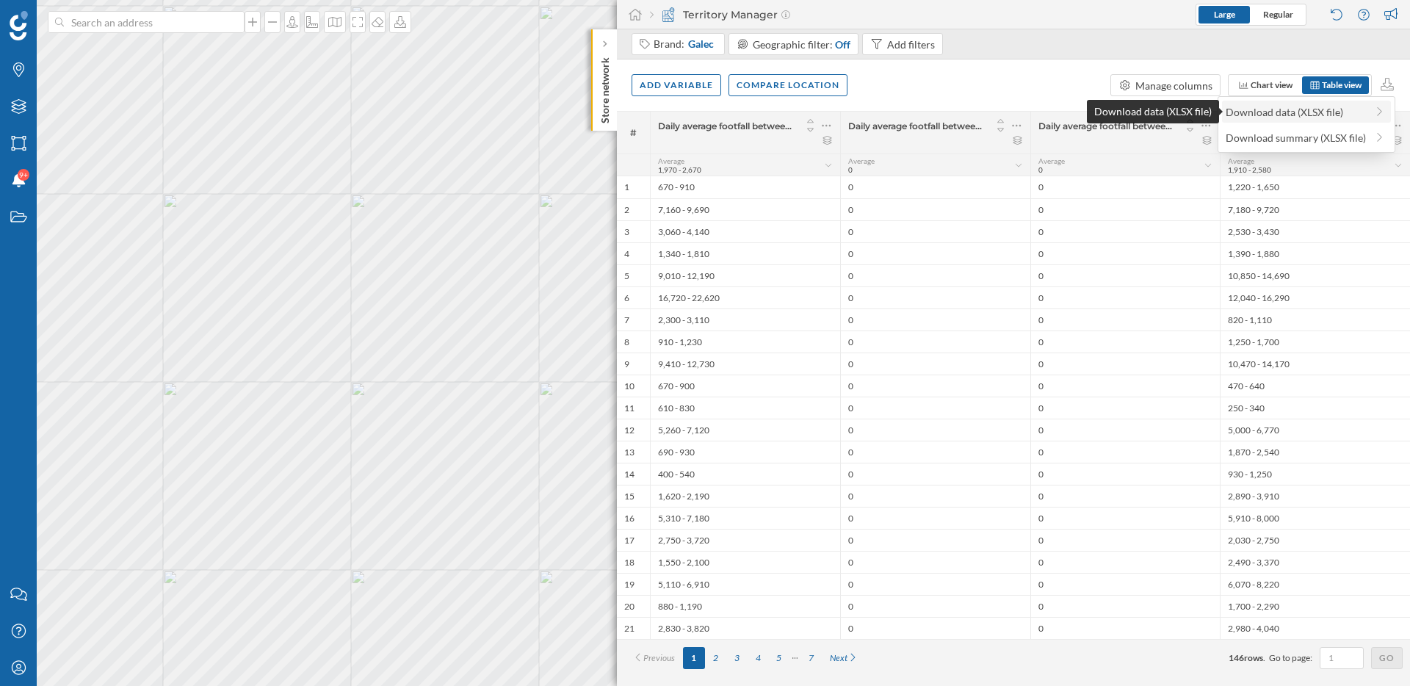
click at [1336, 115] on div "Download data (XLSX file)" at bounding box center [1296, 111] width 140 height 15
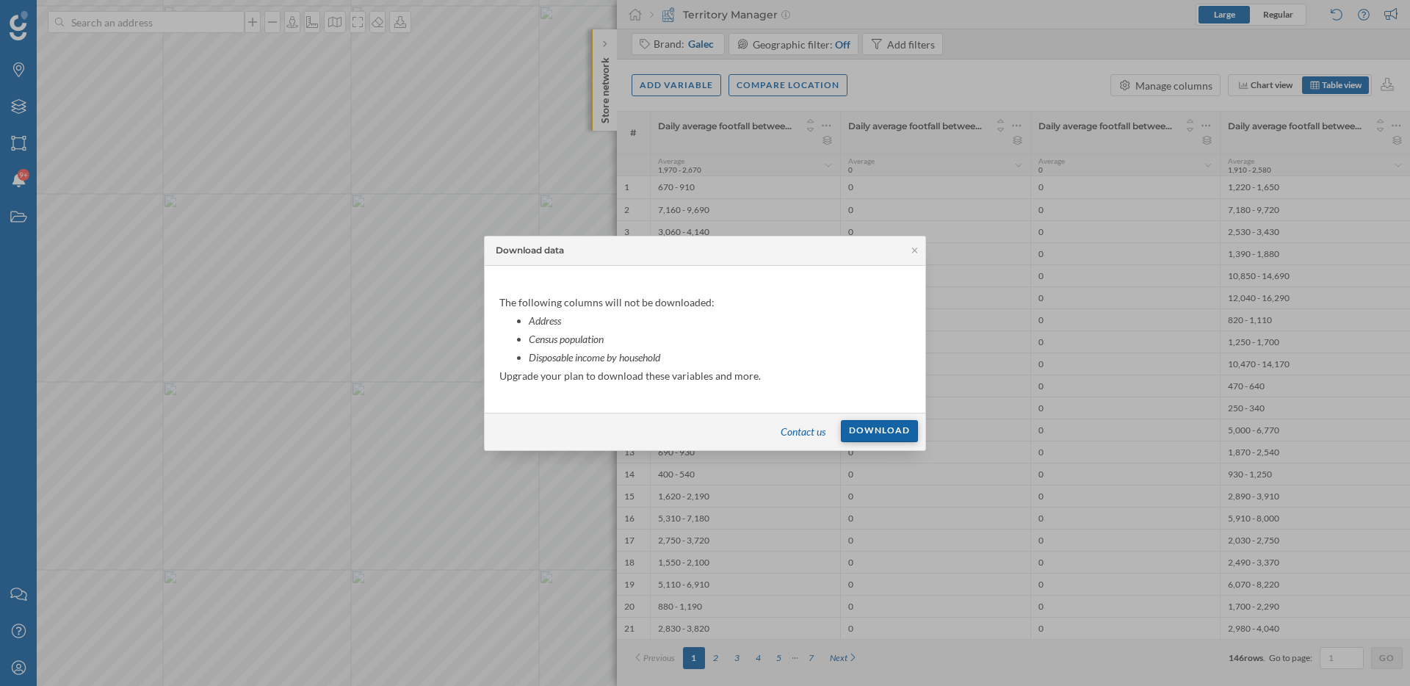
click at [889, 429] on div "Download" at bounding box center [879, 431] width 77 height 22
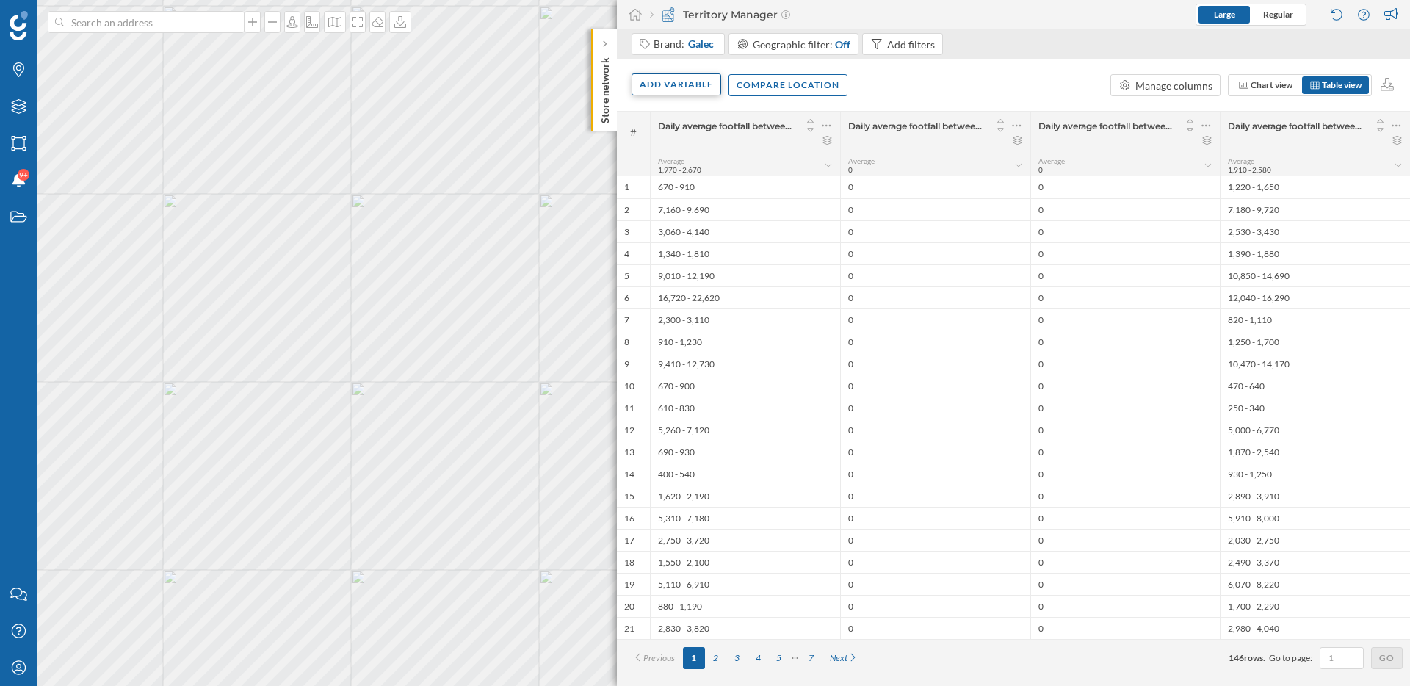
click at [683, 75] on div "Add variable" at bounding box center [677, 84] width 90 height 22
click at [687, 134] on div "External variables" at bounding box center [723, 145] width 175 height 22
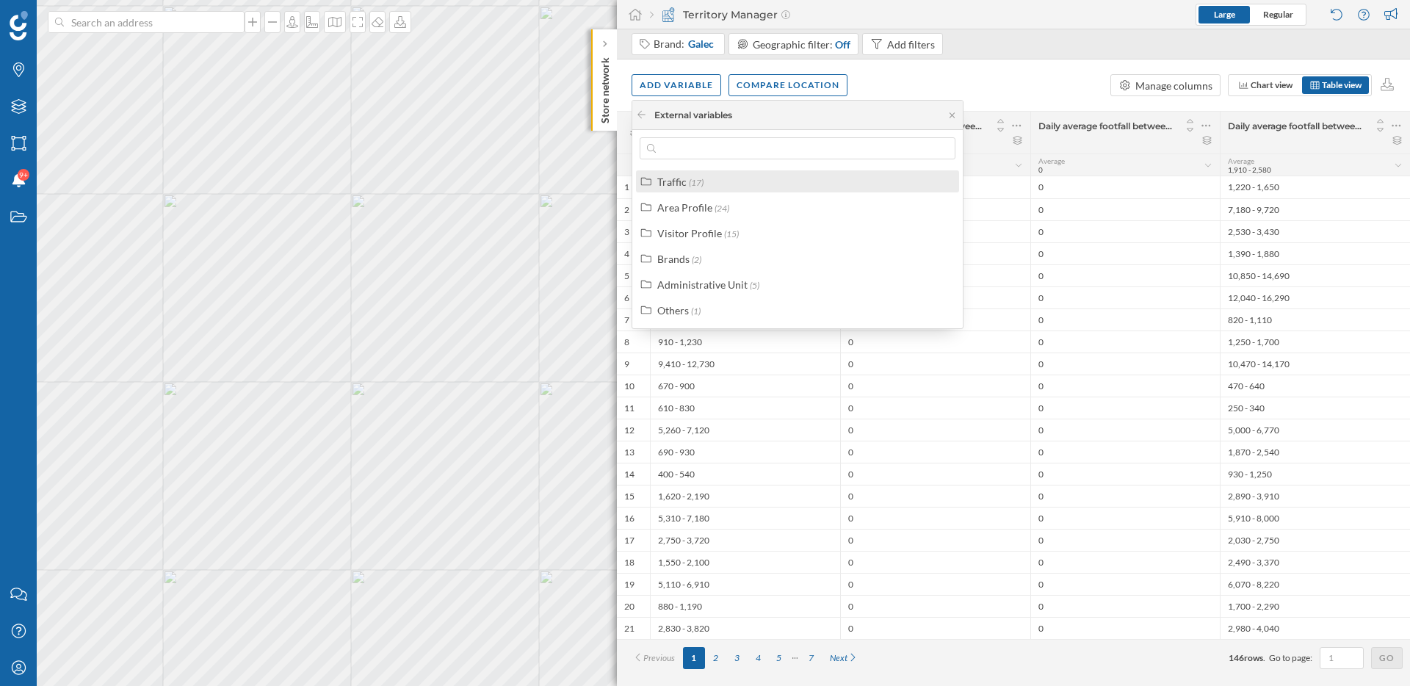
click at [693, 189] on div "Traffic (17)" at bounding box center [797, 181] width 323 height 22
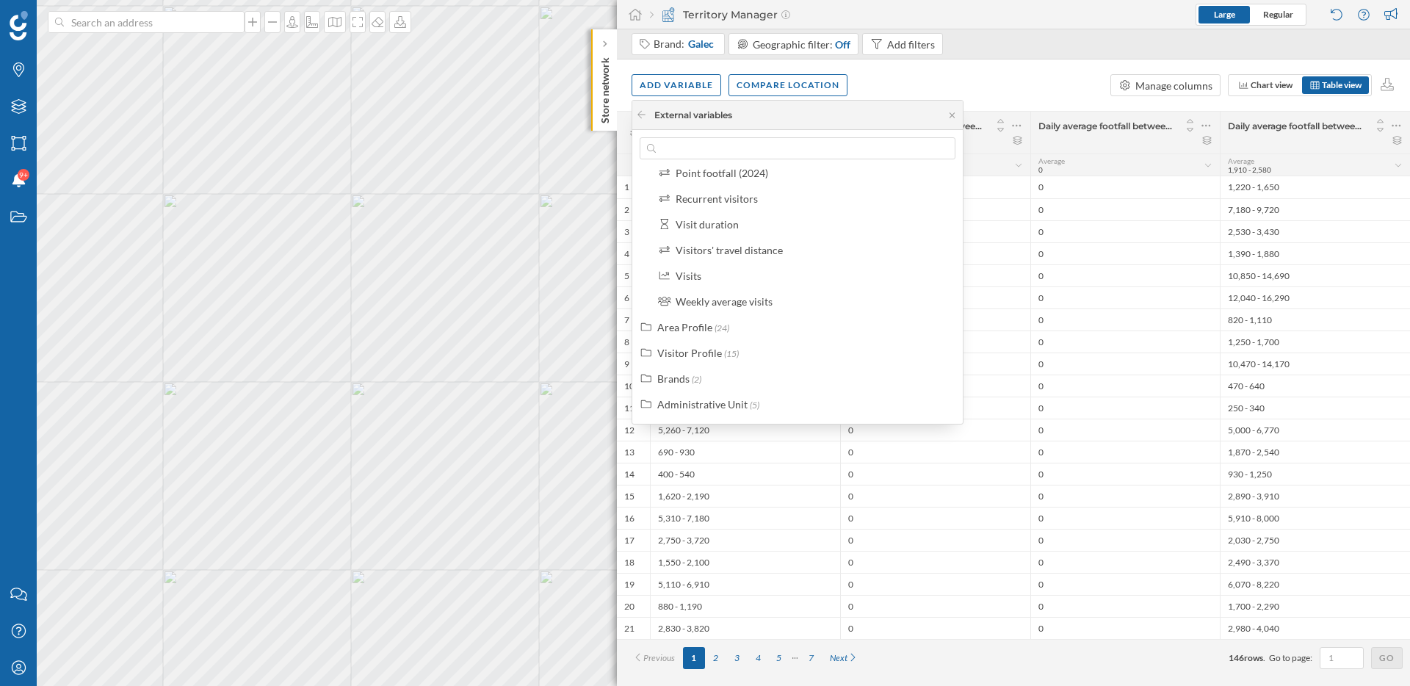
scroll to position [341, 0]
click at [708, 281] on div "Weekly average visits" at bounding box center [724, 277] width 97 height 12
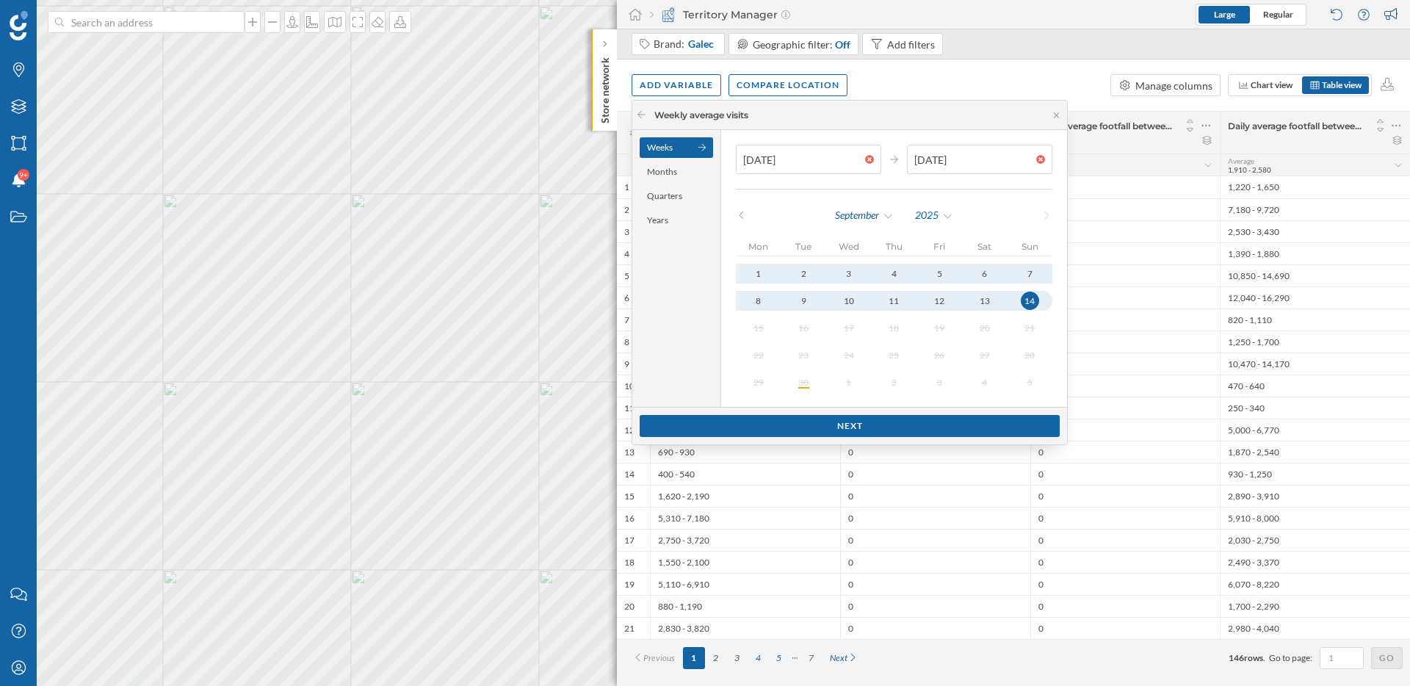
click at [681, 147] on div "Weeks" at bounding box center [676, 147] width 73 height 21
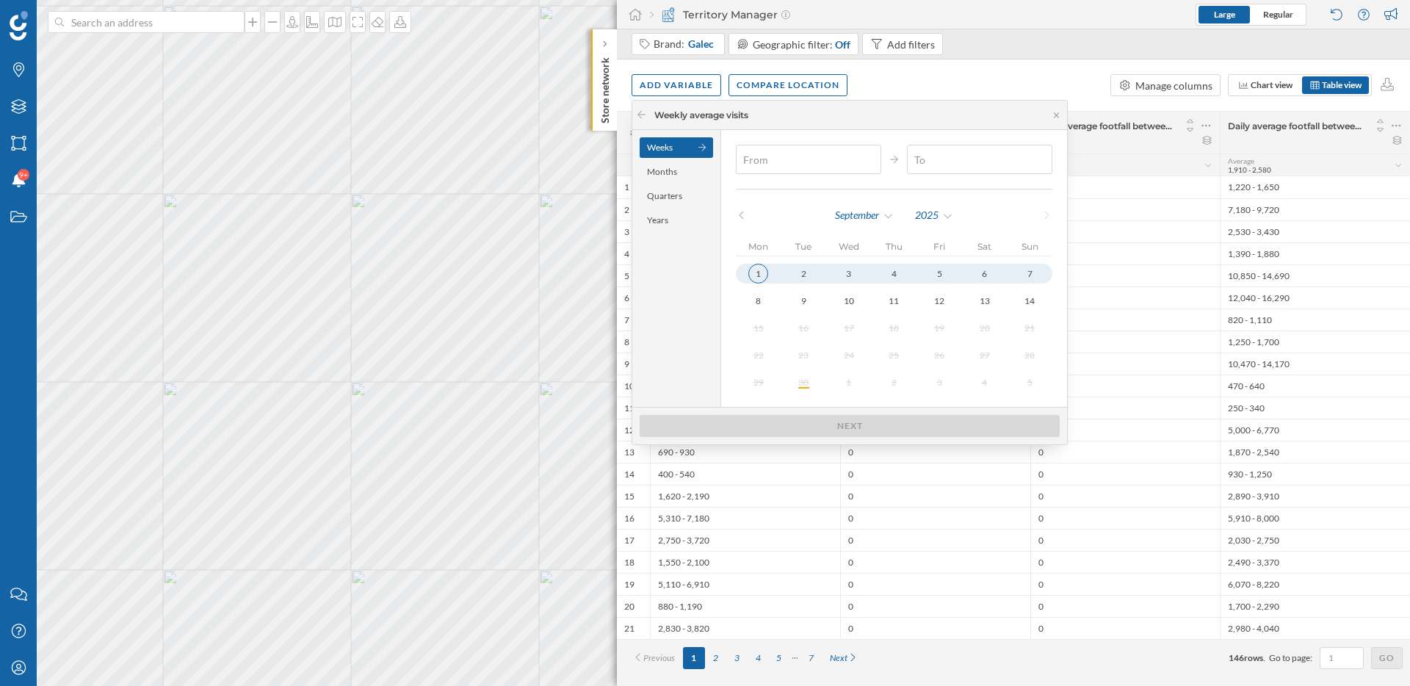
type input "[DATE]"
click at [753, 276] on div "1" at bounding box center [758, 274] width 20 height 20
type input "[DATE]"
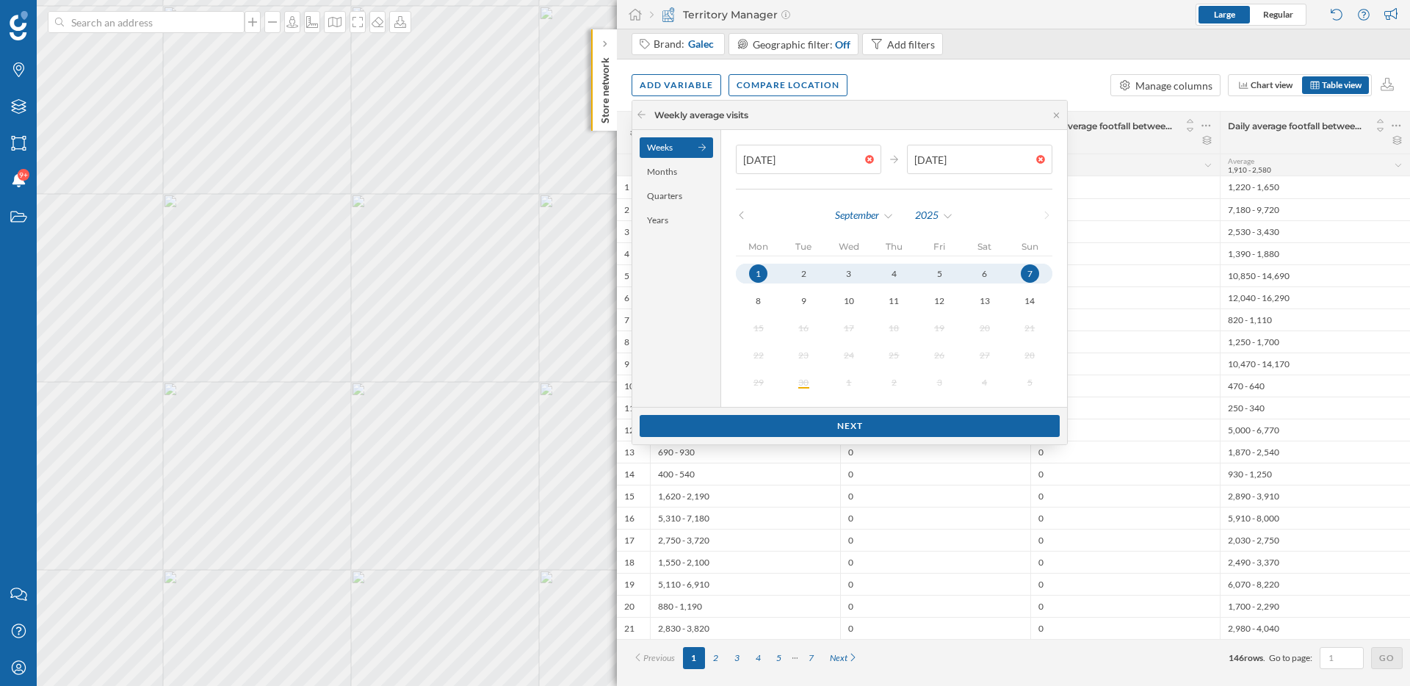
click at [1033, 275] on button "7" at bounding box center [1030, 274] width 46 height 20
click at [955, 425] on div "Next" at bounding box center [850, 425] width 420 height 22
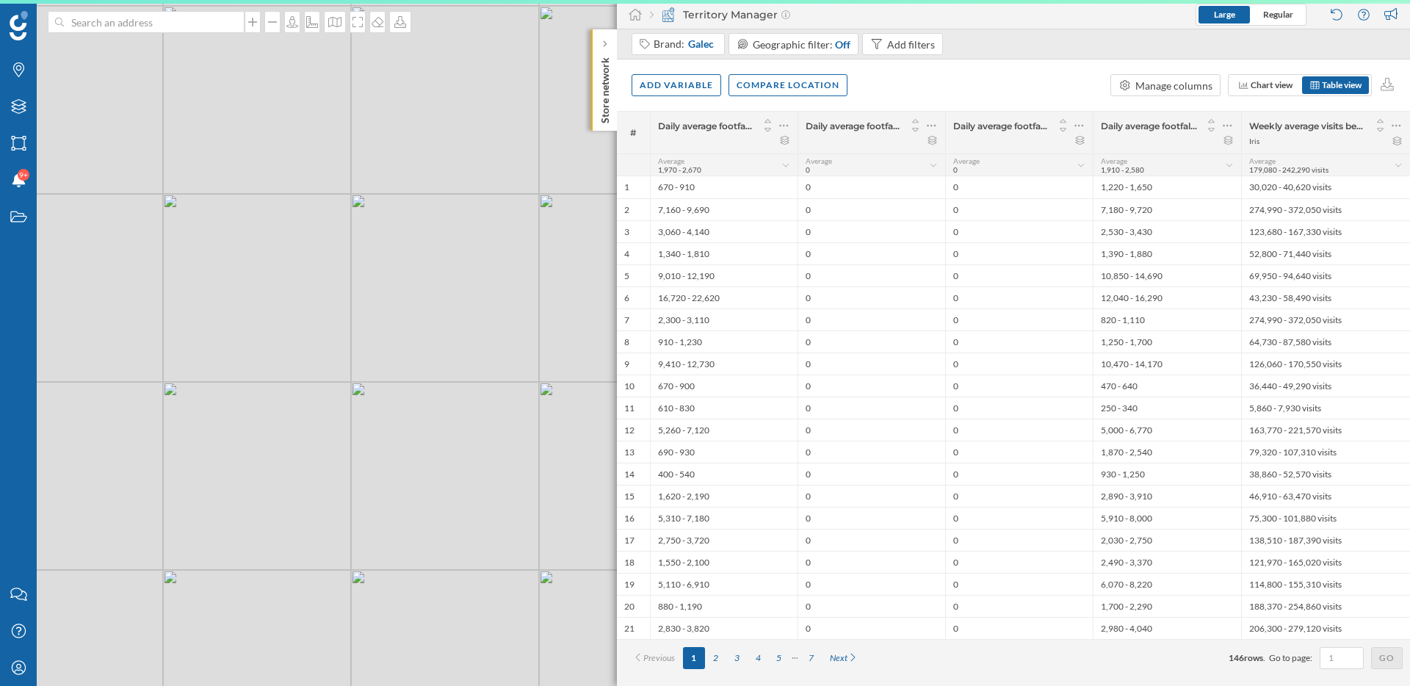
scroll to position [0, 0]
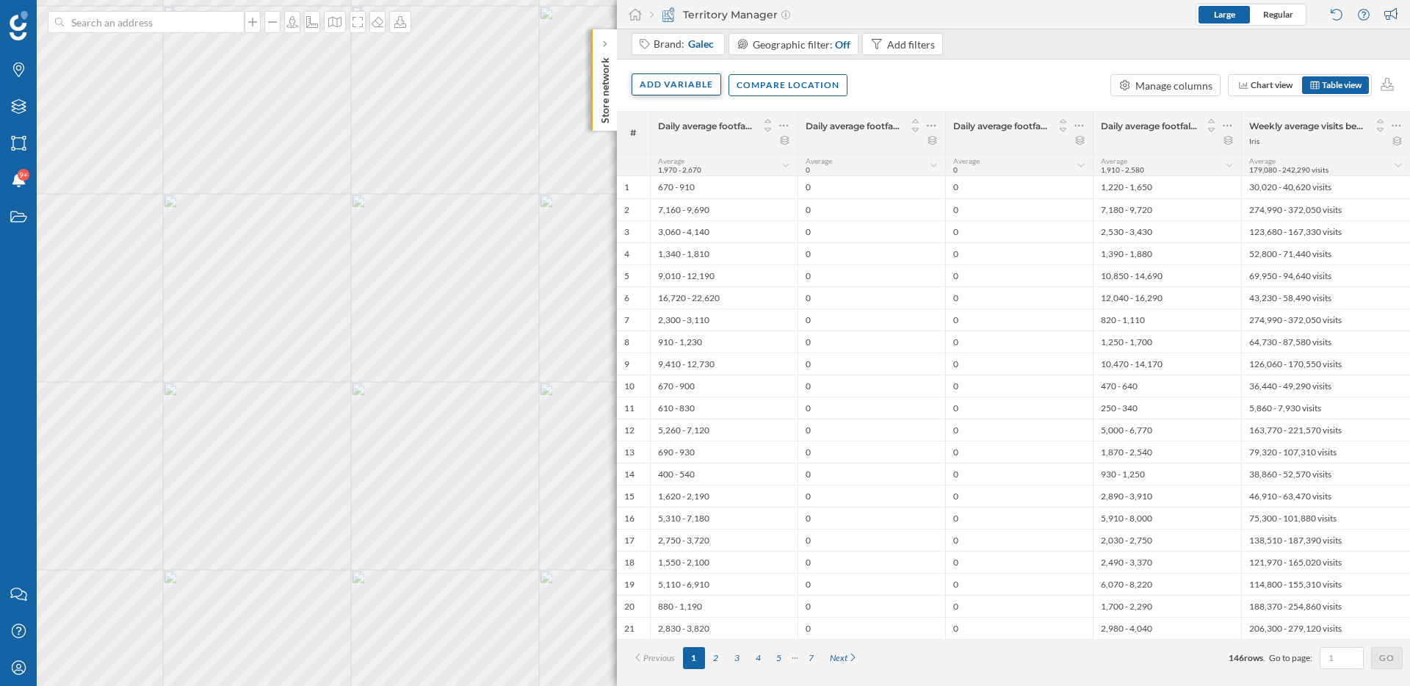
click at [693, 84] on div "Add variable" at bounding box center [677, 84] width 90 height 22
click at [690, 147] on div "External variables" at bounding box center [713, 144] width 146 height 15
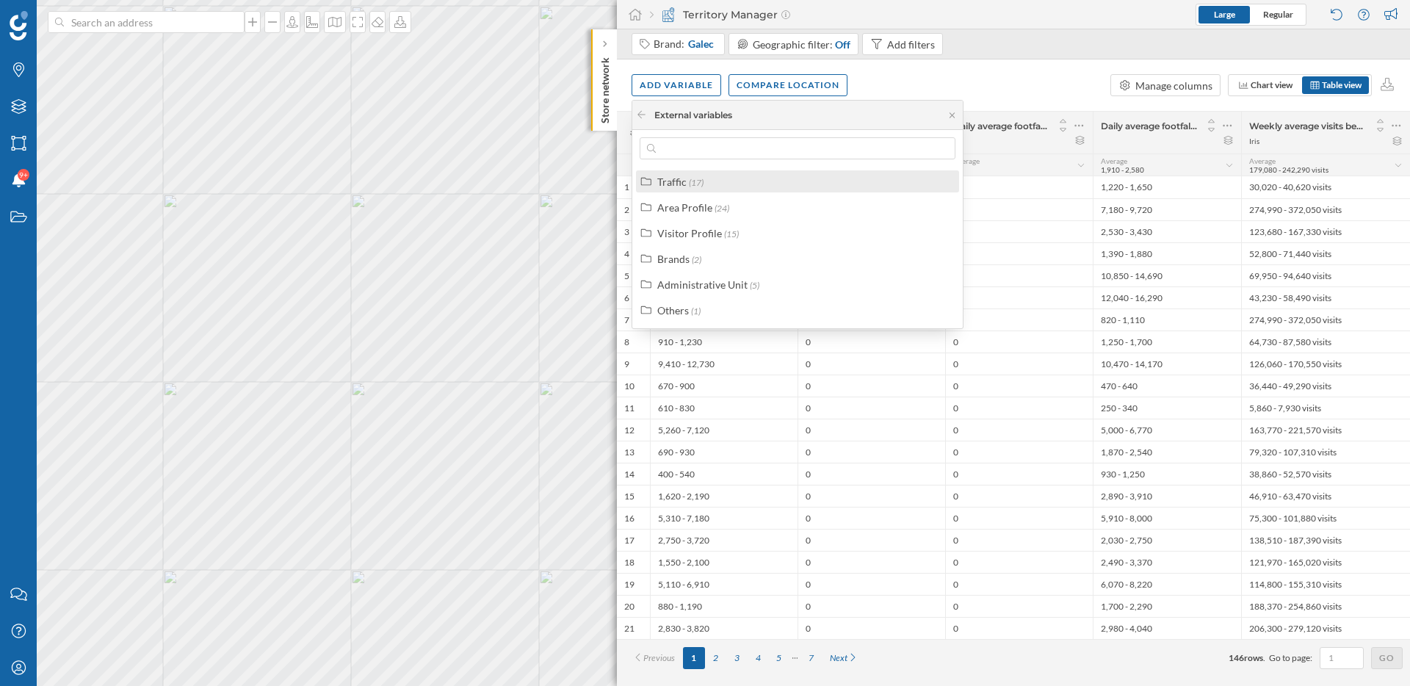
click at [673, 186] on div "Traffic" at bounding box center [671, 182] width 29 height 12
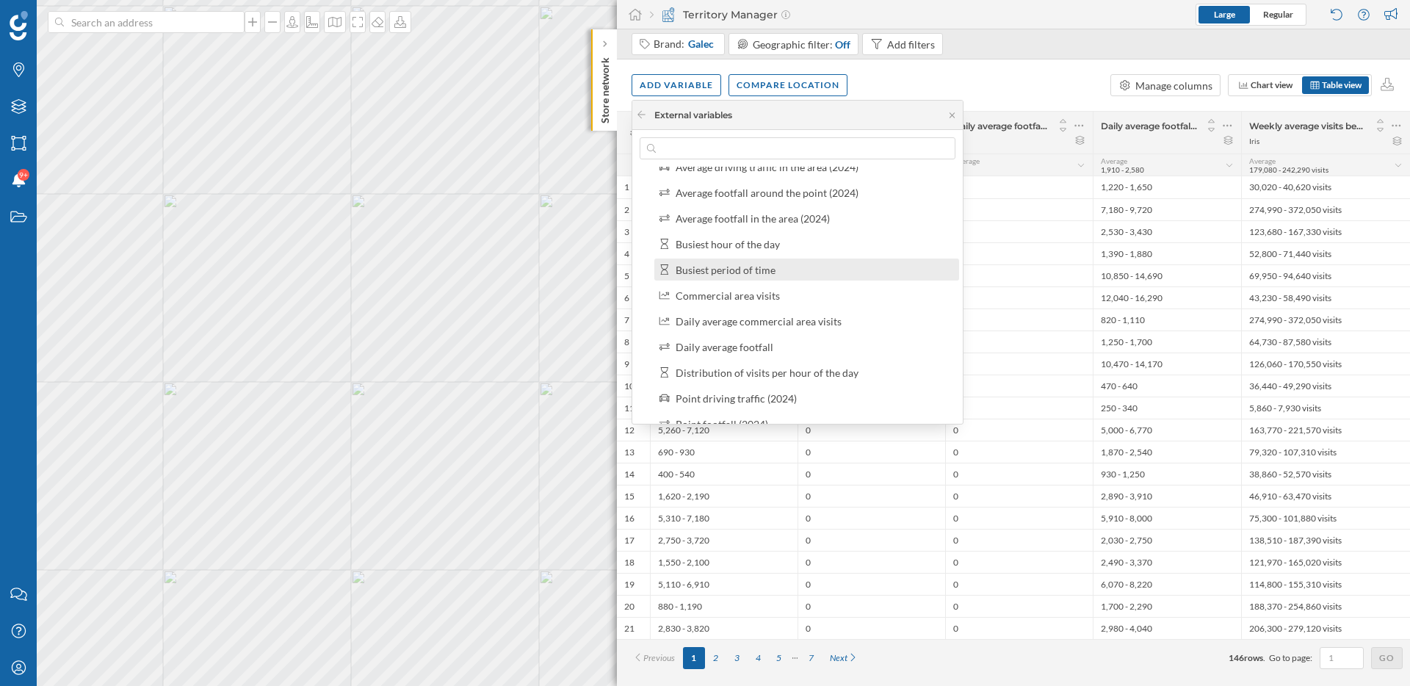
scroll to position [98, 0]
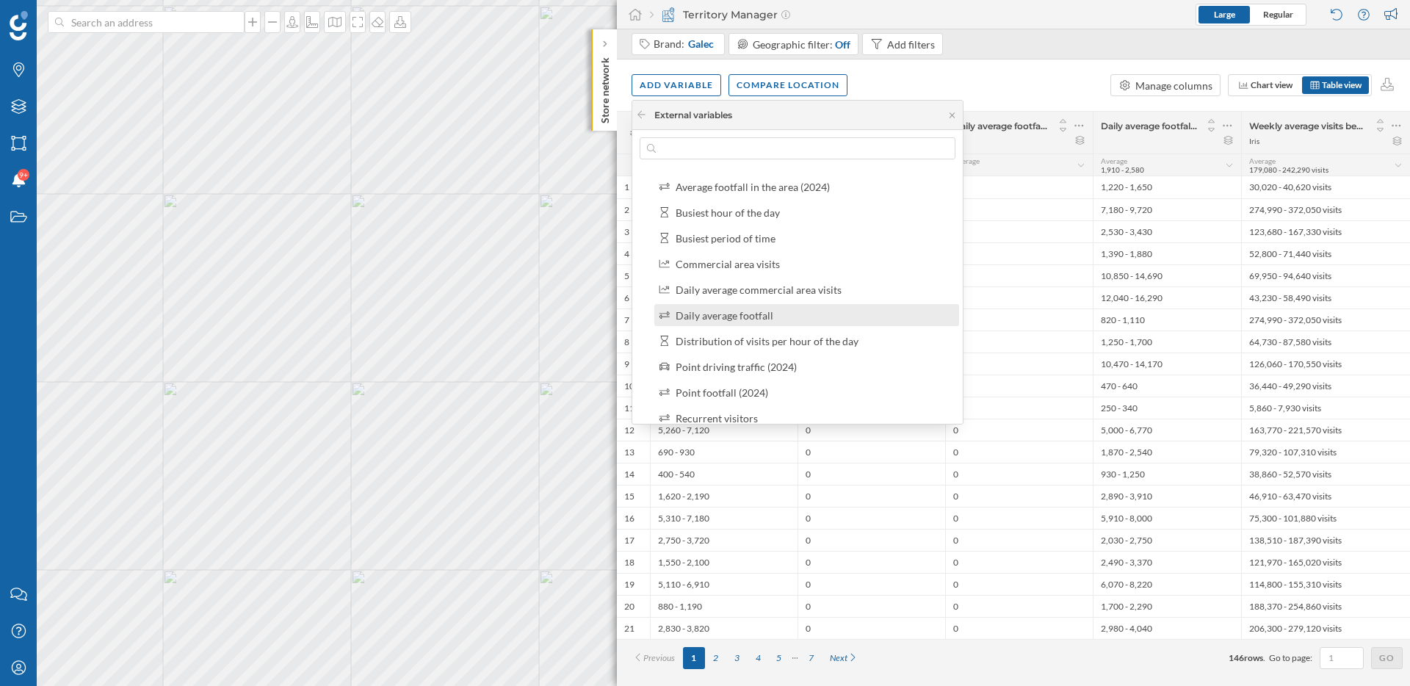
click at [726, 323] on div "Daily average footfall" at bounding box center [806, 315] width 305 height 22
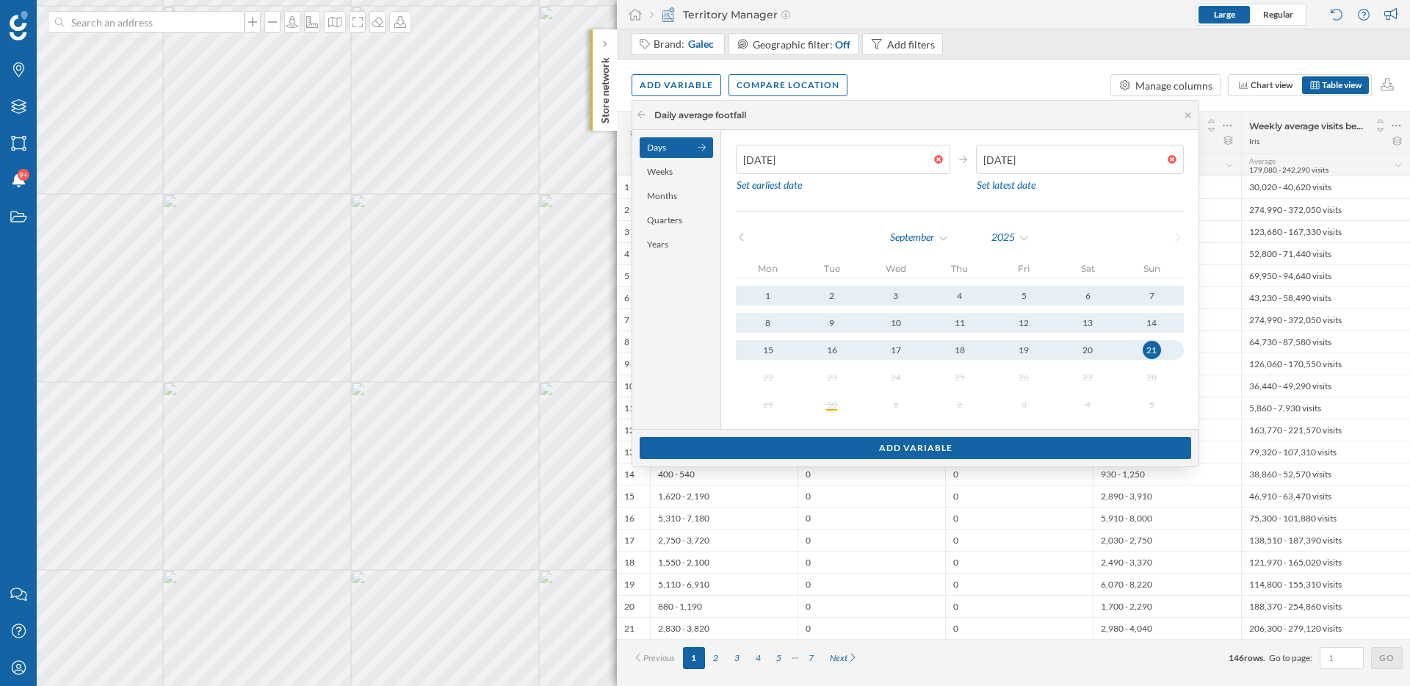
click at [664, 151] on div "Days" at bounding box center [676, 147] width 73 height 21
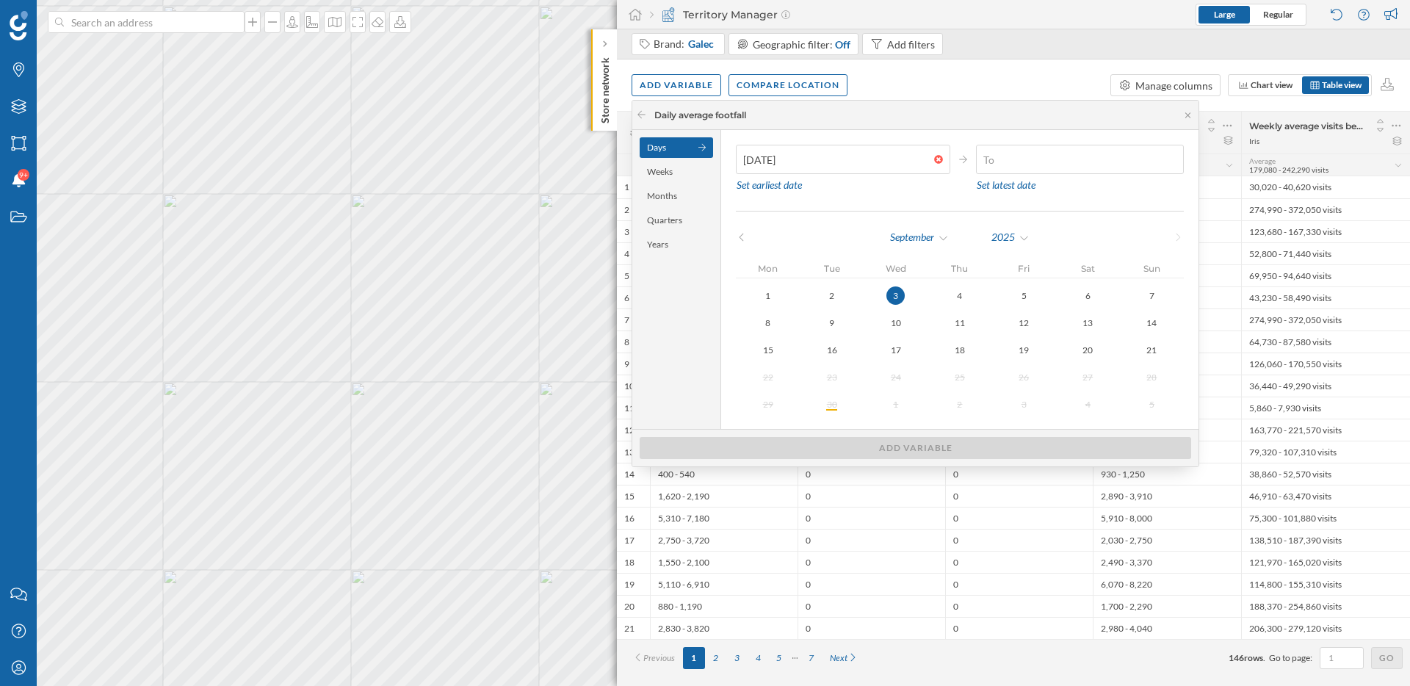
click at [889, 296] on div "3" at bounding box center [895, 295] width 18 height 18
type input "[DATE]"
click at [771, 295] on div "1" at bounding box center [768, 295] width 18 height 18
type input "[DATE]"
click at [770, 291] on div "1" at bounding box center [768, 295] width 18 height 18
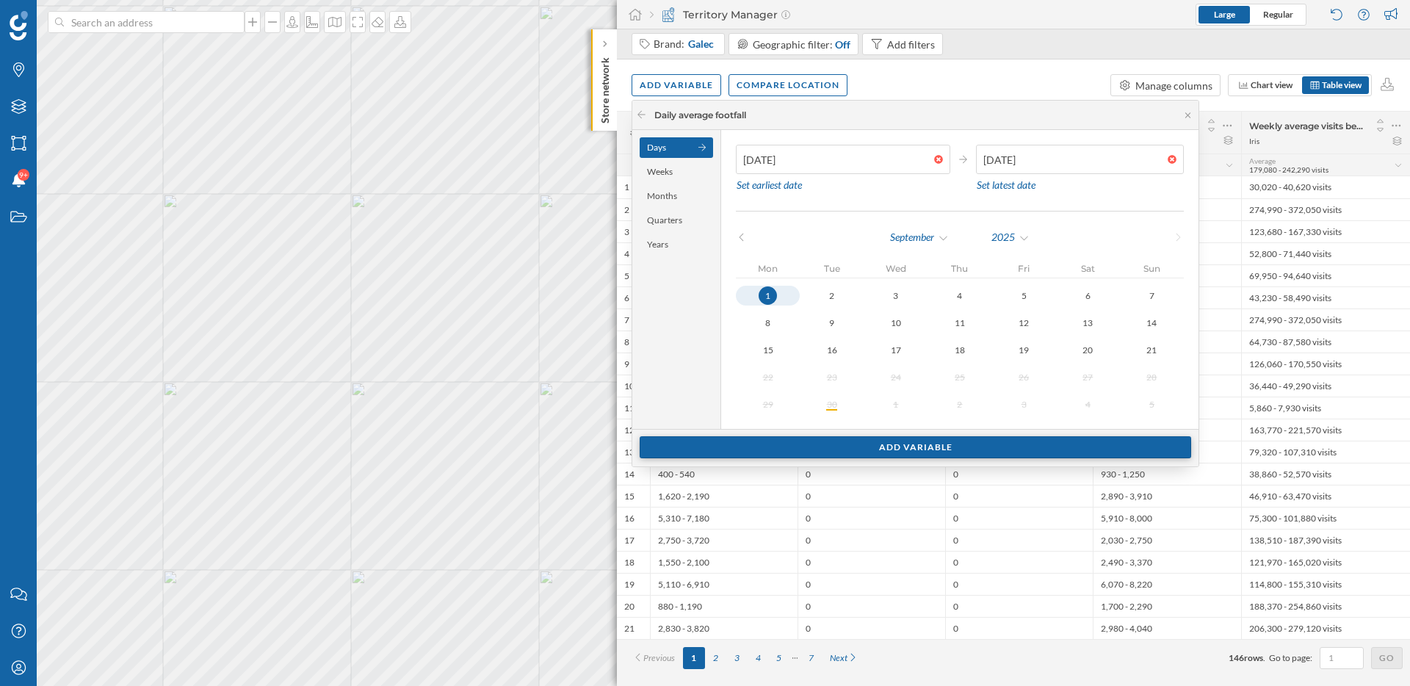
click at [907, 453] on div "Add variable" at bounding box center [916, 447] width 552 height 22
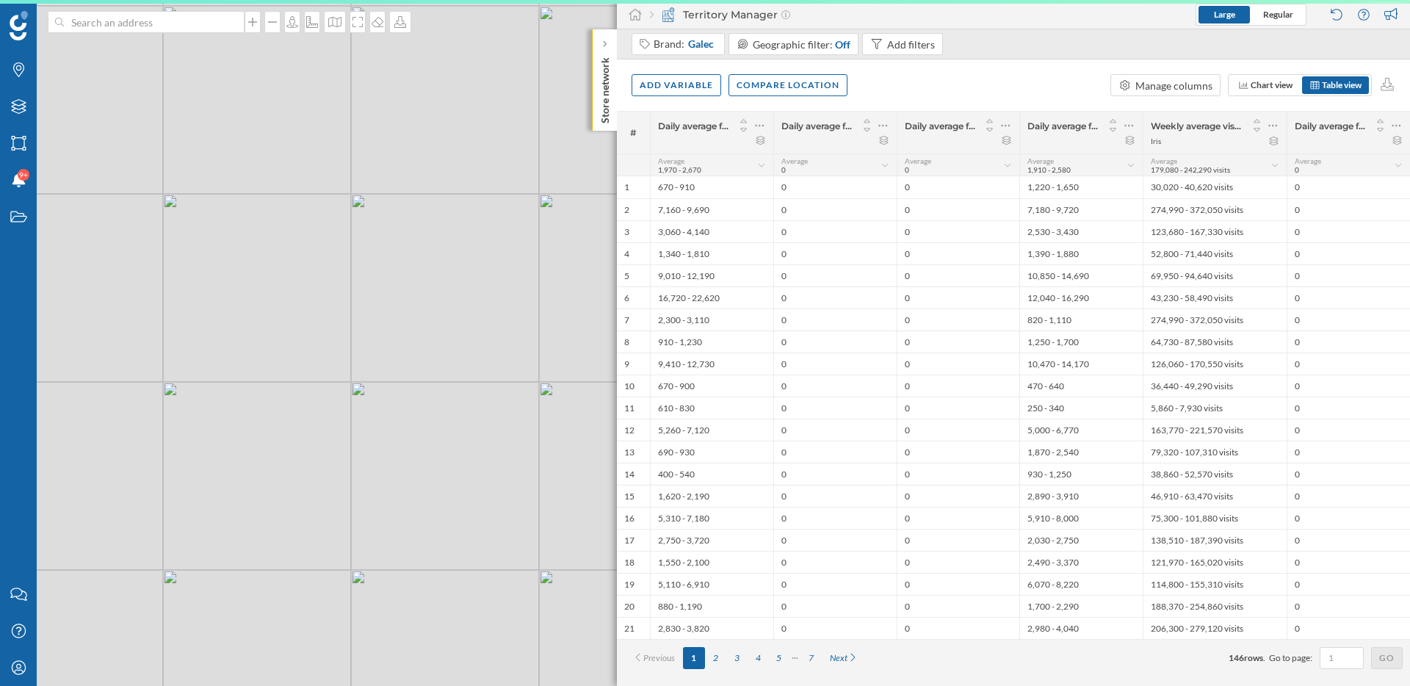
scroll to position [0, 0]
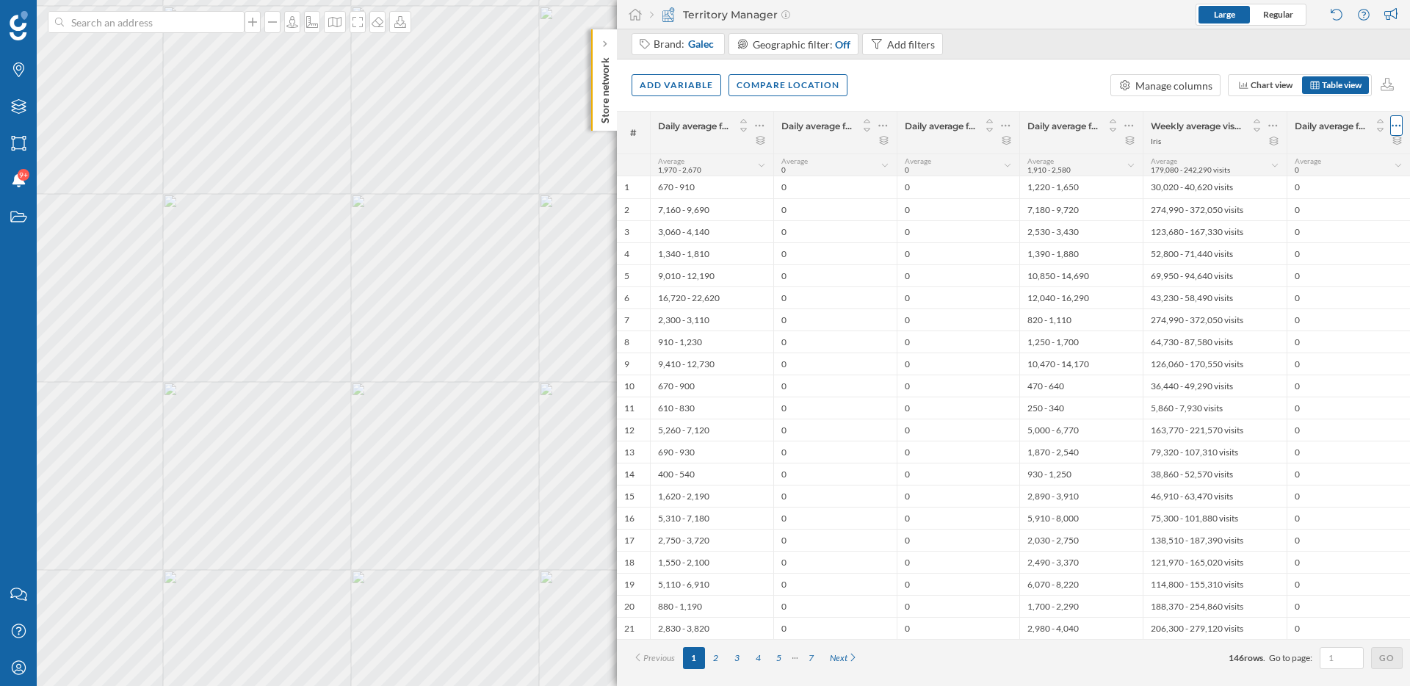
click at [1395, 130] on icon at bounding box center [1397, 125] width 10 height 15
click at [1290, 183] on div "Remove column" at bounding box center [1327, 184] width 134 height 15
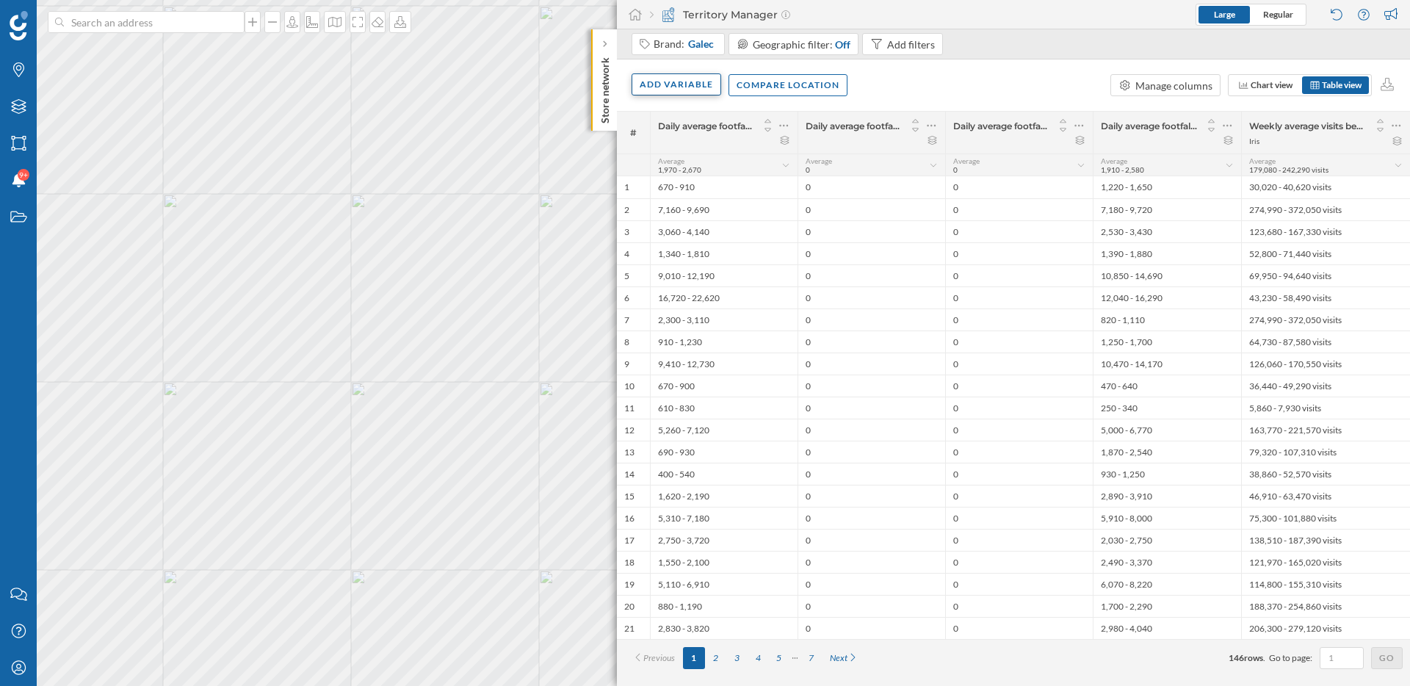
click at [674, 78] on div "Add variable" at bounding box center [677, 84] width 90 height 22
click at [683, 142] on div "External variables" at bounding box center [713, 144] width 146 height 15
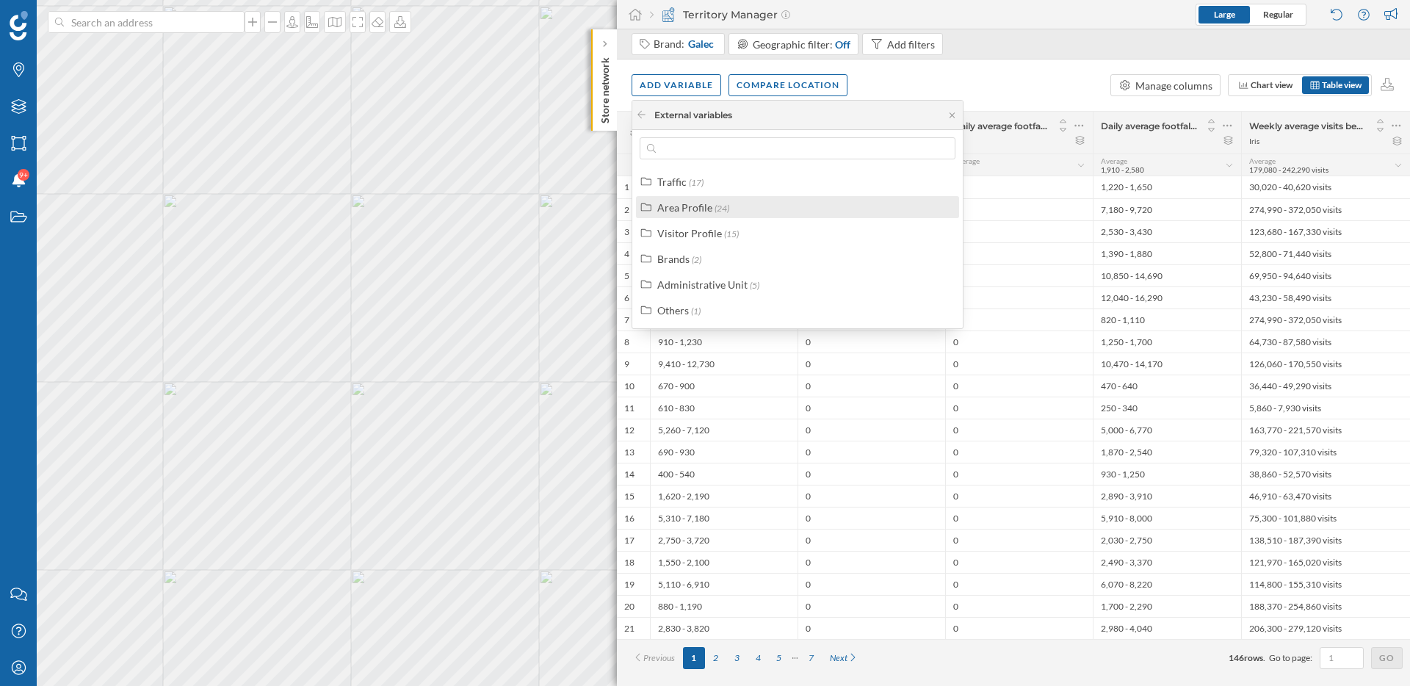
click at [701, 205] on div "Area Profile" at bounding box center [684, 207] width 55 height 12
click at [670, 183] on div "Traffic" at bounding box center [671, 182] width 29 height 12
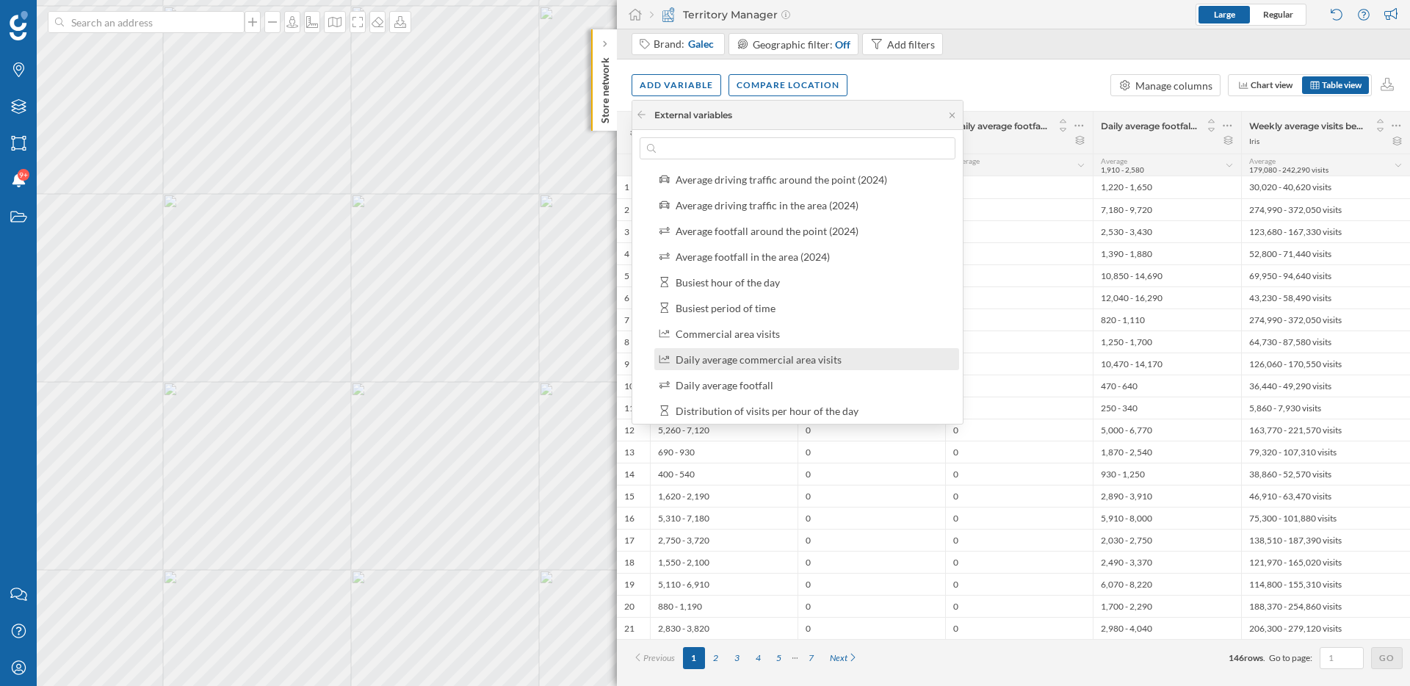
scroll to position [49, 0]
click at [743, 368] on div "Daily average footfall" at bounding box center [725, 364] width 98 height 12
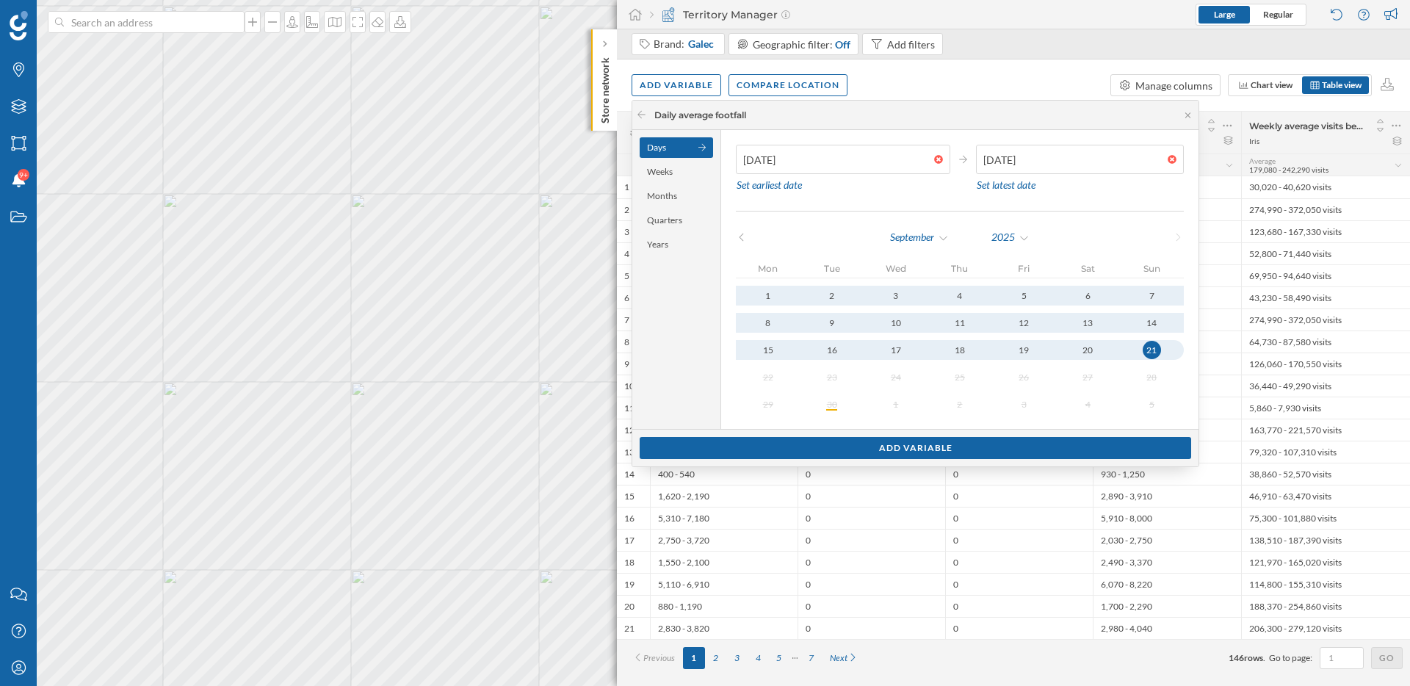
click at [749, 239] on div "[DATE]" at bounding box center [960, 237] width 448 height 22
click at [739, 234] on icon at bounding box center [741, 237] width 11 height 9
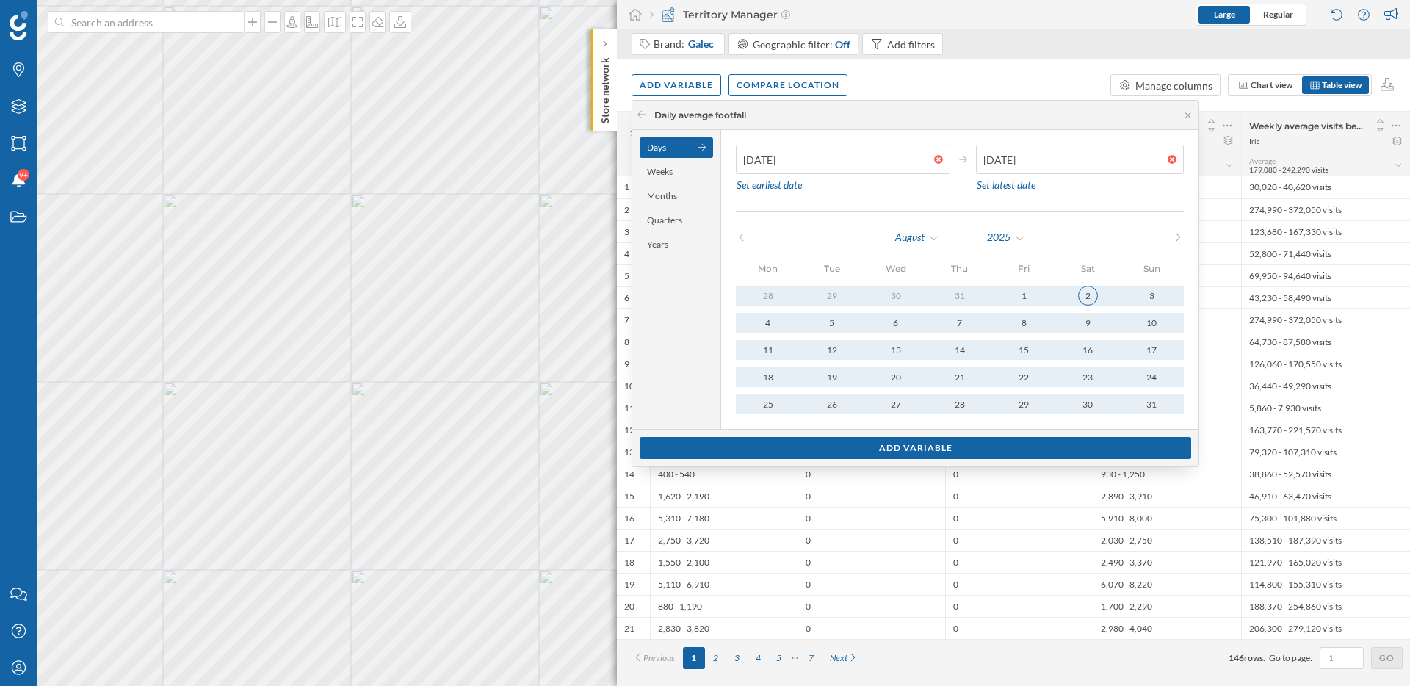
type input "[DATE]"
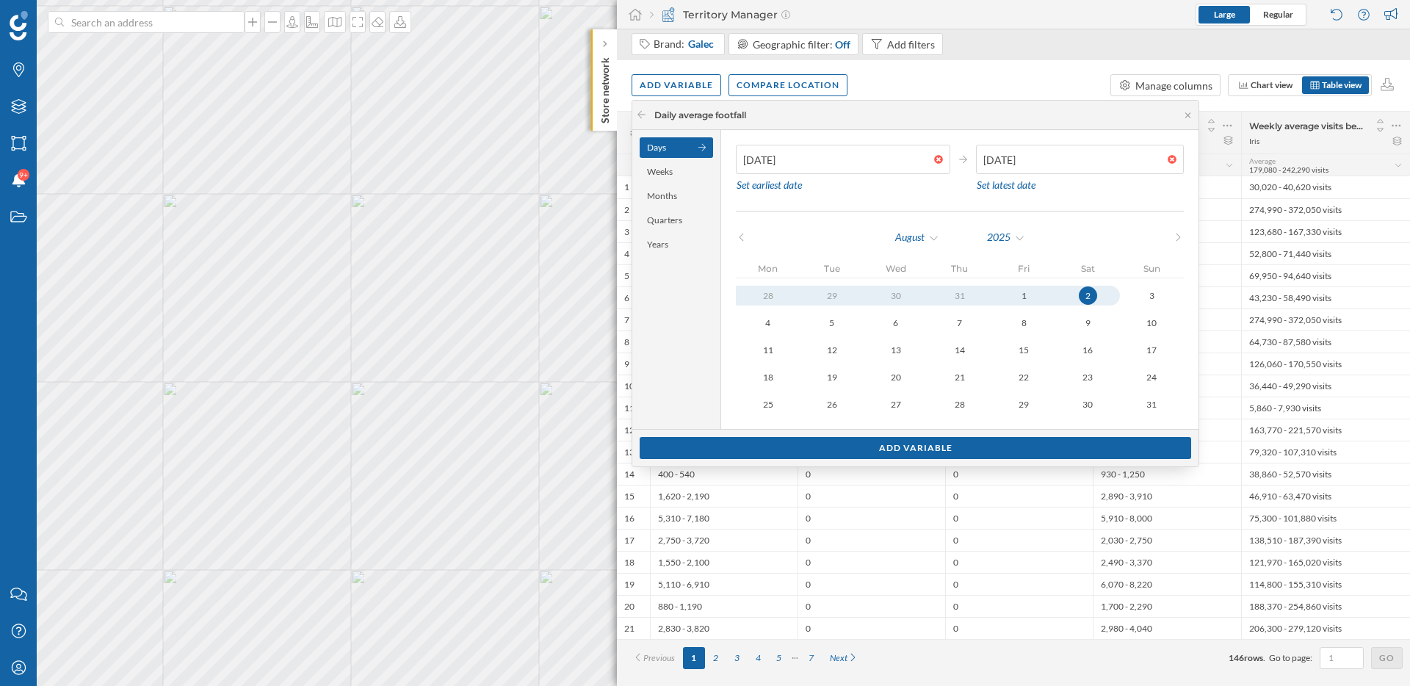
click at [1091, 295] on button "2" at bounding box center [1088, 296] width 64 height 20
click at [1080, 295] on div "2" at bounding box center [1088, 295] width 18 height 18
click at [1088, 296] on div "2" at bounding box center [1088, 295] width 18 height 18
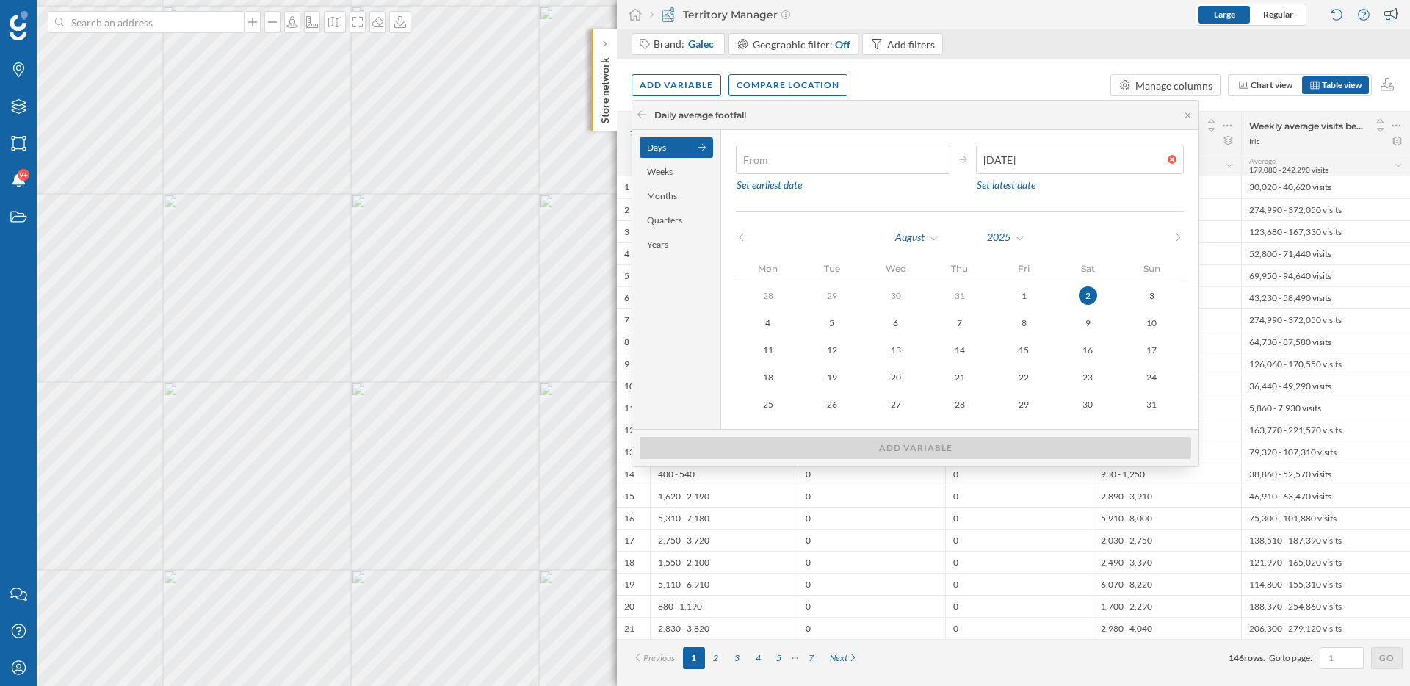
click at [936, 161] on div at bounding box center [942, 159] width 16 height 9
click at [934, 161] on input "text" at bounding box center [835, 159] width 198 height 29
click at [663, 142] on div "Days" at bounding box center [676, 147] width 73 height 21
type input "[DATE]"
click at [1082, 402] on div "30" at bounding box center [1088, 404] width 20 height 20
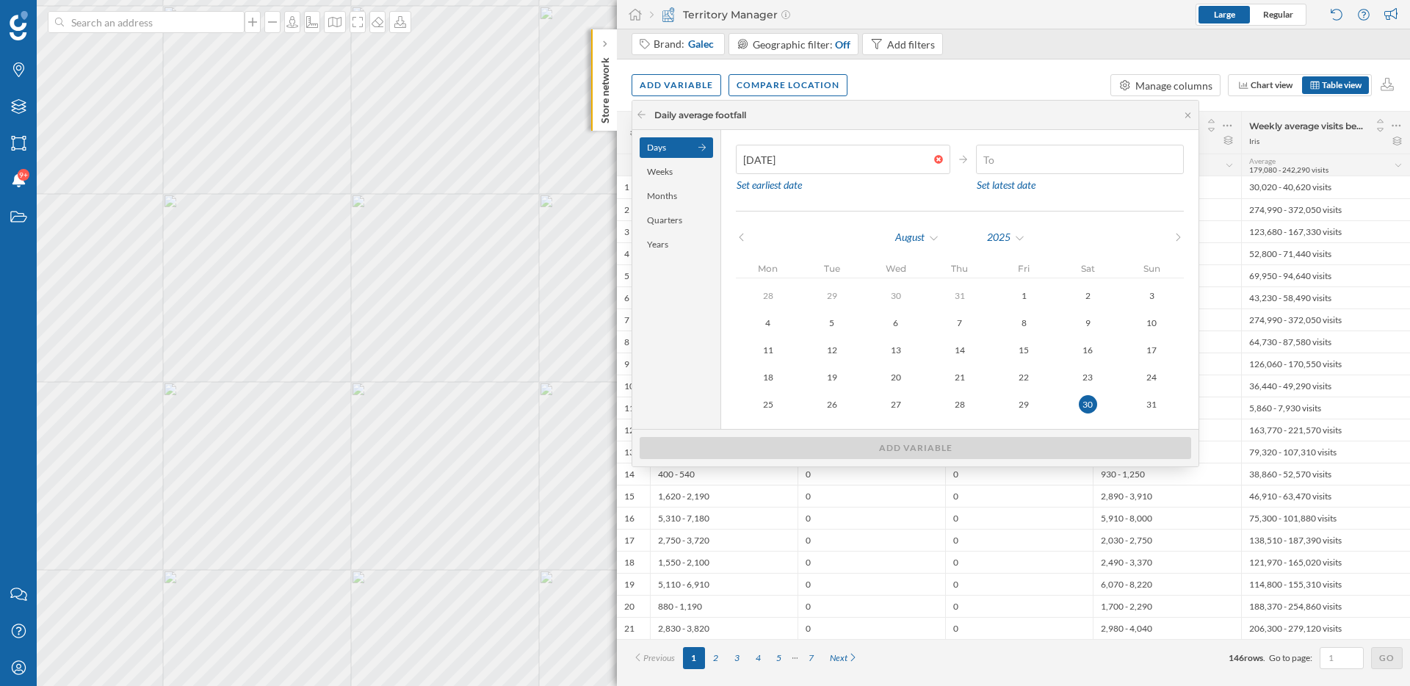
type input "[DATE]"
click at [1081, 405] on div "30" at bounding box center [1088, 404] width 18 height 18
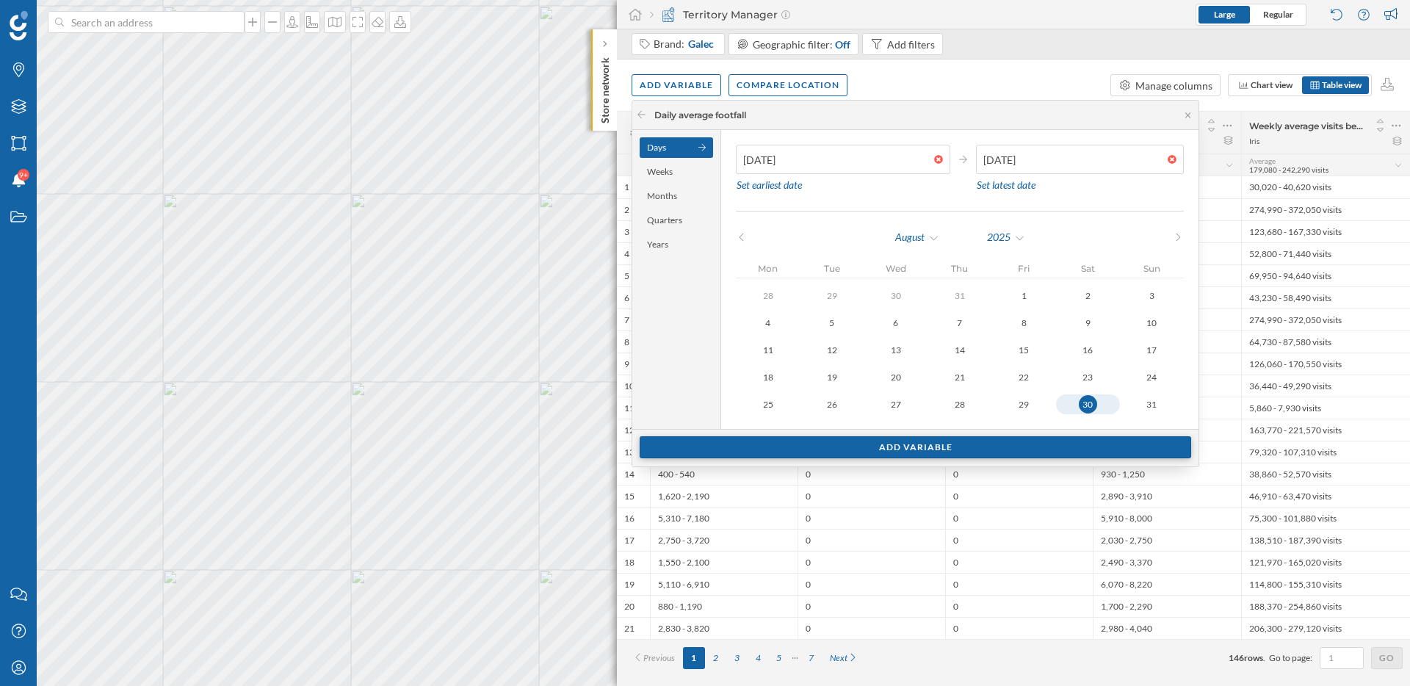
click at [1067, 452] on div "Add variable" at bounding box center [916, 447] width 552 height 22
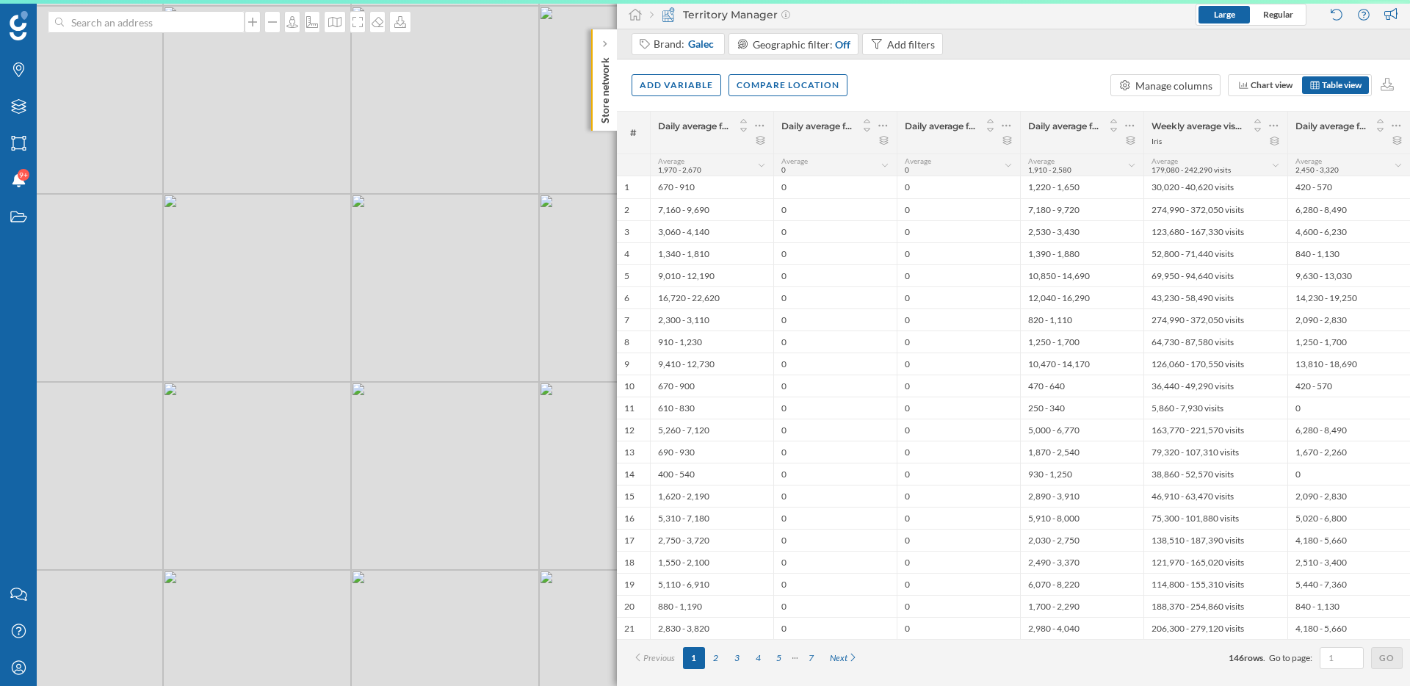
scroll to position [0, 0]
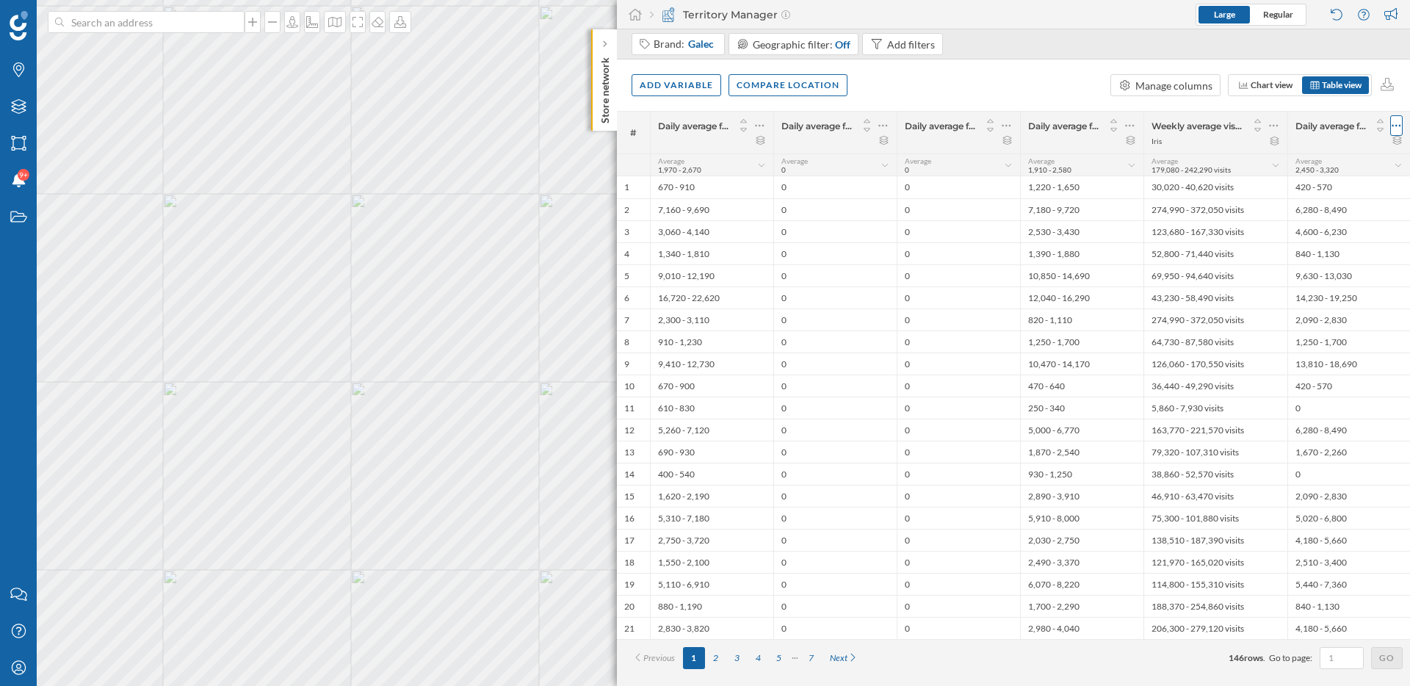
click at [1397, 124] on icon at bounding box center [1397, 125] width 10 height 15
click at [1298, 186] on div "Remove column" at bounding box center [1327, 184] width 134 height 15
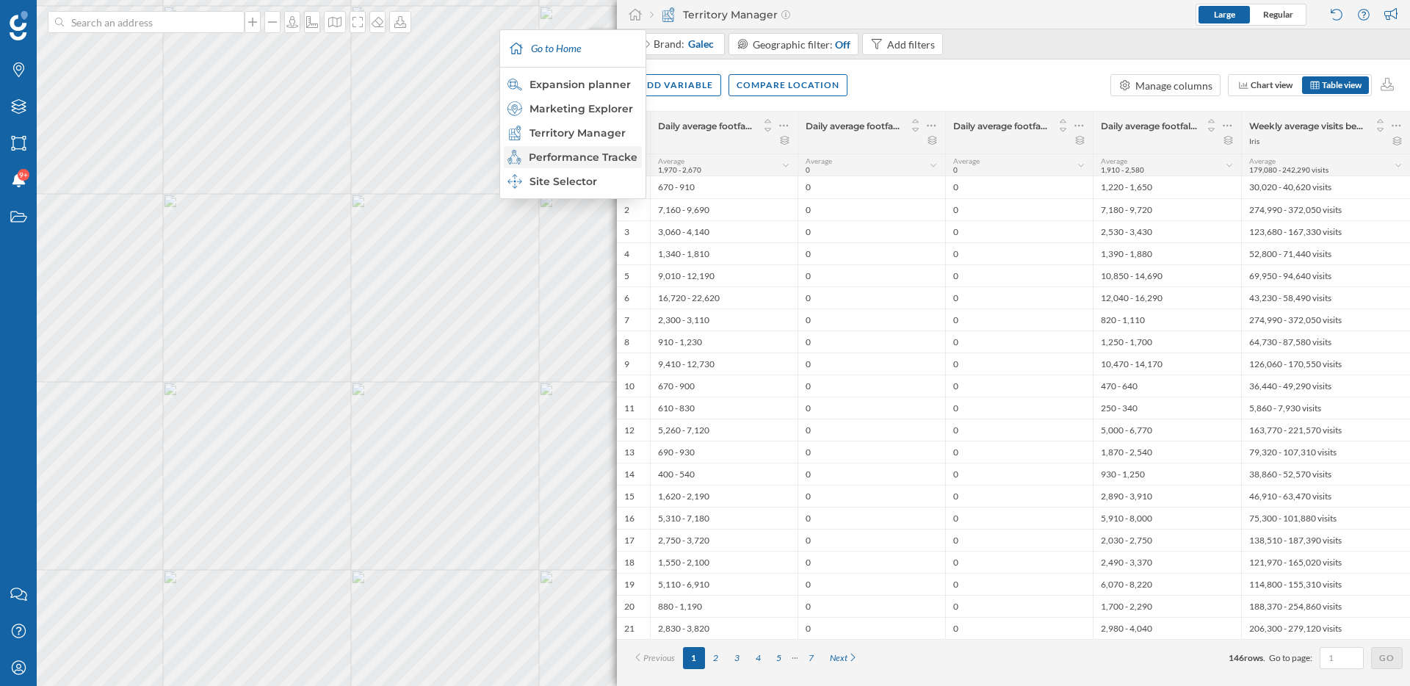
click at [588, 162] on div "Performance Tracker" at bounding box center [571, 157] width 129 height 15
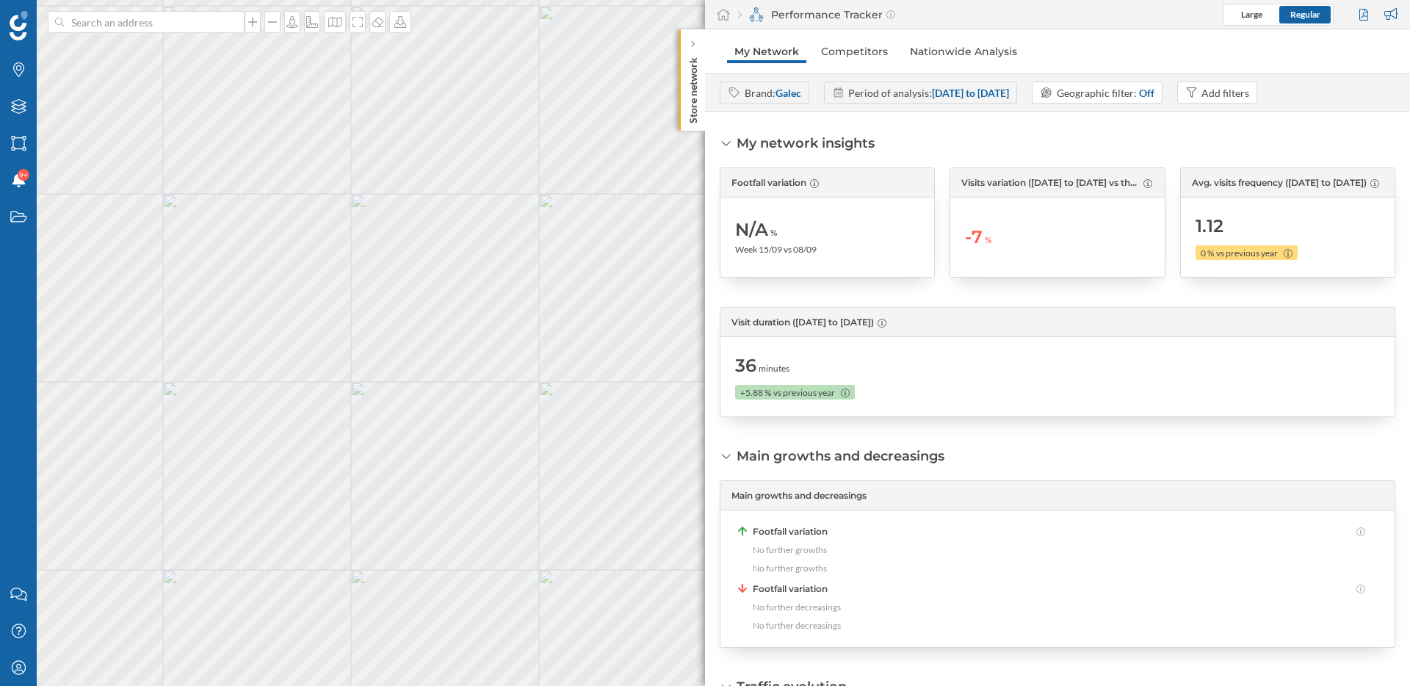
click at [783, 93] on strong "Galec" at bounding box center [789, 93] width 26 height 12
click at [11, 668] on icon at bounding box center [18, 667] width 14 height 14
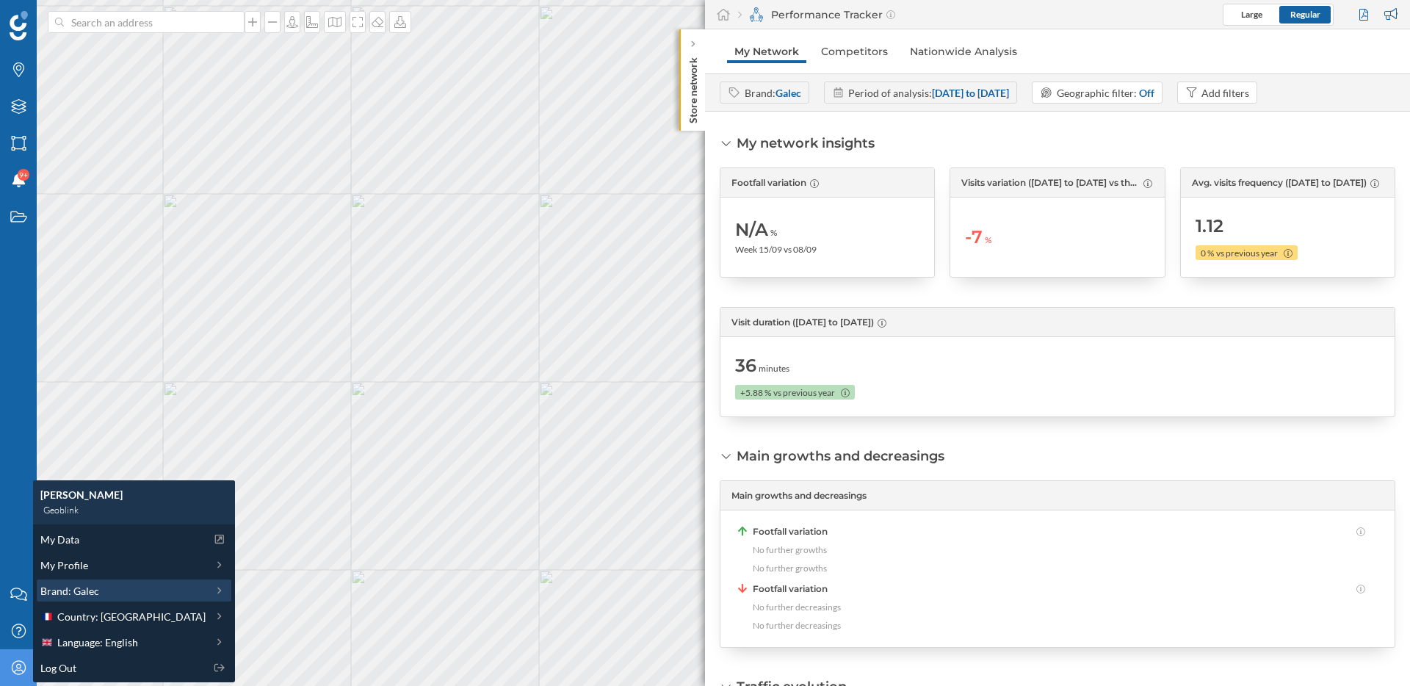
click at [89, 593] on span "Brand: Galec" at bounding box center [69, 590] width 59 height 15
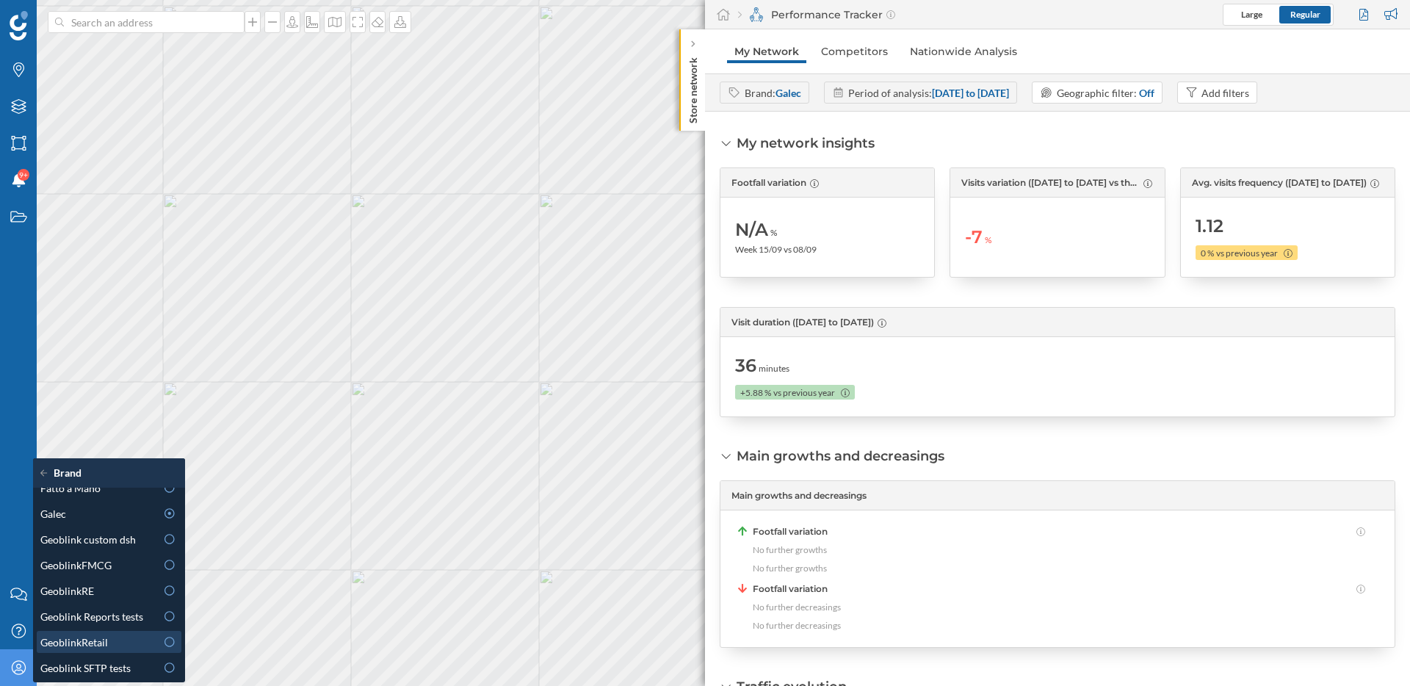
scroll to position [432, 0]
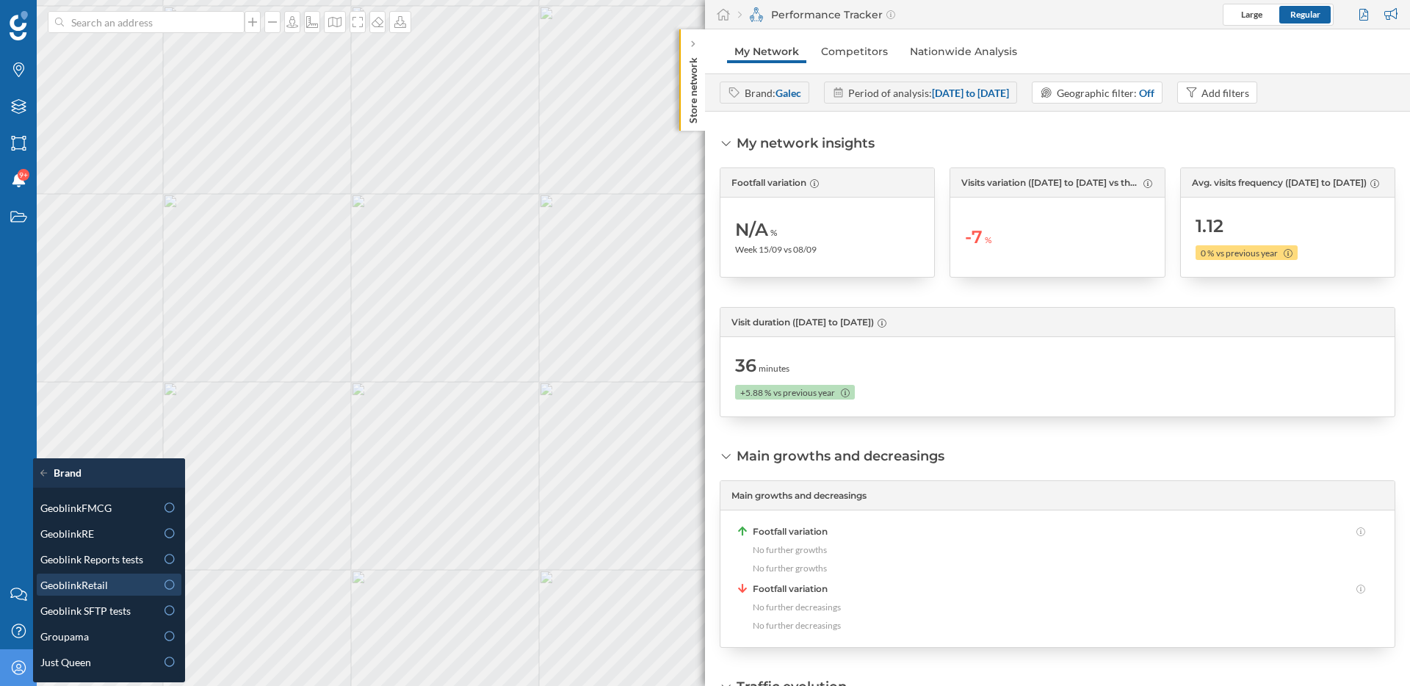
click at [101, 588] on span "GeoblinkRetail" at bounding box center [74, 584] width 68 height 15
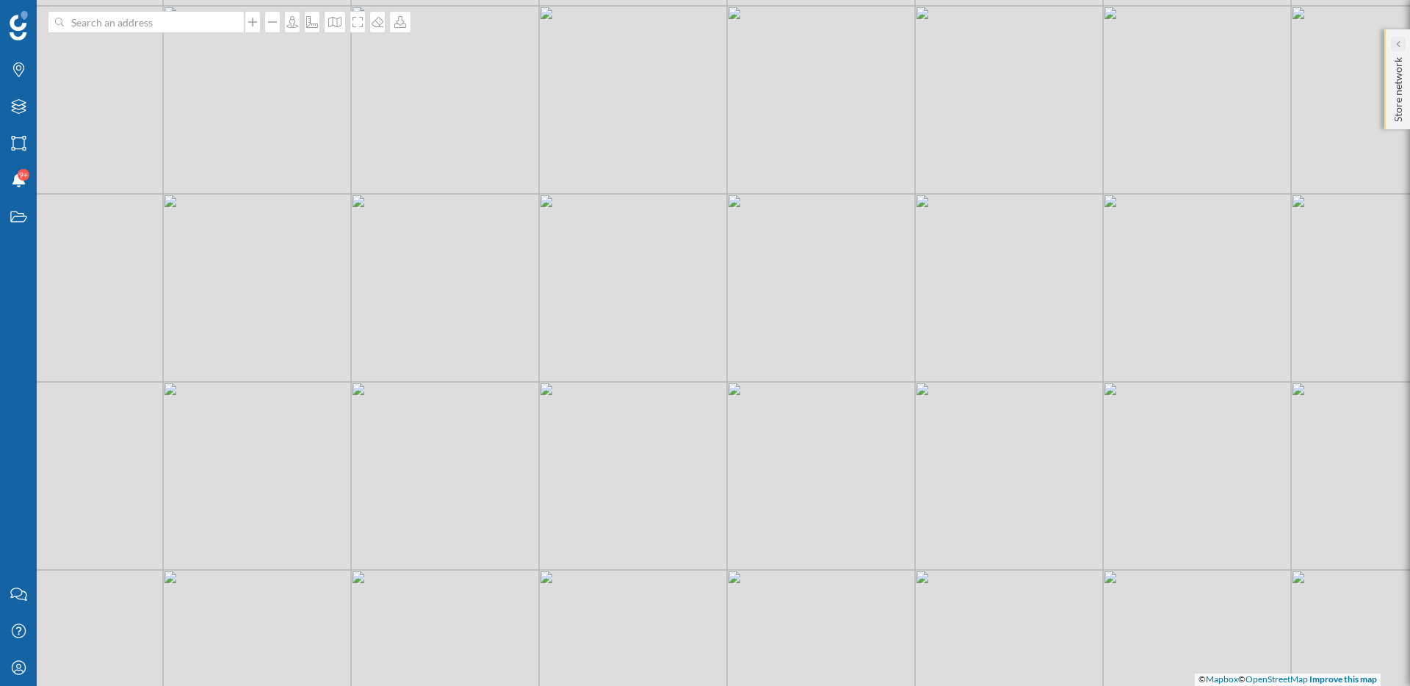
click at [1399, 44] on icon at bounding box center [1397, 43] width 4 height 7
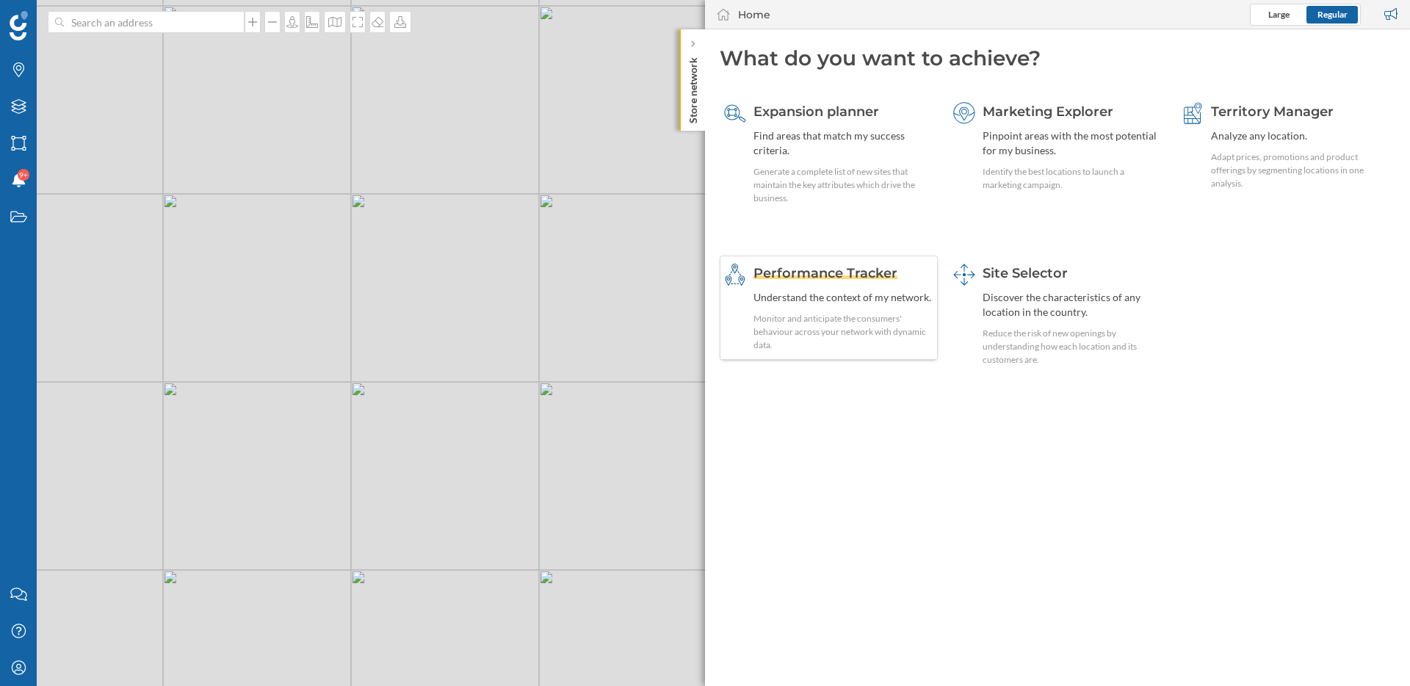
click at [879, 285] on div "Performance Tracker Understand the context of my network. Monitor and anticipat…" at bounding box center [843, 308] width 180 height 88
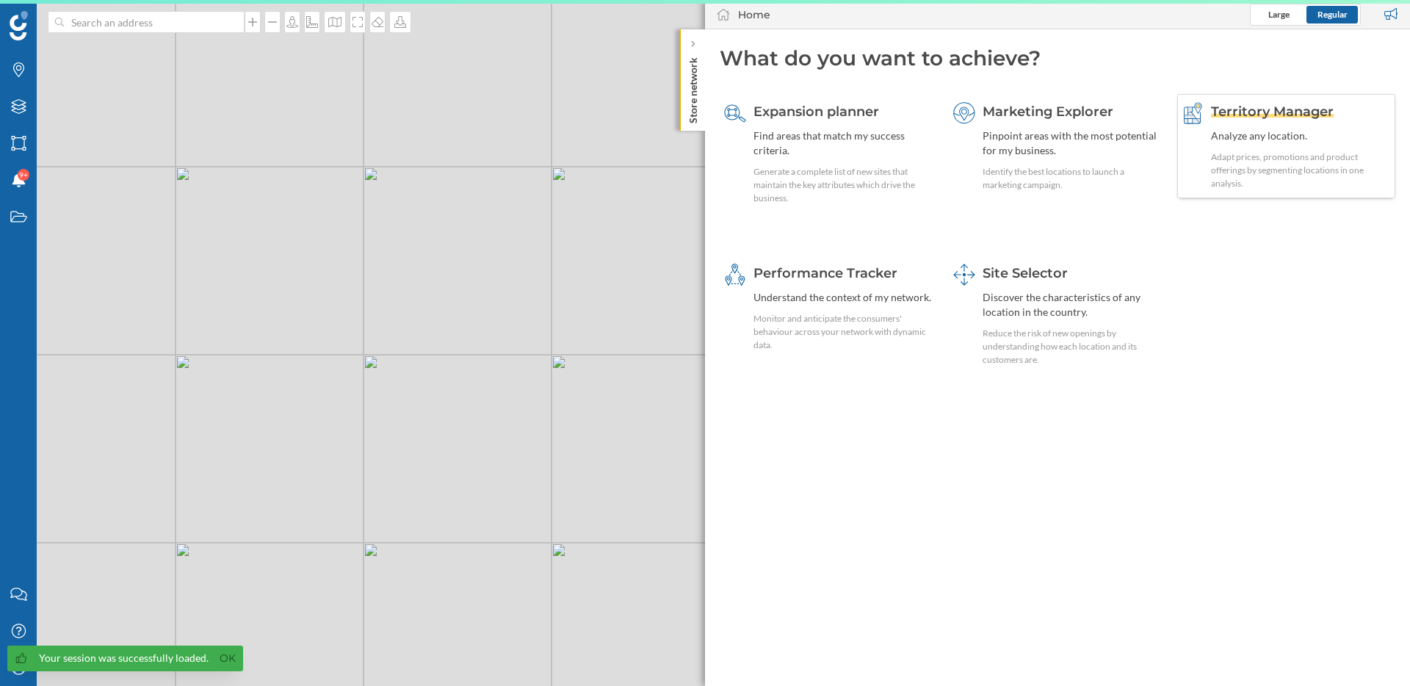
click at [1262, 131] on div "Analyze any location." at bounding box center [1301, 136] width 180 height 15
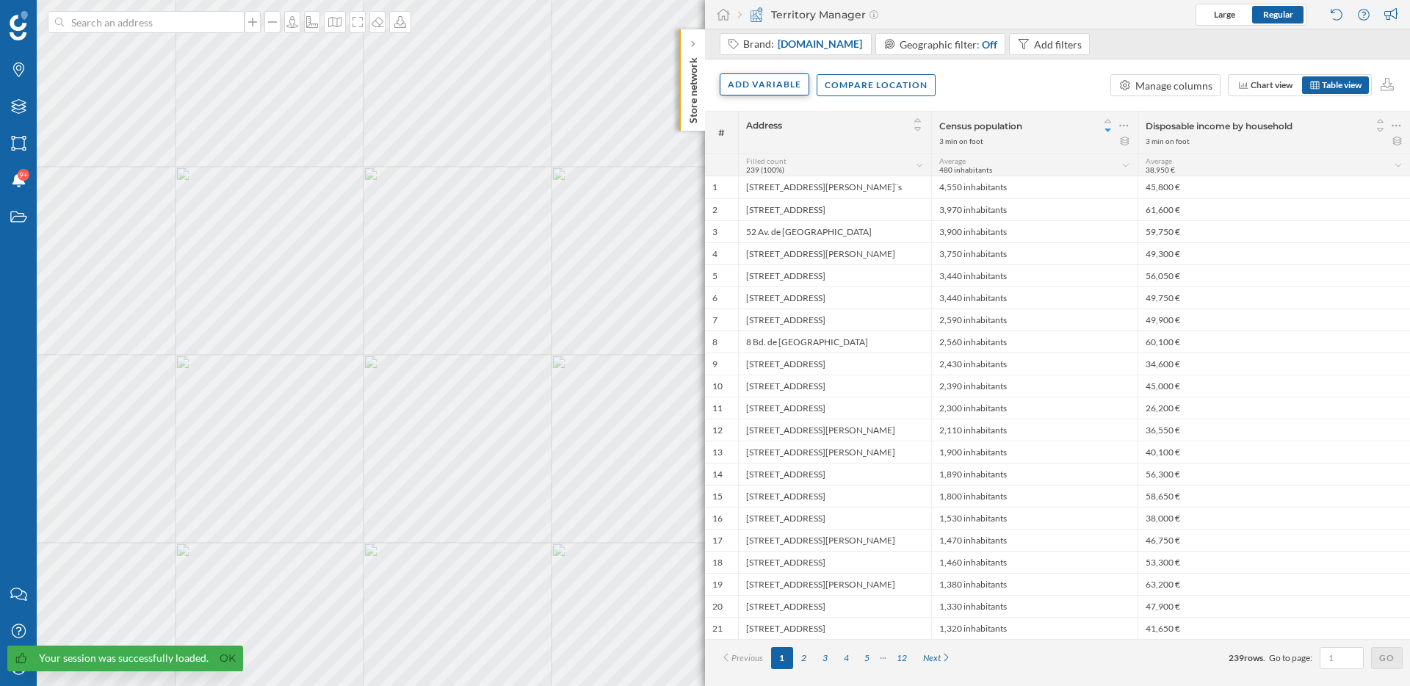
click at [776, 87] on div "Add variable" at bounding box center [765, 84] width 90 height 22
click at [778, 147] on div "External variables" at bounding box center [801, 144] width 146 height 15
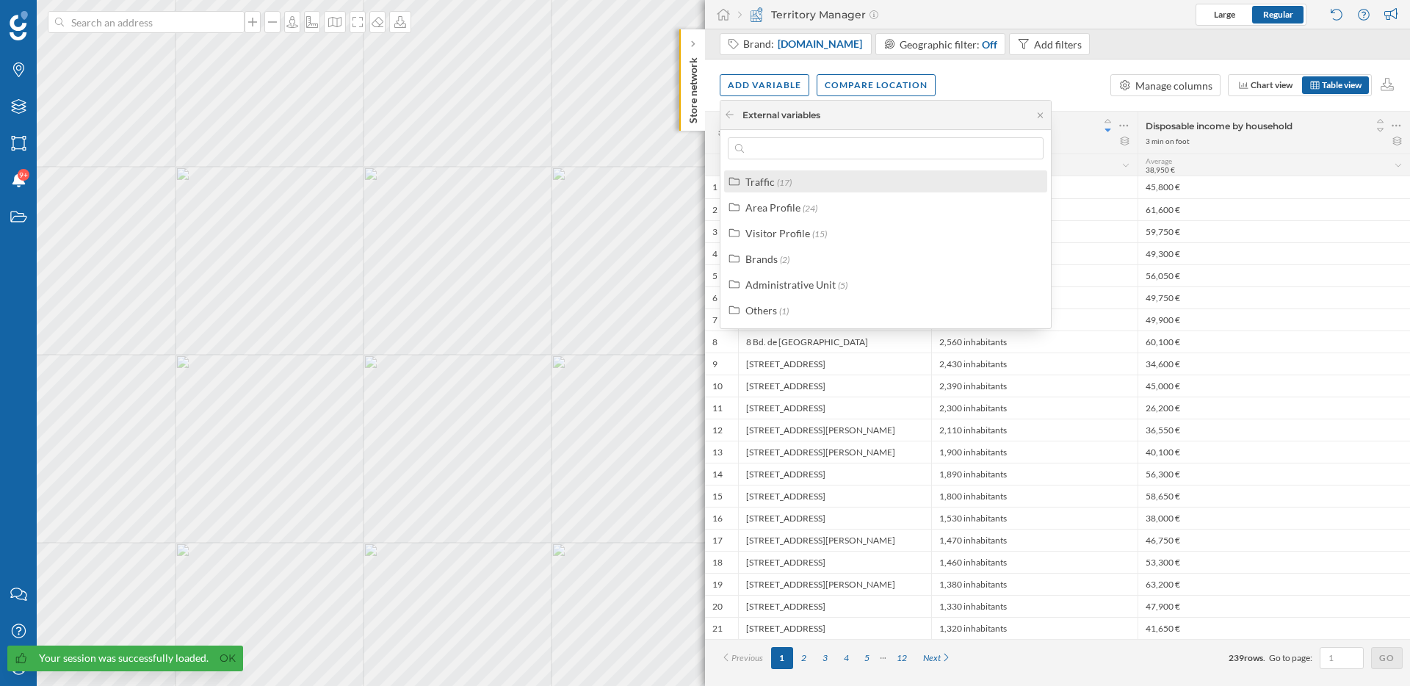
click at [770, 185] on div "Traffic" at bounding box center [759, 182] width 29 height 12
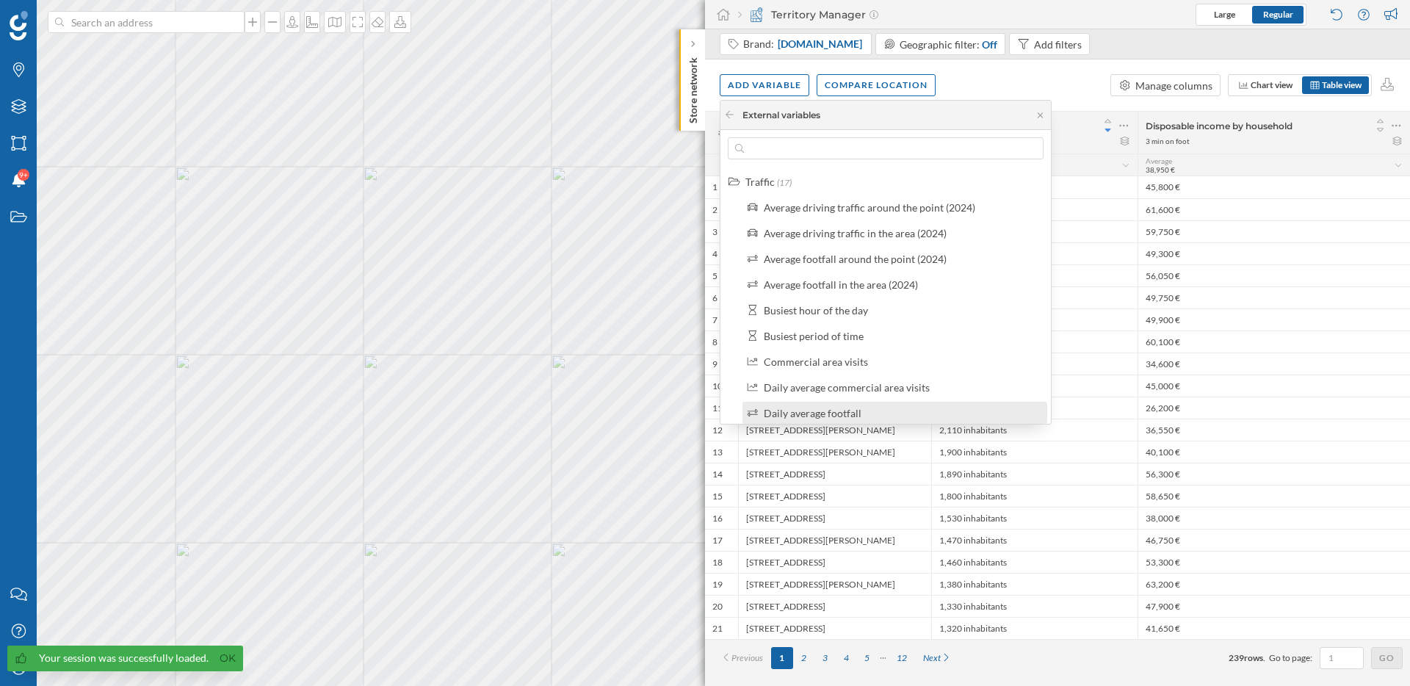
click at [846, 411] on div "Daily average footfall" at bounding box center [813, 413] width 98 height 12
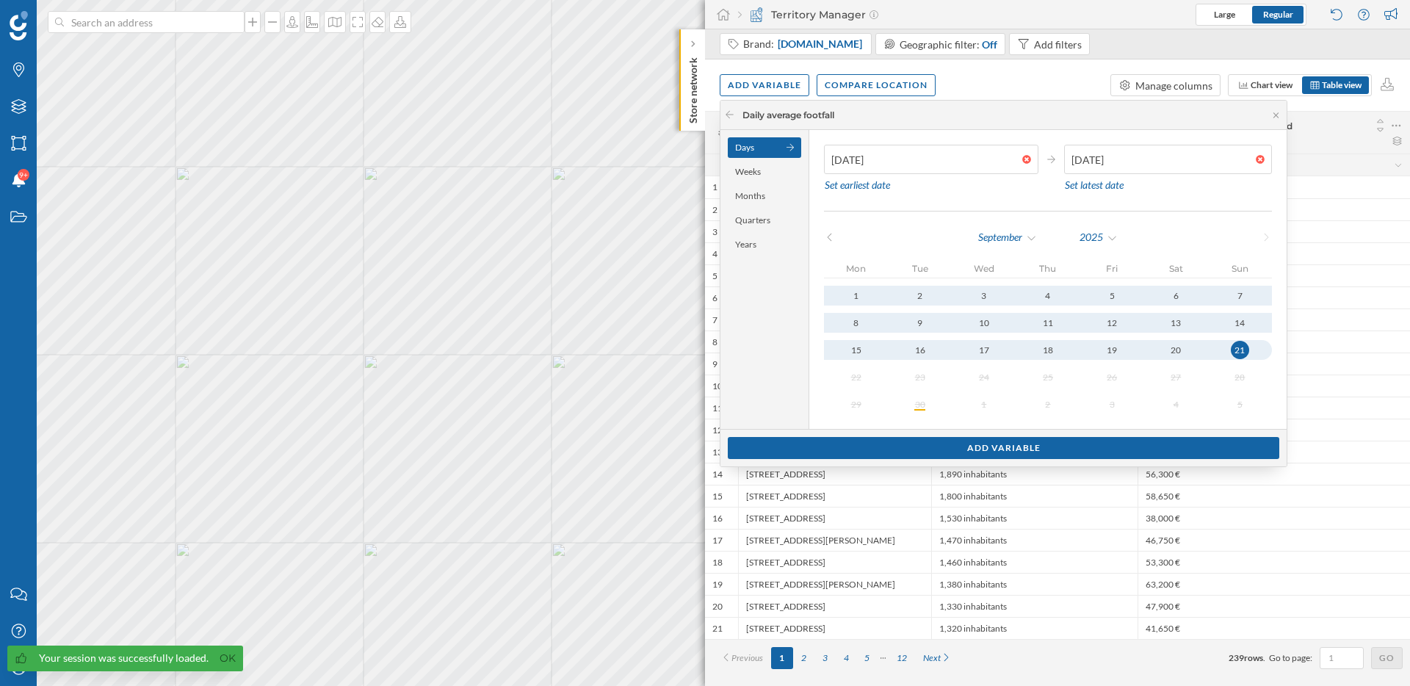
click at [762, 142] on div "Days" at bounding box center [764, 147] width 73 height 21
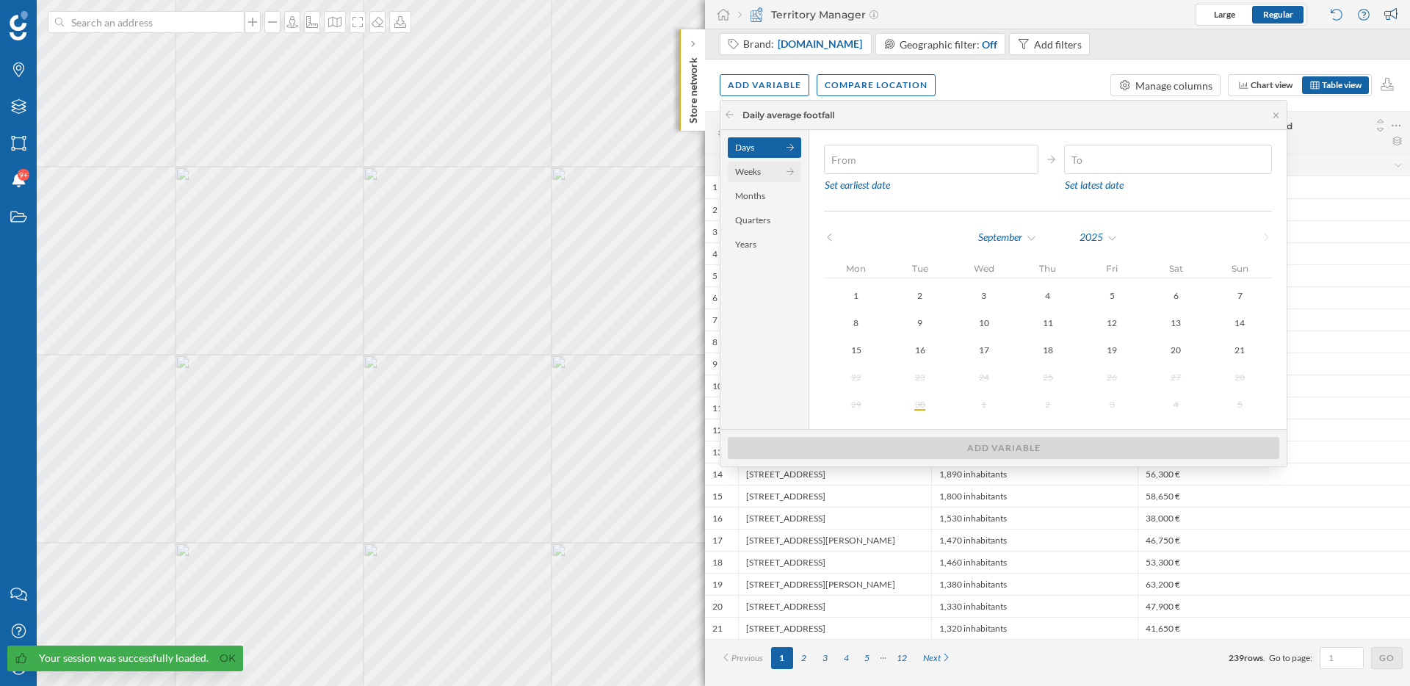
click at [746, 174] on div "Weeks" at bounding box center [764, 172] width 73 height 21
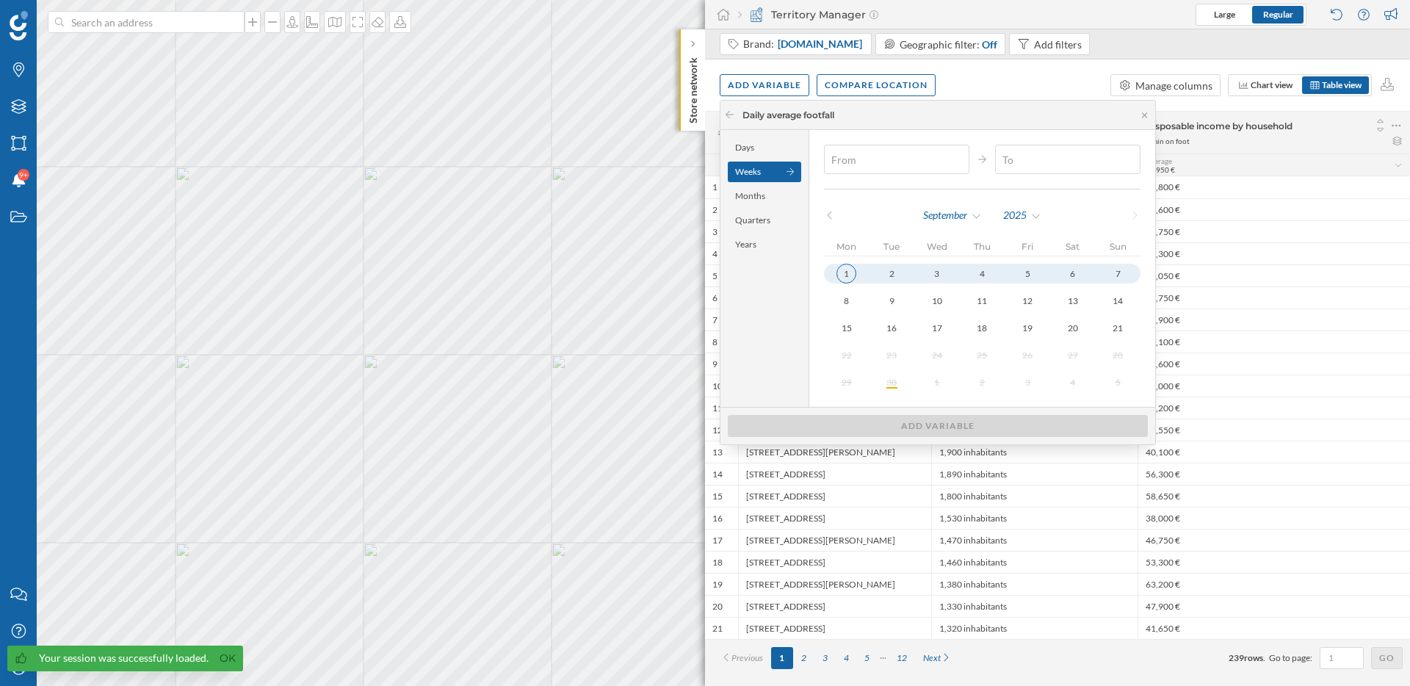
type input "[DATE]"
click at [837, 270] on div "1" at bounding box center [846, 273] width 18 height 18
type input "[DATE]"
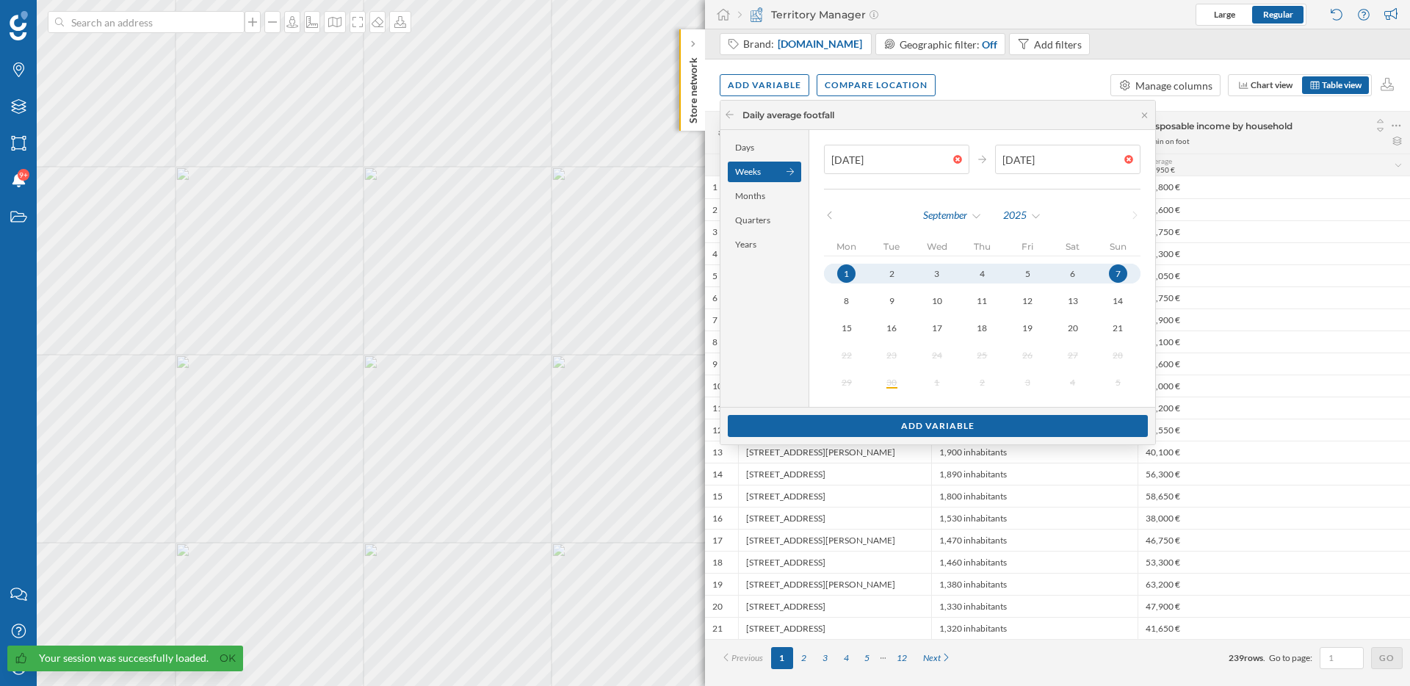
click at [1109, 270] on div "7" at bounding box center [1118, 273] width 18 height 18
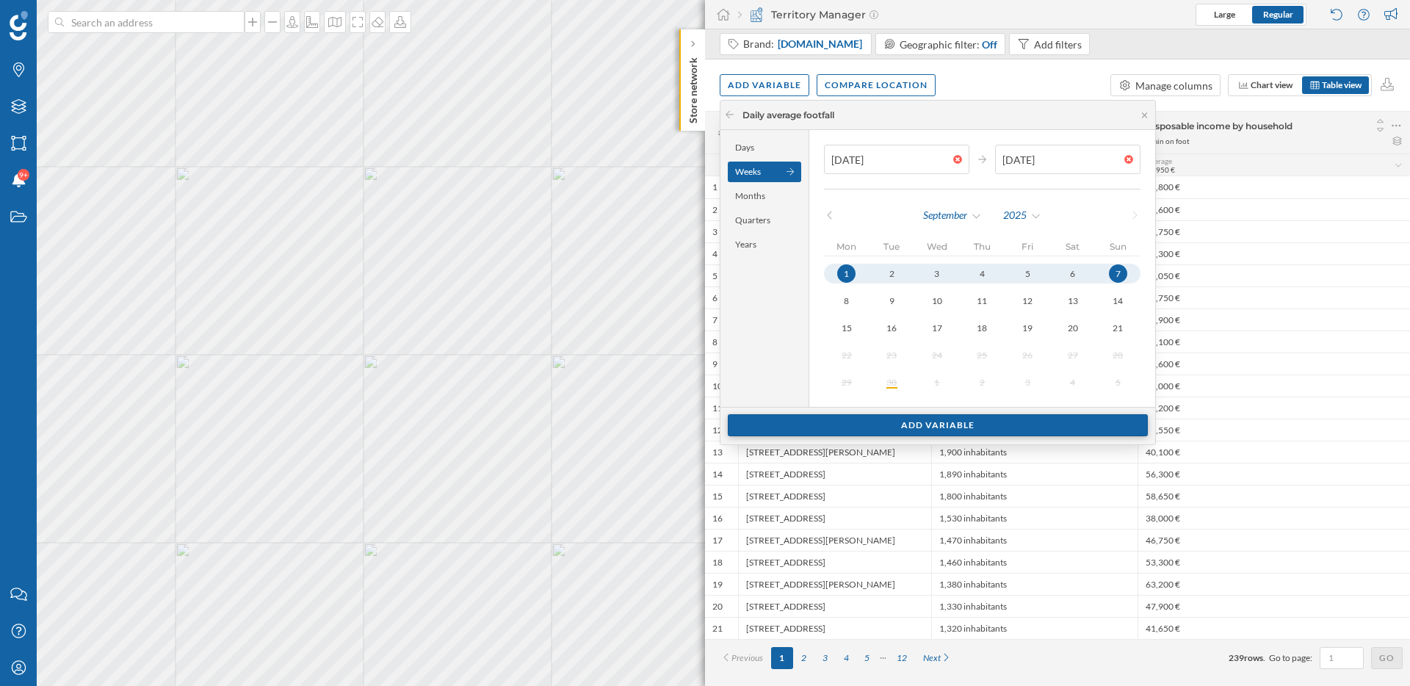
click at [1066, 425] on div "Add variable" at bounding box center [938, 425] width 420 height 22
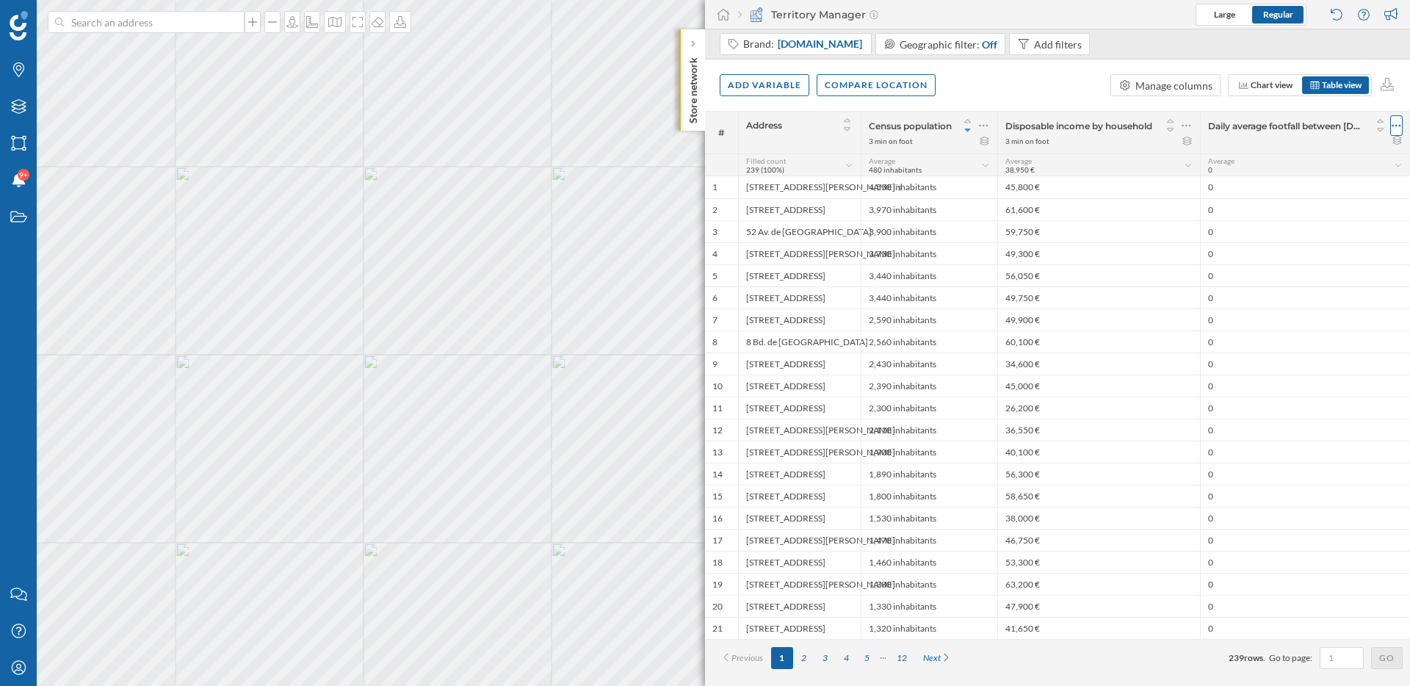
click at [1398, 127] on icon at bounding box center [1397, 125] width 10 height 15
click at [1306, 186] on div "Remove column" at bounding box center [1327, 184] width 134 height 15
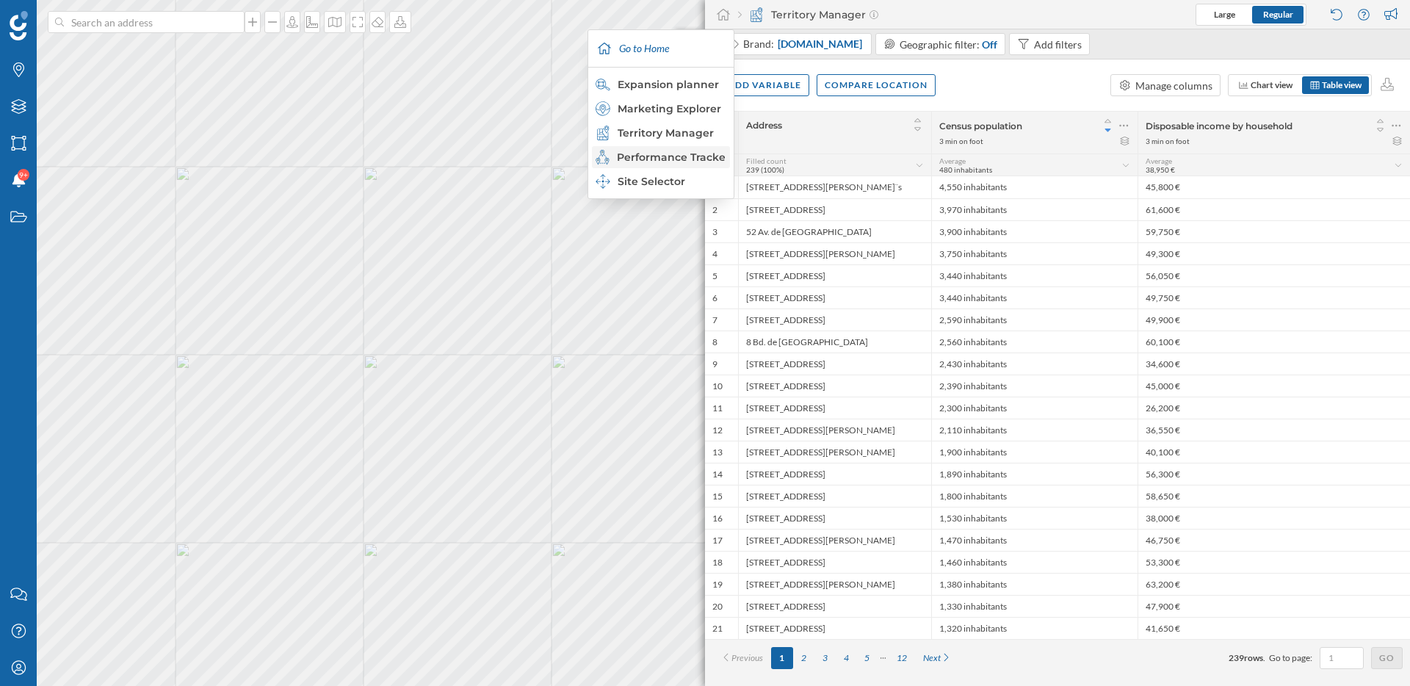
click at [668, 156] on div "Performance Tracker" at bounding box center [660, 157] width 129 height 15
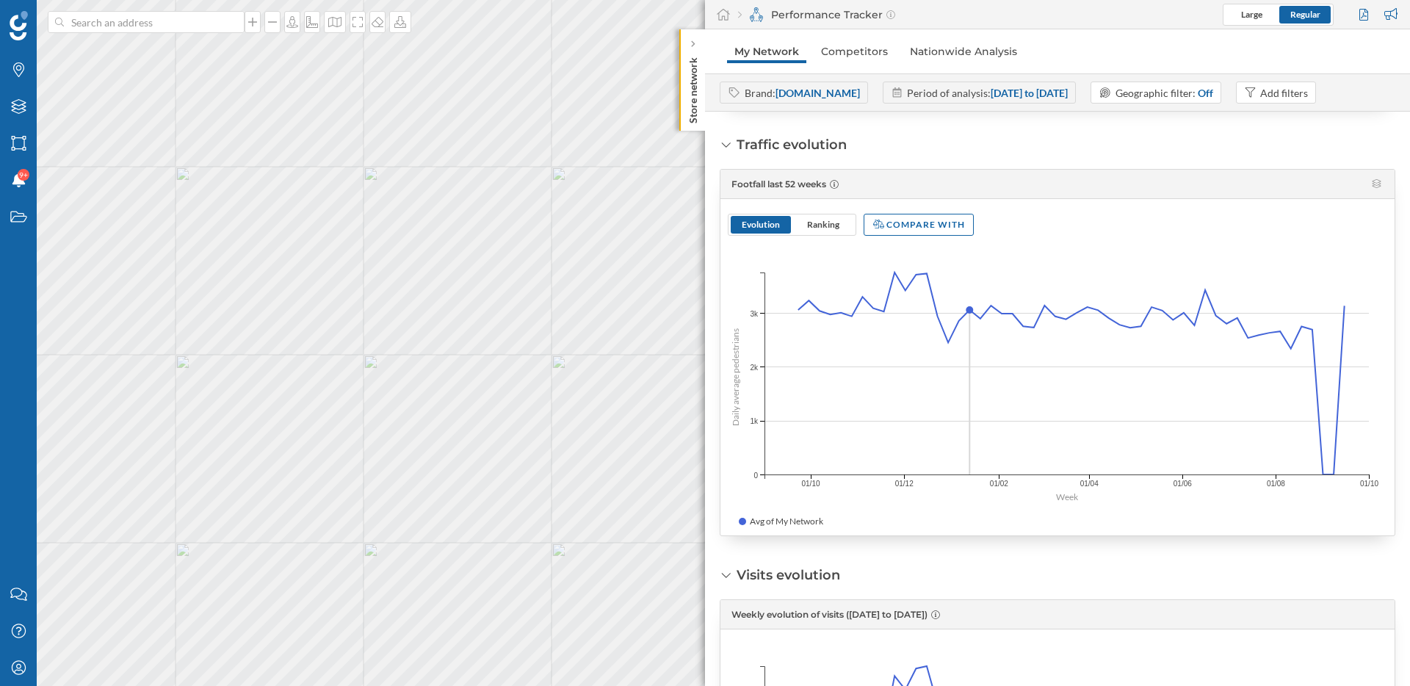
scroll to position [541, 0]
